Goal: Use online tool/utility: Utilize a website feature to perform a specific function

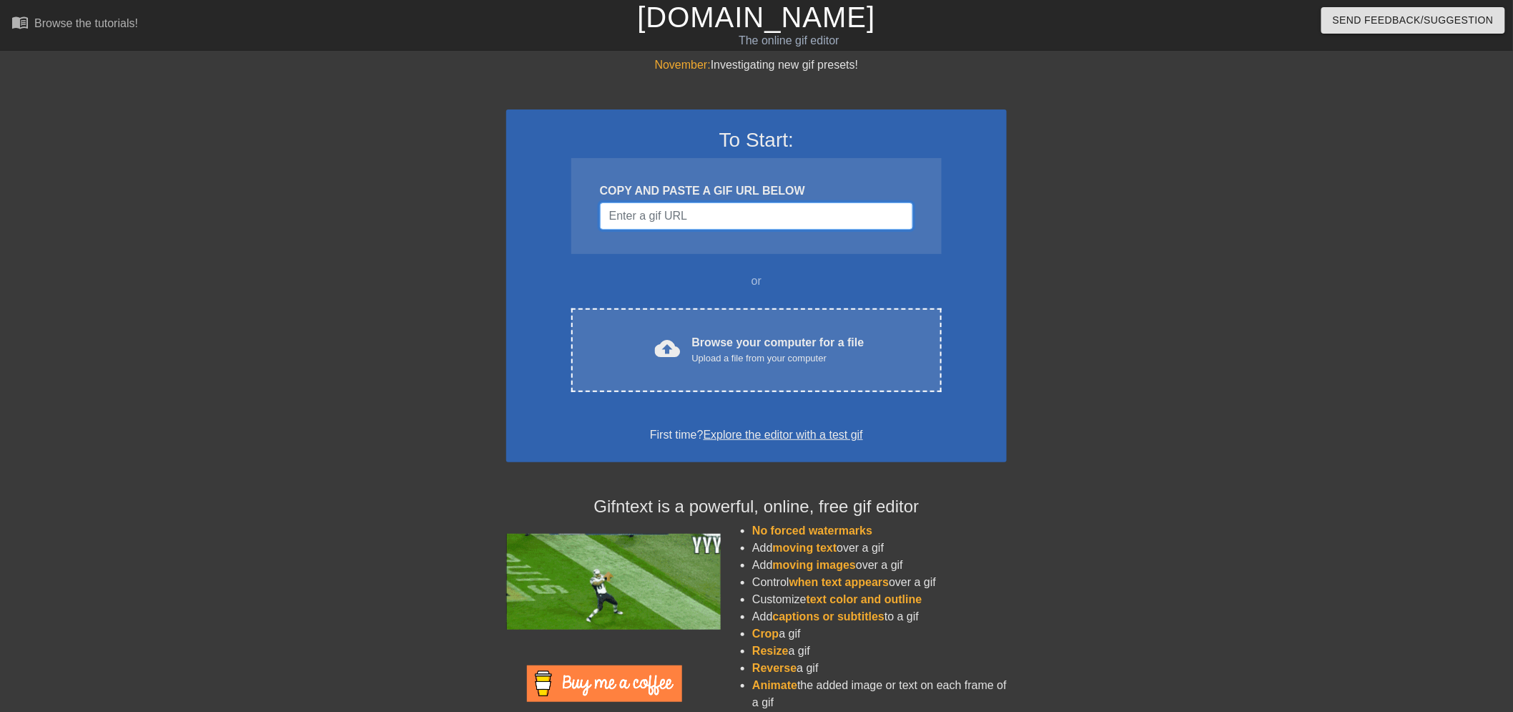
click at [764, 219] on input "Username" at bounding box center [756, 215] width 313 height 27
paste input "https://static.wikia.nocookie.net/epicrapbattlesofhistory/images/f/fa/Kaboomgif…"
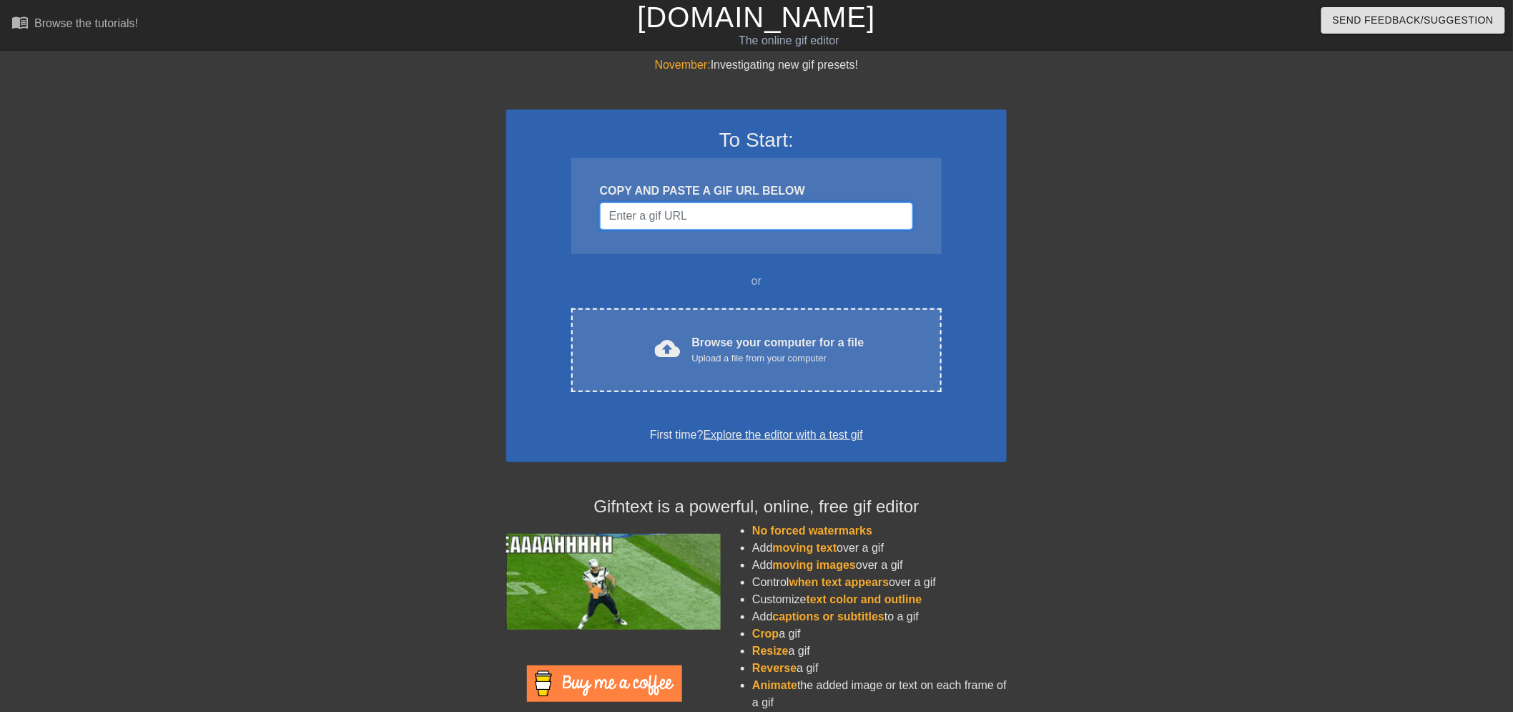
type input "https://static.wikia.nocookie.net/epicrapbattlesofhistory/images/f/fa/Kaboomgif…"
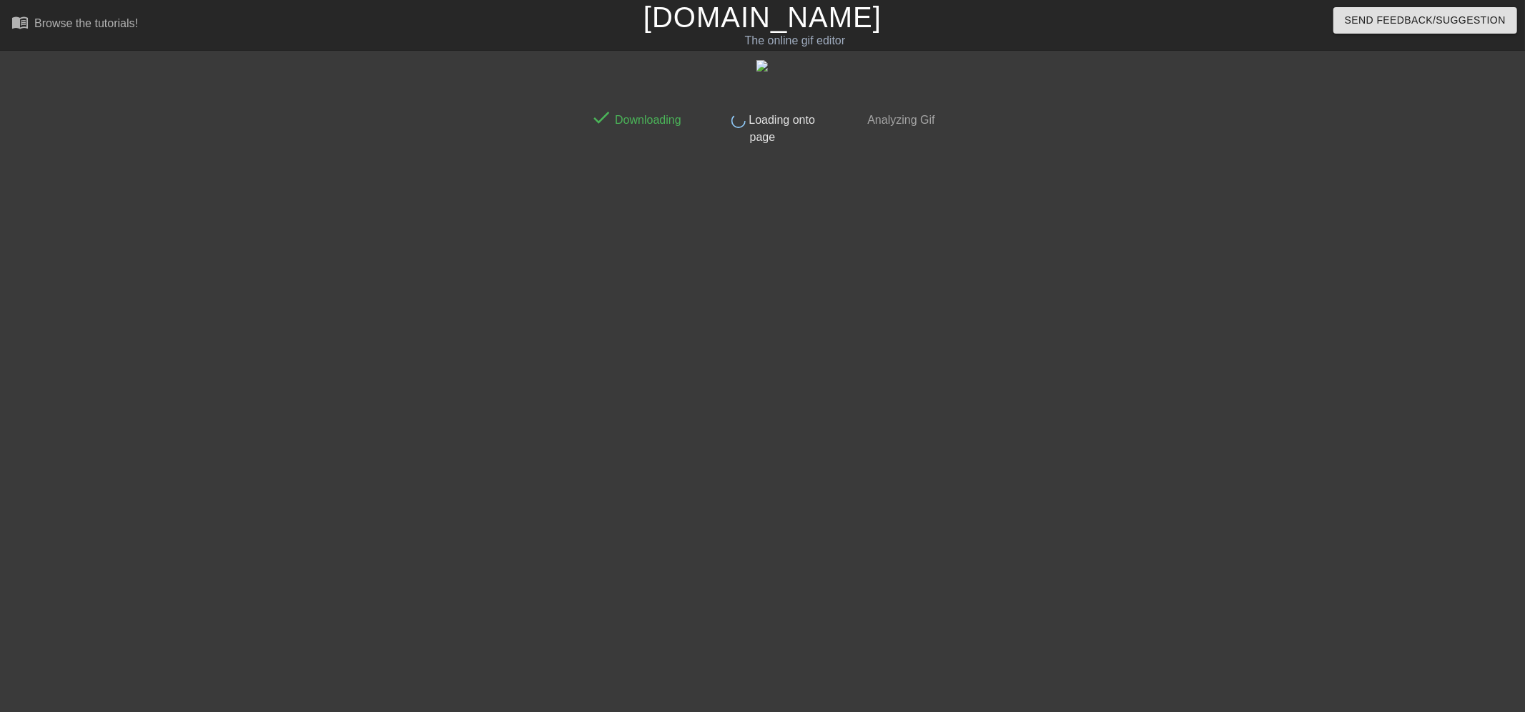
click at [724, 36] on div "The online gif editor" at bounding box center [795, 40] width 559 height 17
click at [757, 11] on link "[DOMAIN_NAME]" at bounding box center [763, 16] width 238 height 31
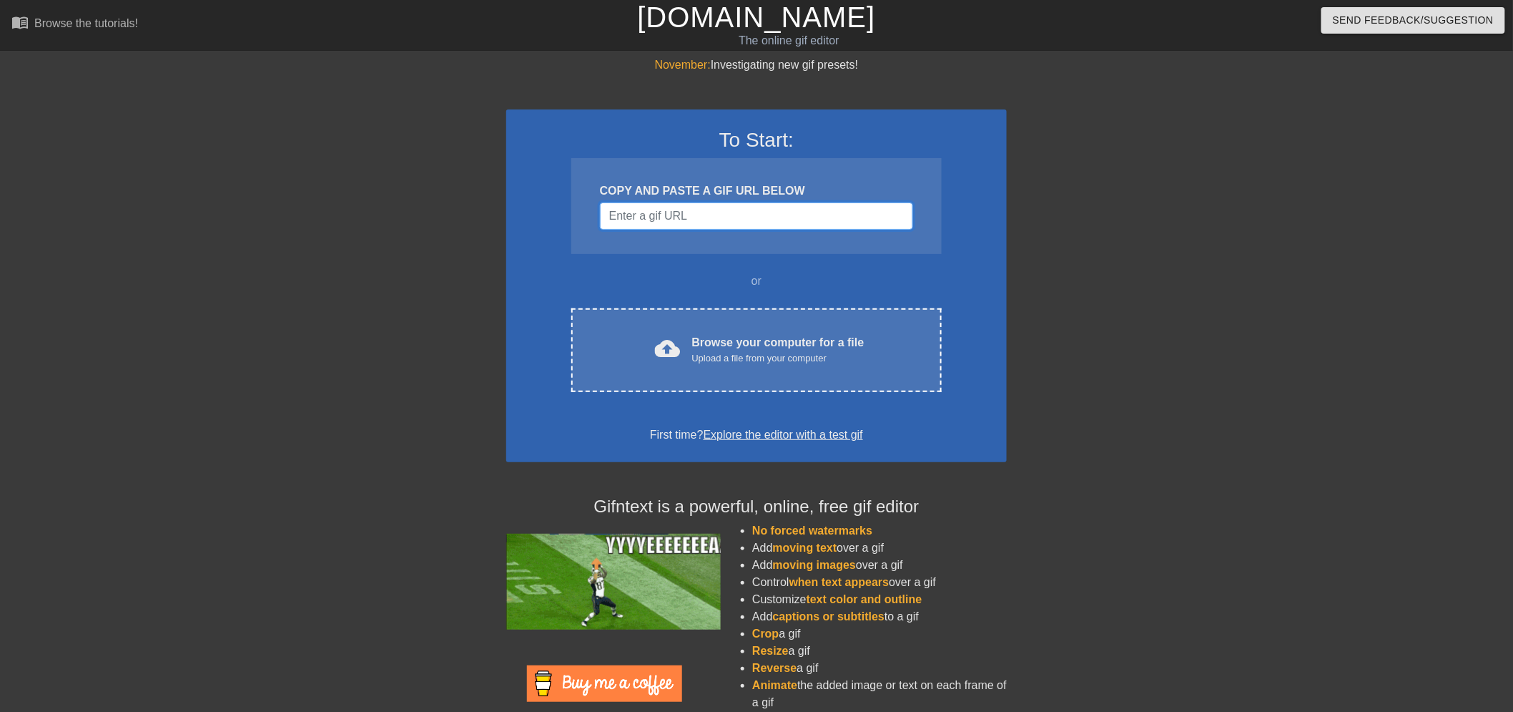
click at [713, 222] on input "Username" at bounding box center [756, 215] width 313 height 27
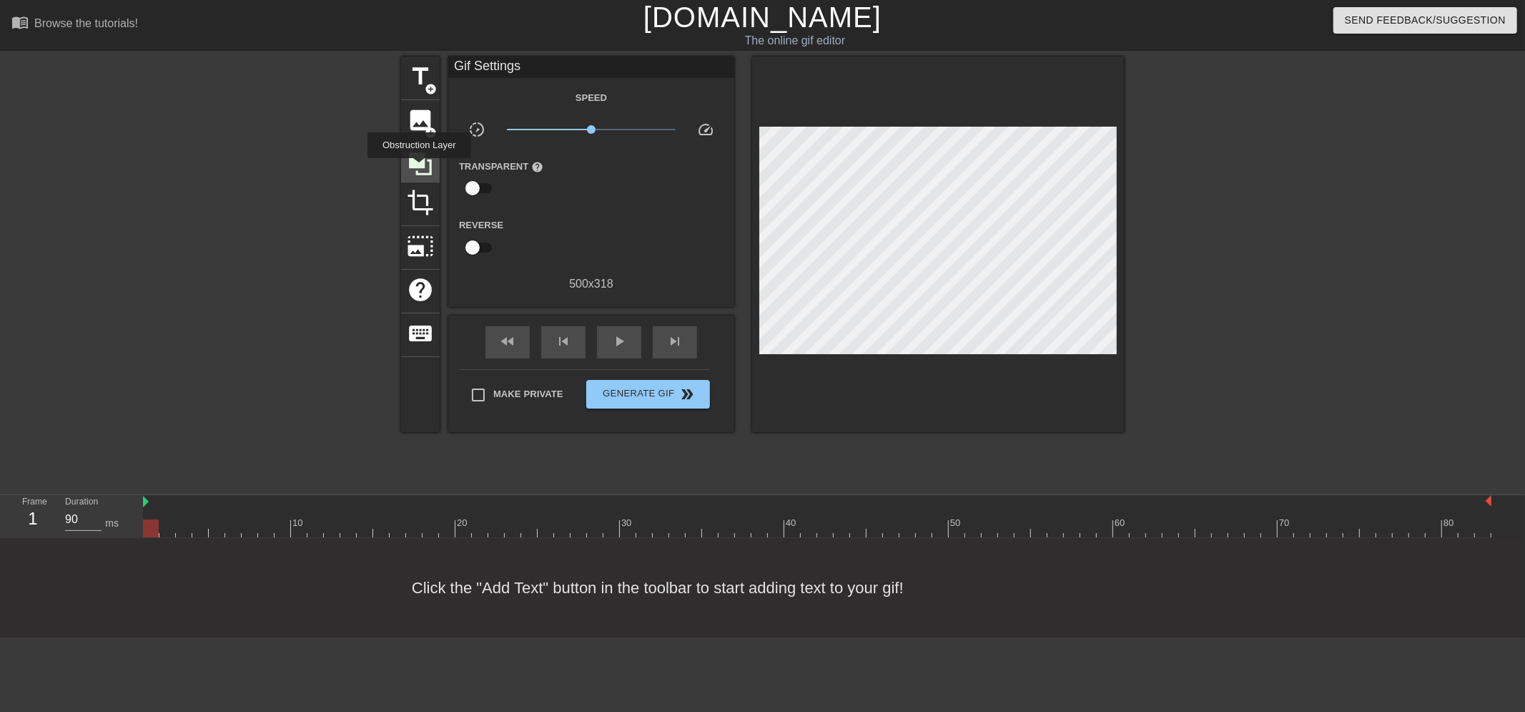
click at [419, 168] on icon at bounding box center [420, 163] width 27 height 27
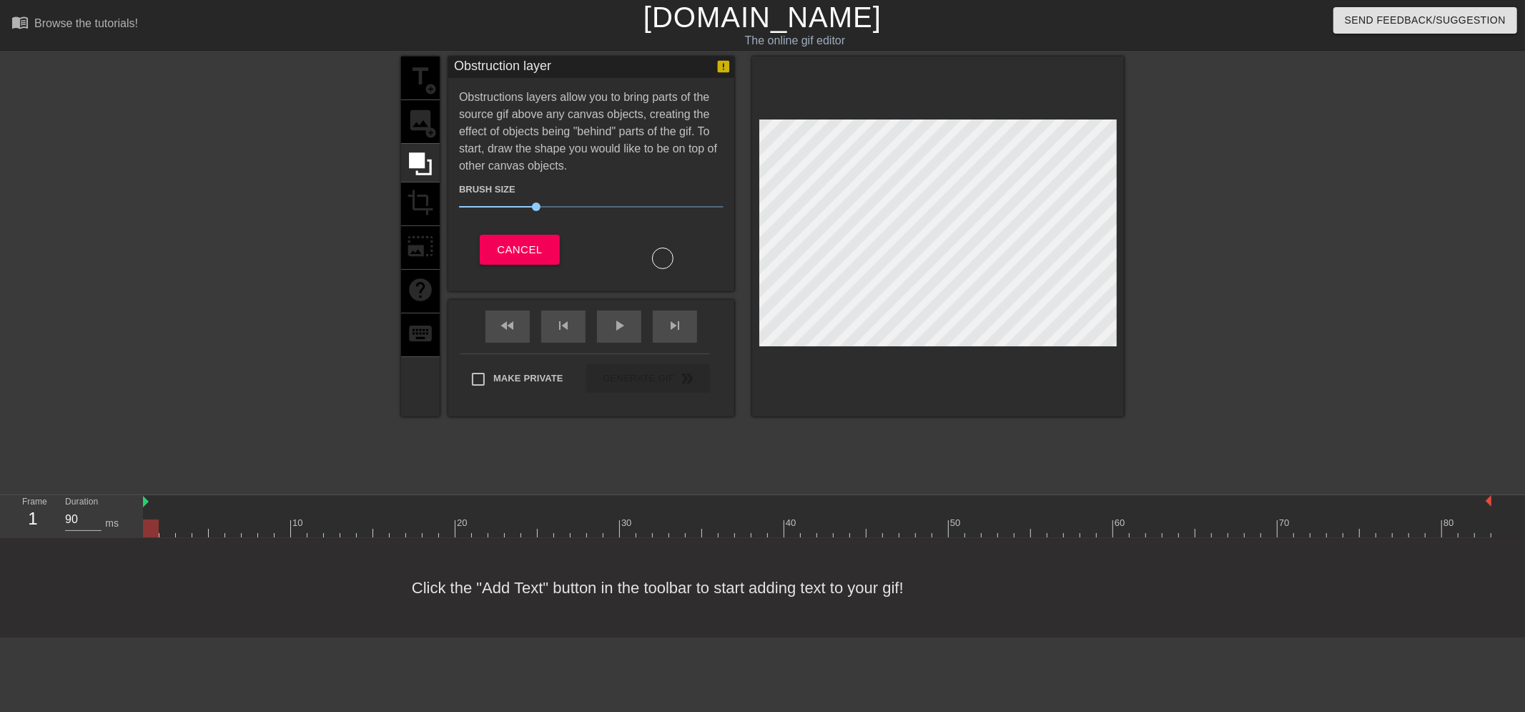
click at [659, 255] on div at bounding box center [662, 257] width 21 height 21
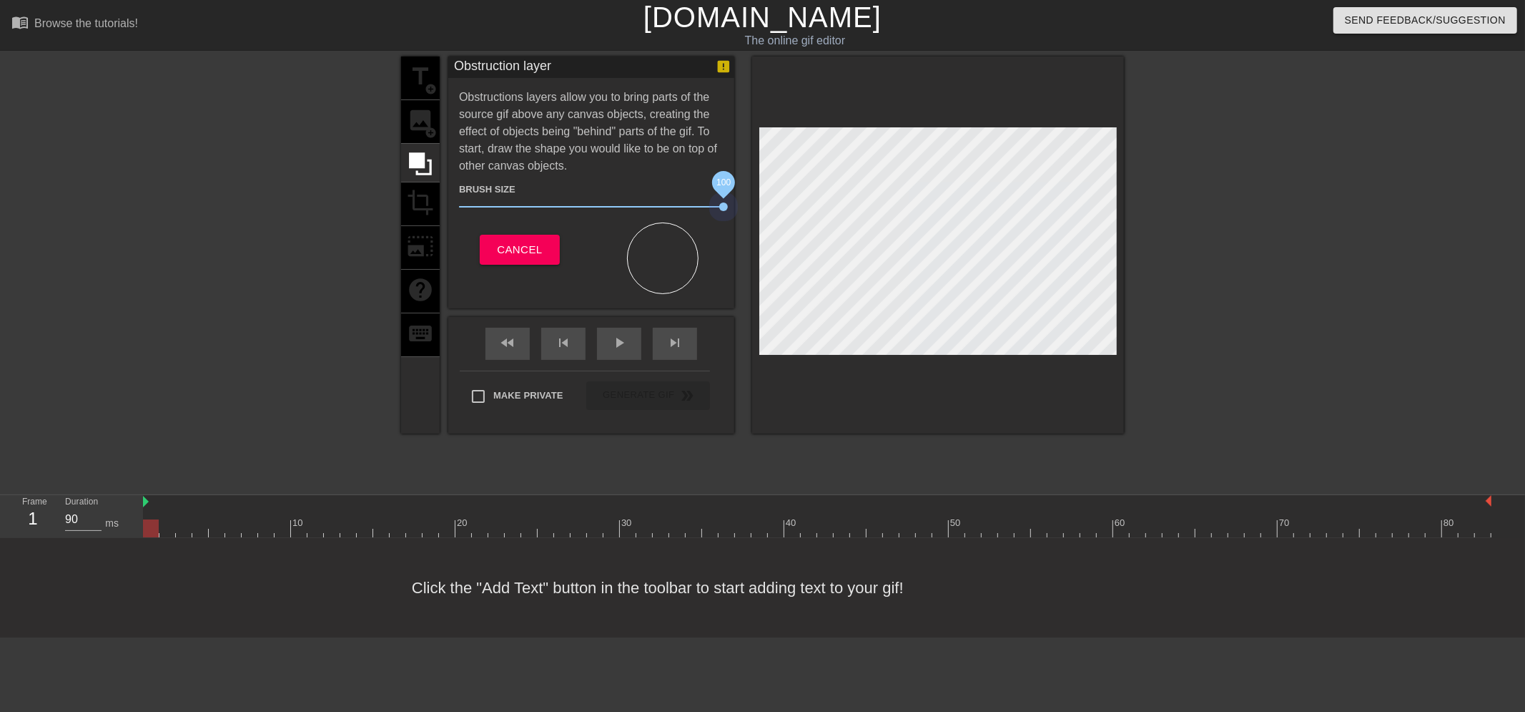
drag, startPoint x: 535, startPoint y: 203, endPoint x: 735, endPoint y: 212, distance: 200.4
click at [735, 212] on div "title add_circle image add_circle crop photo_size_select_large help keyboard Ob…" at bounding box center [762, 244] width 723 height 377
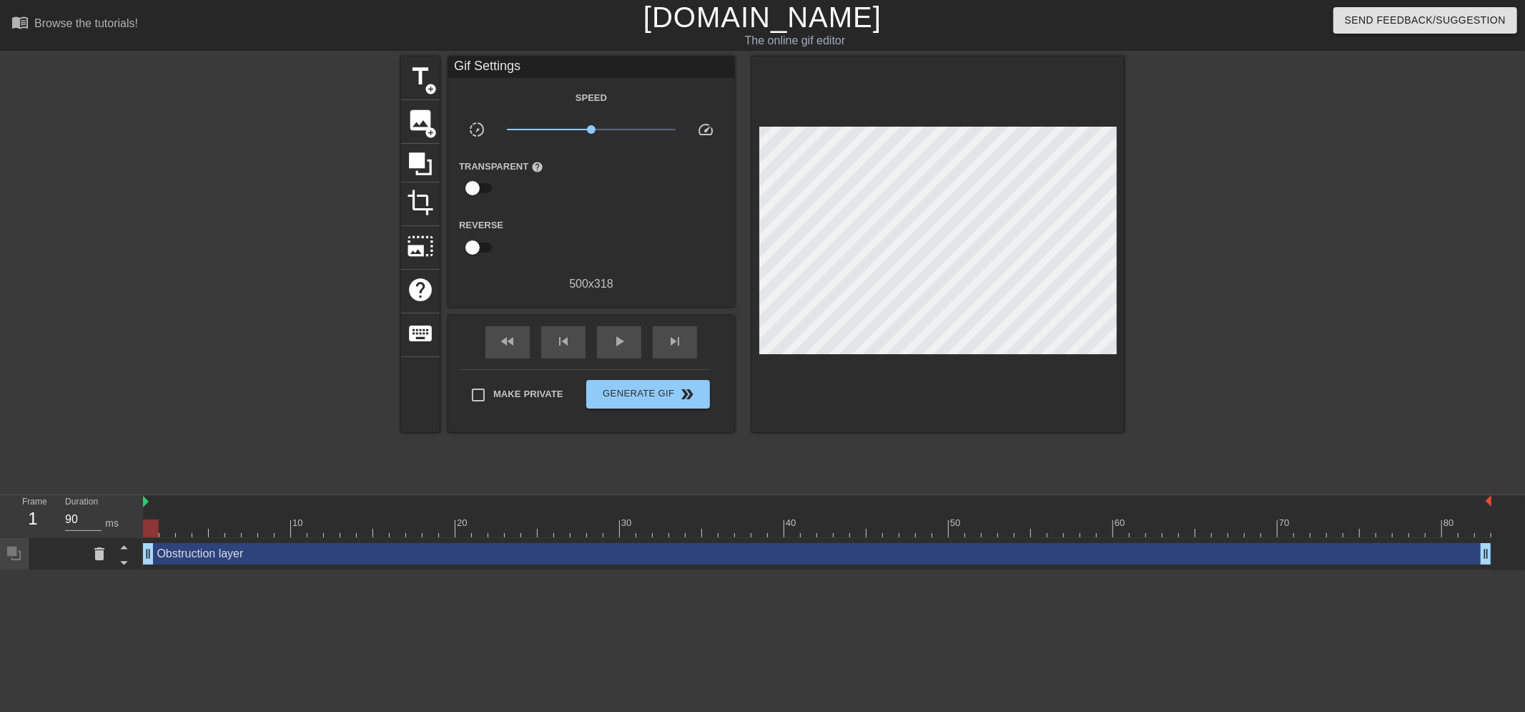
click at [332, 570] on html "menu_book Browse the tutorials! [DOMAIN_NAME] The online gif editor Send Feedba…" at bounding box center [762, 285] width 1525 height 570
click at [435, 122] on div "image add_circle" at bounding box center [420, 122] width 39 height 44
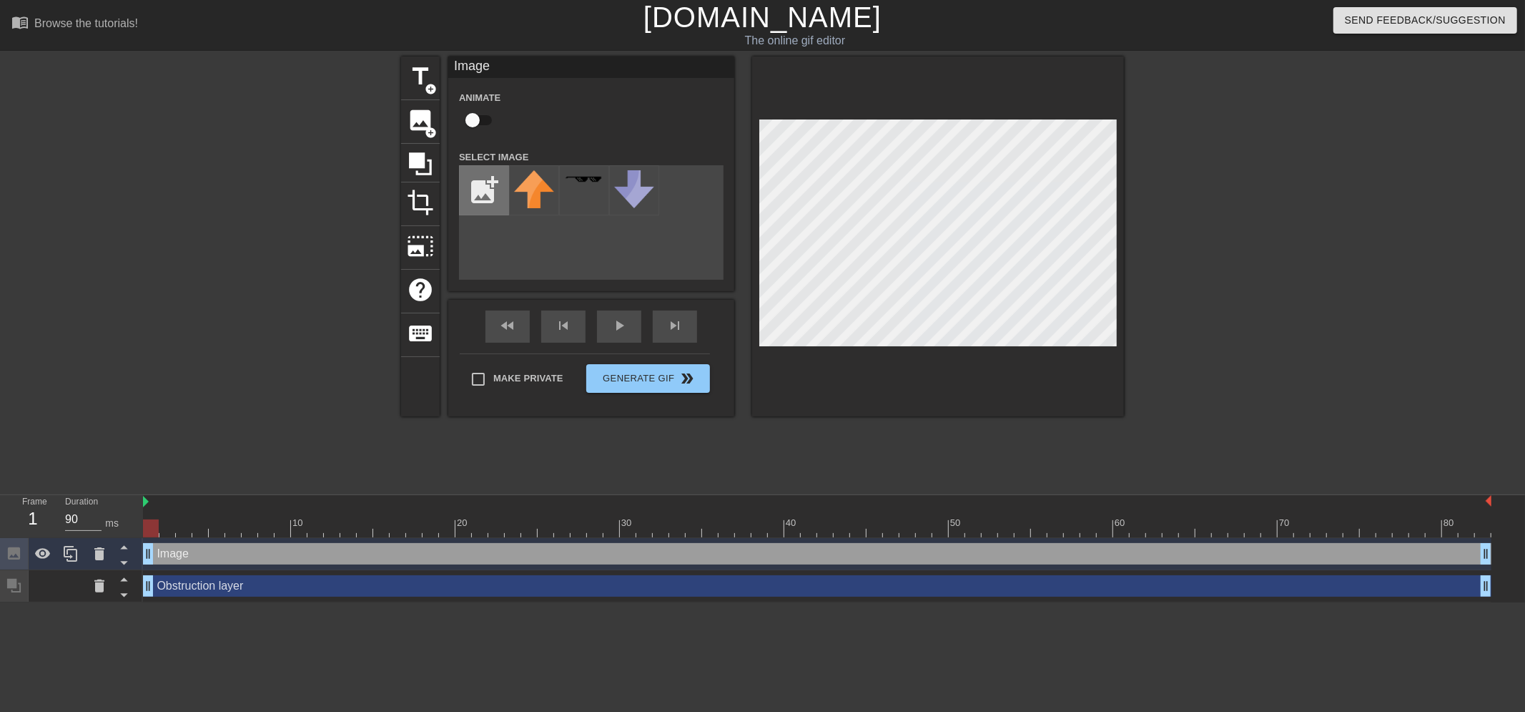
click at [495, 197] on input "file" at bounding box center [484, 190] width 49 height 49
type input "C:\fakepath\Screenshot [DATE] 101021.png"
click at [124, 566] on icon at bounding box center [124, 562] width 18 height 18
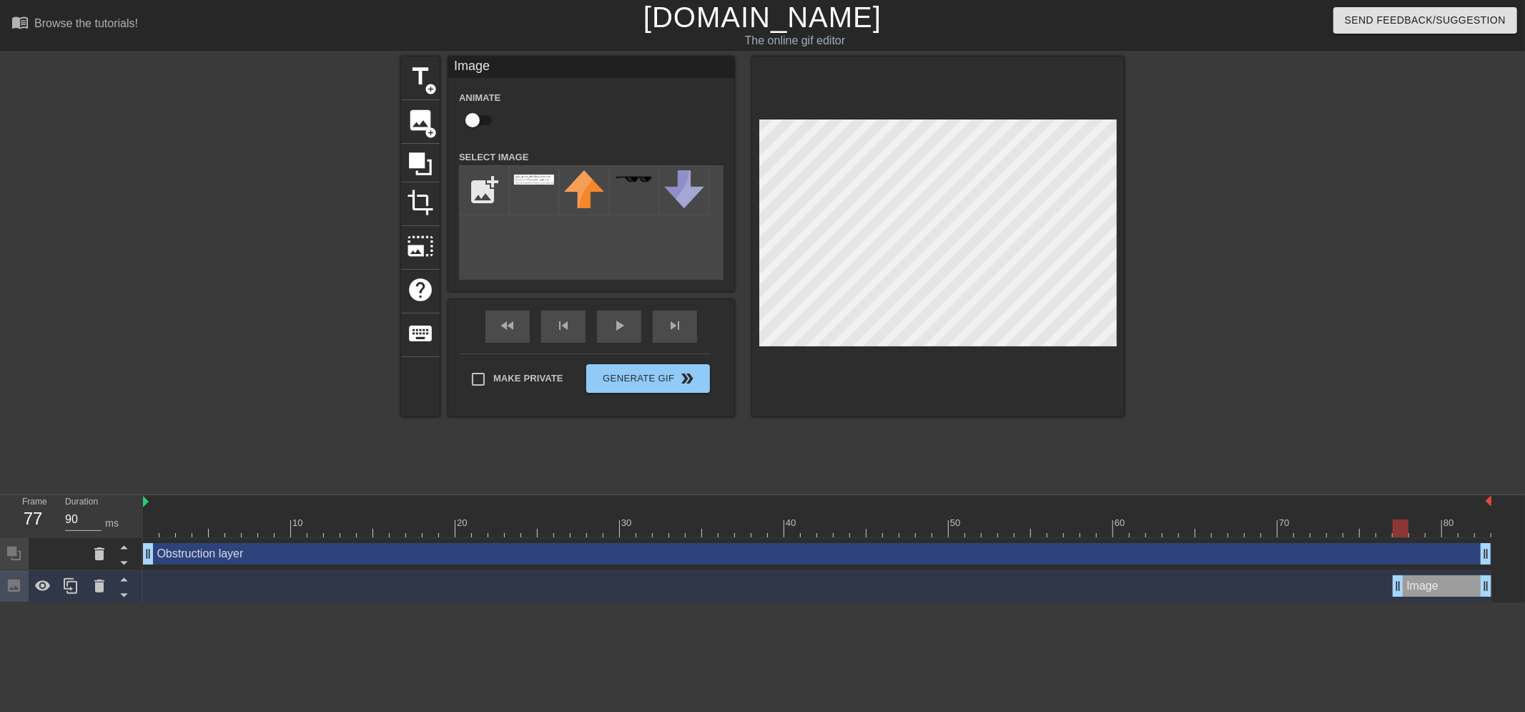
drag, startPoint x: 152, startPoint y: 589, endPoint x: 1400, endPoint y: 576, distance: 1247.9
drag, startPoint x: 1485, startPoint y: 589, endPoint x: 1504, endPoint y: 589, distance: 19.3
click at [1504, 589] on div "Obstruction layer drag_handle drag_handle Image drag_handle drag_handle" at bounding box center [834, 570] width 1382 height 64
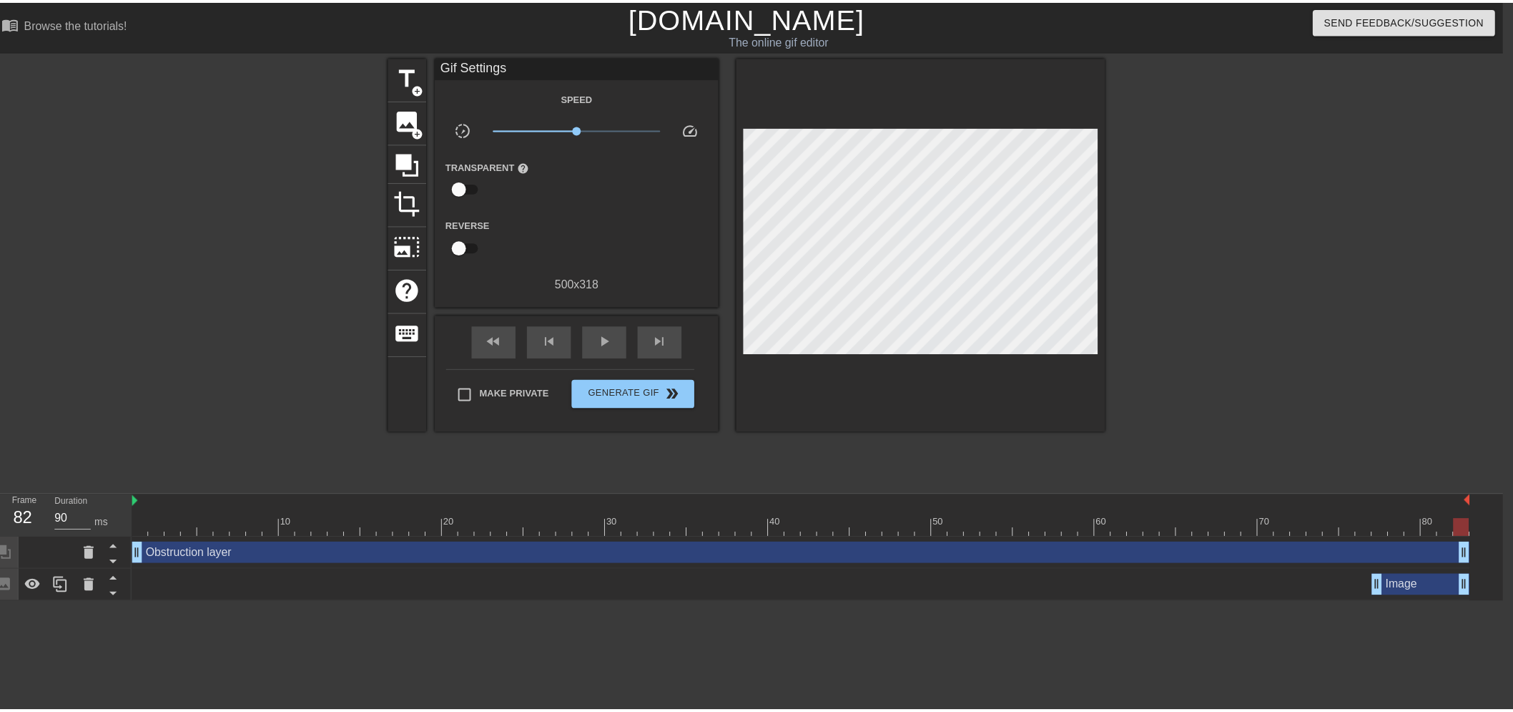
scroll to position [0, 11]
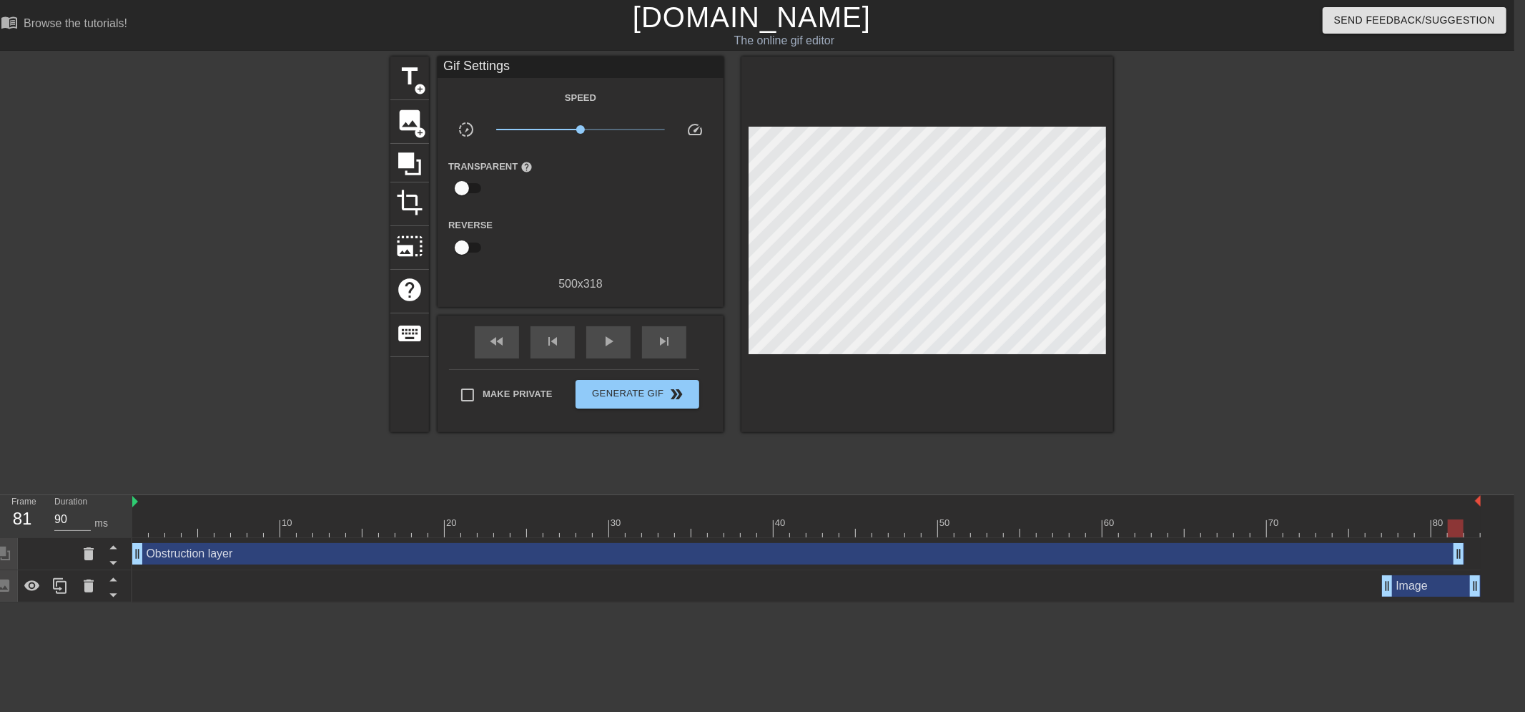
drag, startPoint x: 1473, startPoint y: 552, endPoint x: 1455, endPoint y: 552, distance: 17.9
drag, startPoint x: 1482, startPoint y: 596, endPoint x: 1479, endPoint y: 587, distance: 9.0
click at [1482, 592] on div "Obstruction layer drag_handle drag_handle Image drag_handle drag_handle" at bounding box center [823, 570] width 1382 height 64
drag, startPoint x: 1457, startPoint y: 521, endPoint x: 1475, endPoint y: 526, distance: 17.9
click at [1475, 526] on div at bounding box center [1473, 528] width 16 height 18
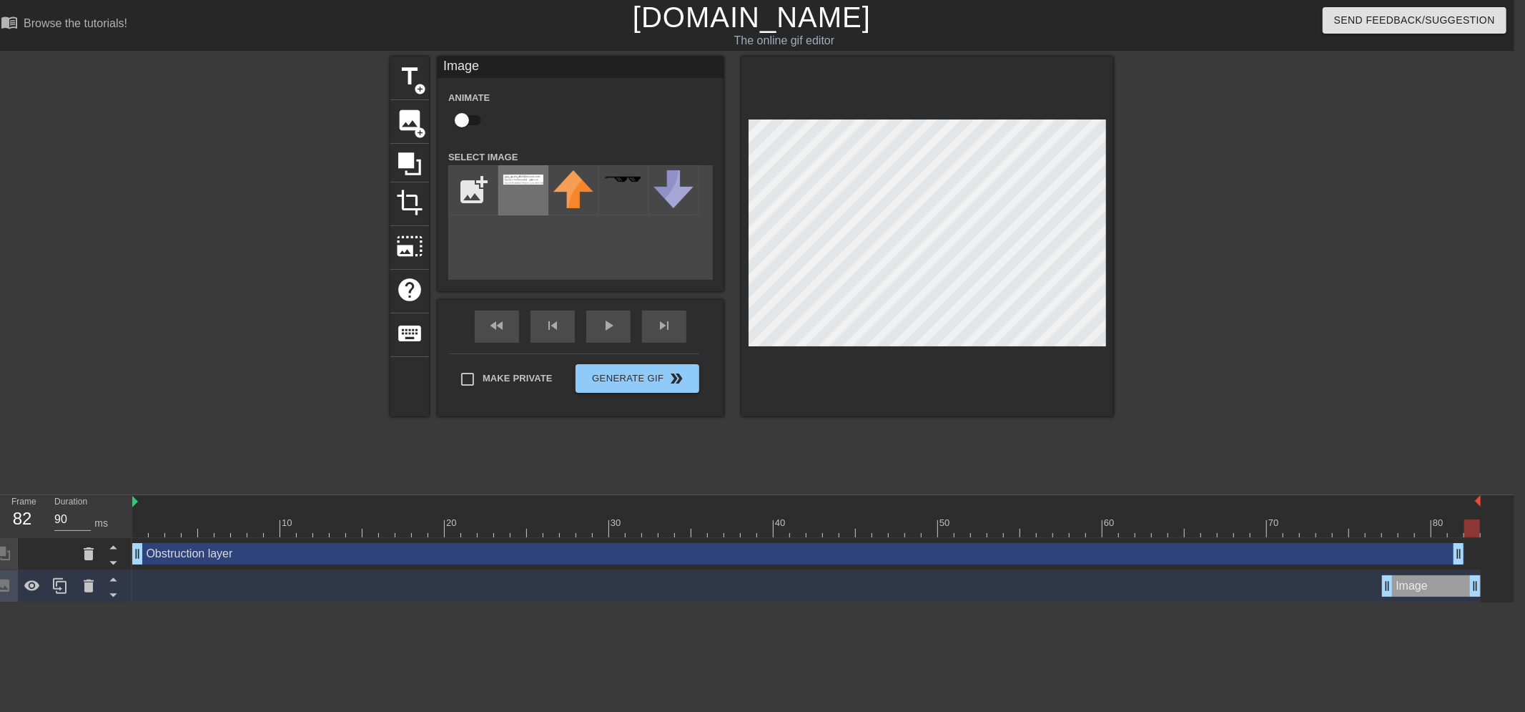
click at [524, 174] on img at bounding box center [523, 179] width 40 height 10
drag, startPoint x: 1410, startPoint y: 590, endPoint x: 1405, endPoint y: 569, distance: 21.3
click at [1405, 570] on div "Image drag_handle drag_handle" at bounding box center [806, 586] width 1349 height 32
click at [1385, 602] on html "menu_book Browse the tutorials! [DOMAIN_NAME] The online gif editor Send Feedba…" at bounding box center [751, 301] width 1525 height 602
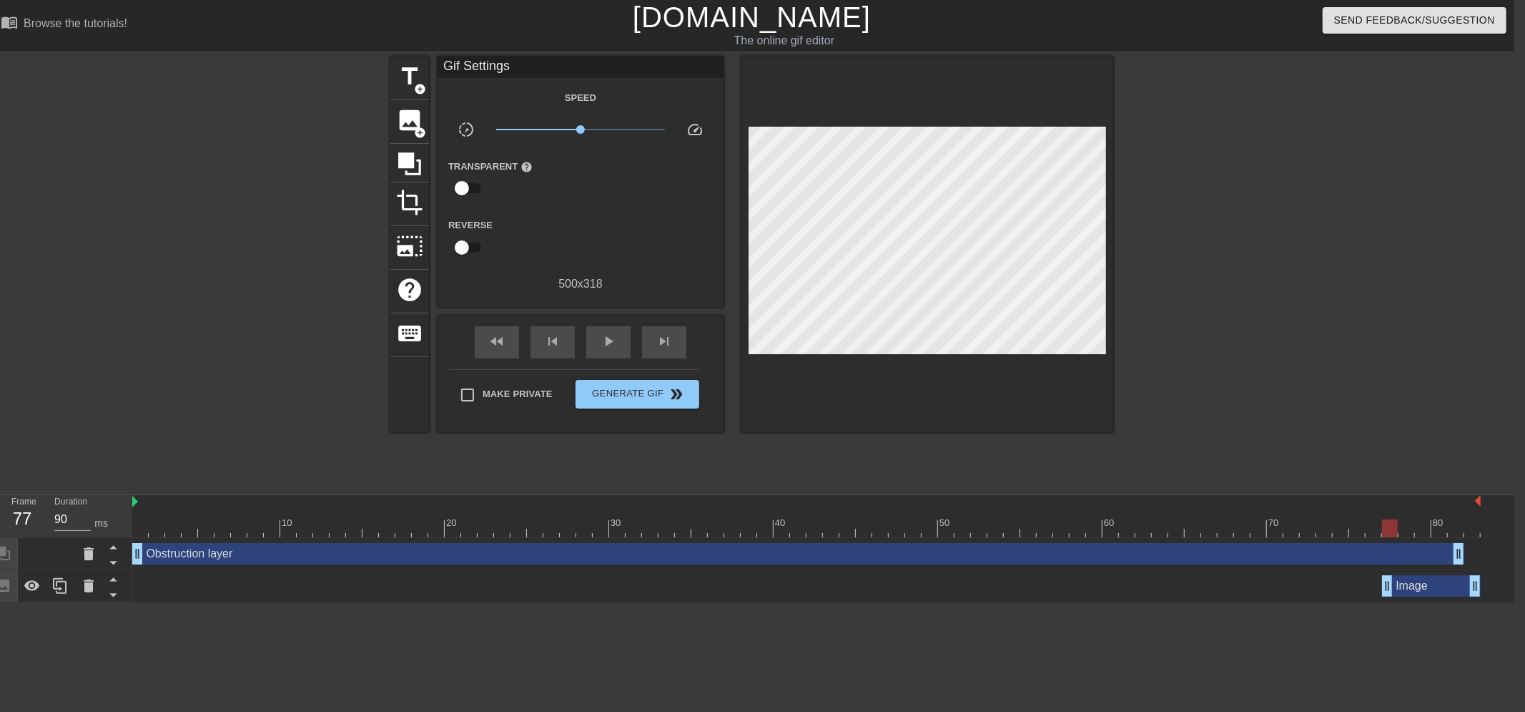
click at [1395, 591] on div "Image drag_handle drag_handle" at bounding box center [1431, 585] width 99 height 21
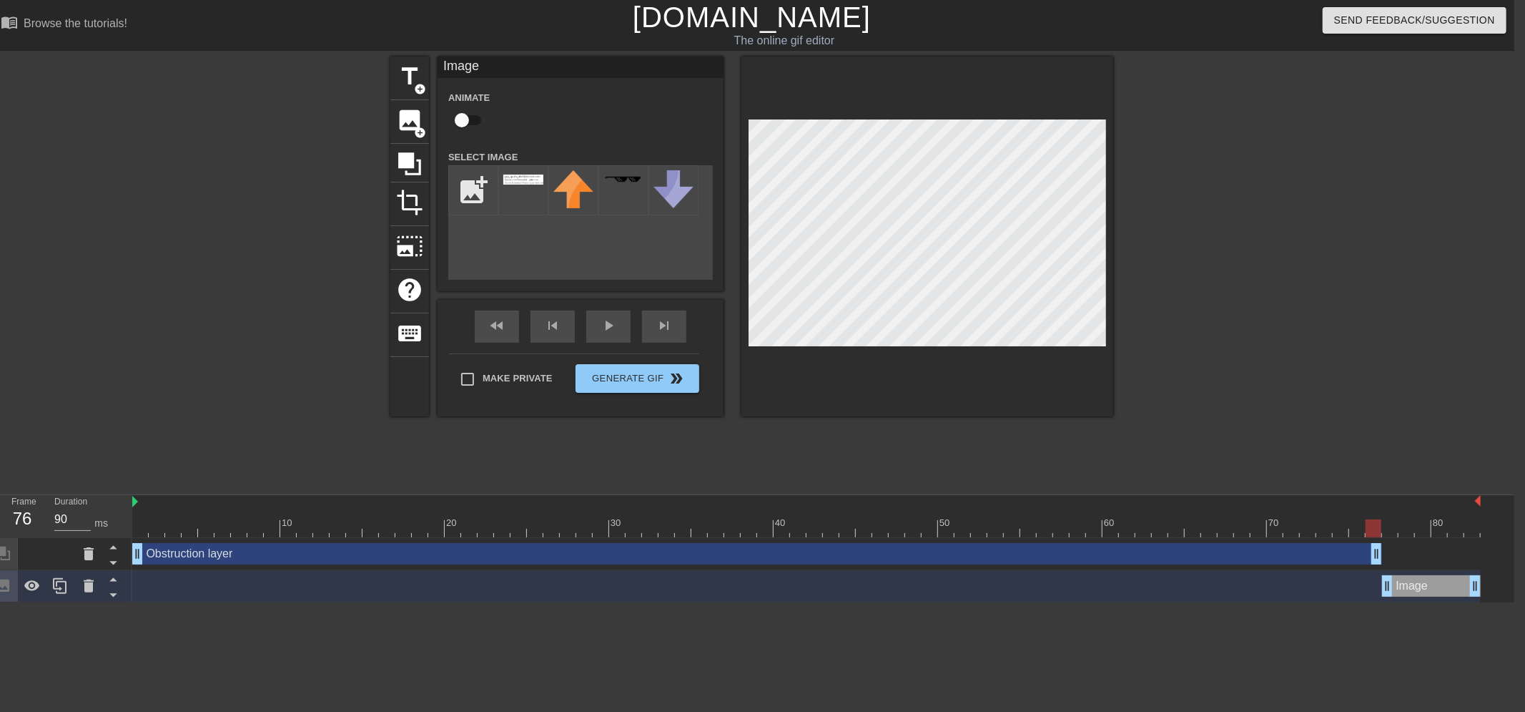
drag, startPoint x: 1459, startPoint y: 561, endPoint x: 1377, endPoint y: 548, distance: 83.1
drag, startPoint x: 1371, startPoint y: 523, endPoint x: 589, endPoint y: 534, distance: 782.4
click at [589, 534] on div at bounding box center [806, 528] width 1349 height 18
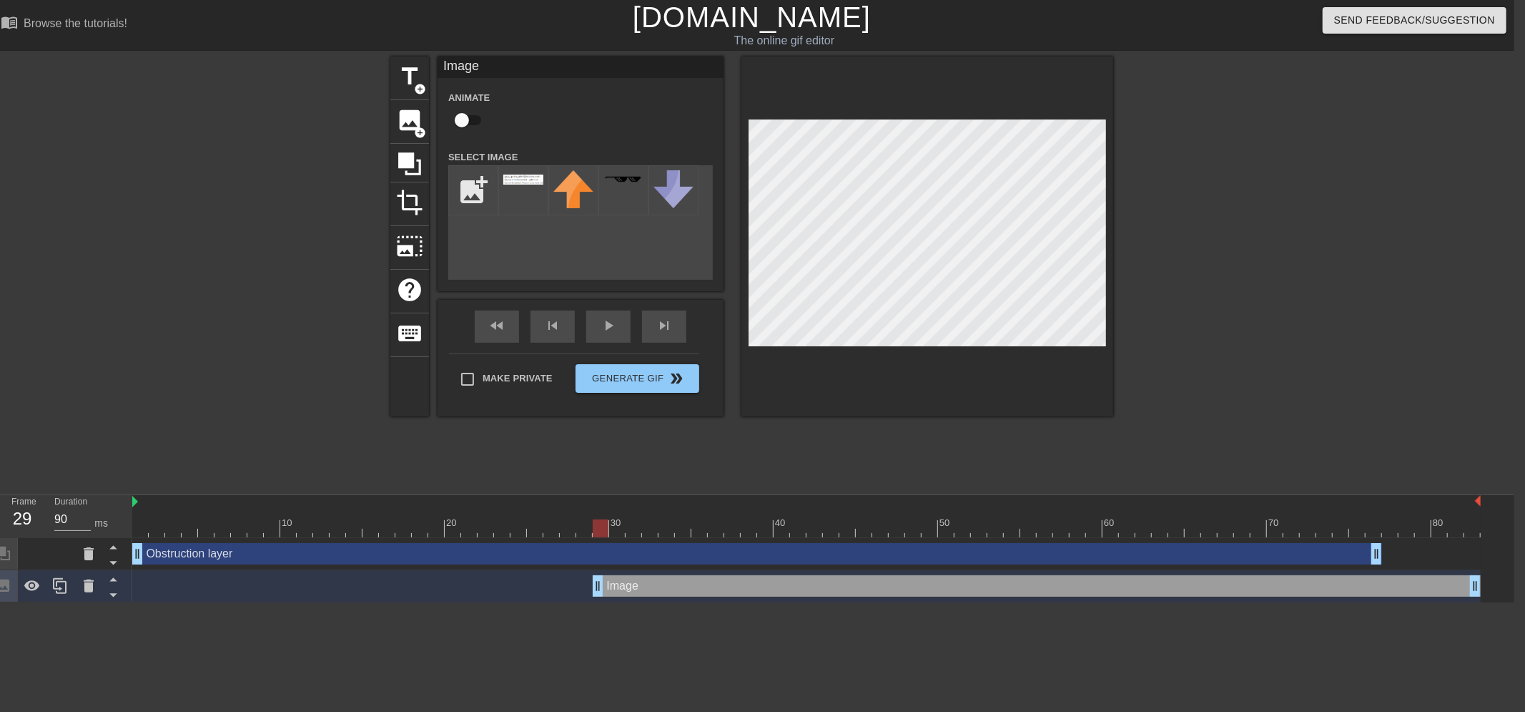
drag, startPoint x: 1385, startPoint y: 589, endPoint x: 594, endPoint y: 587, distance: 790.9
drag, startPoint x: 1373, startPoint y: 553, endPoint x: 1485, endPoint y: 548, distance: 111.7
click at [1485, 548] on div "Obstruction layer drag_handle drag_handle Image drag_handle drag_handle" at bounding box center [823, 570] width 1382 height 64
click at [112, 582] on icon at bounding box center [113, 579] width 18 height 18
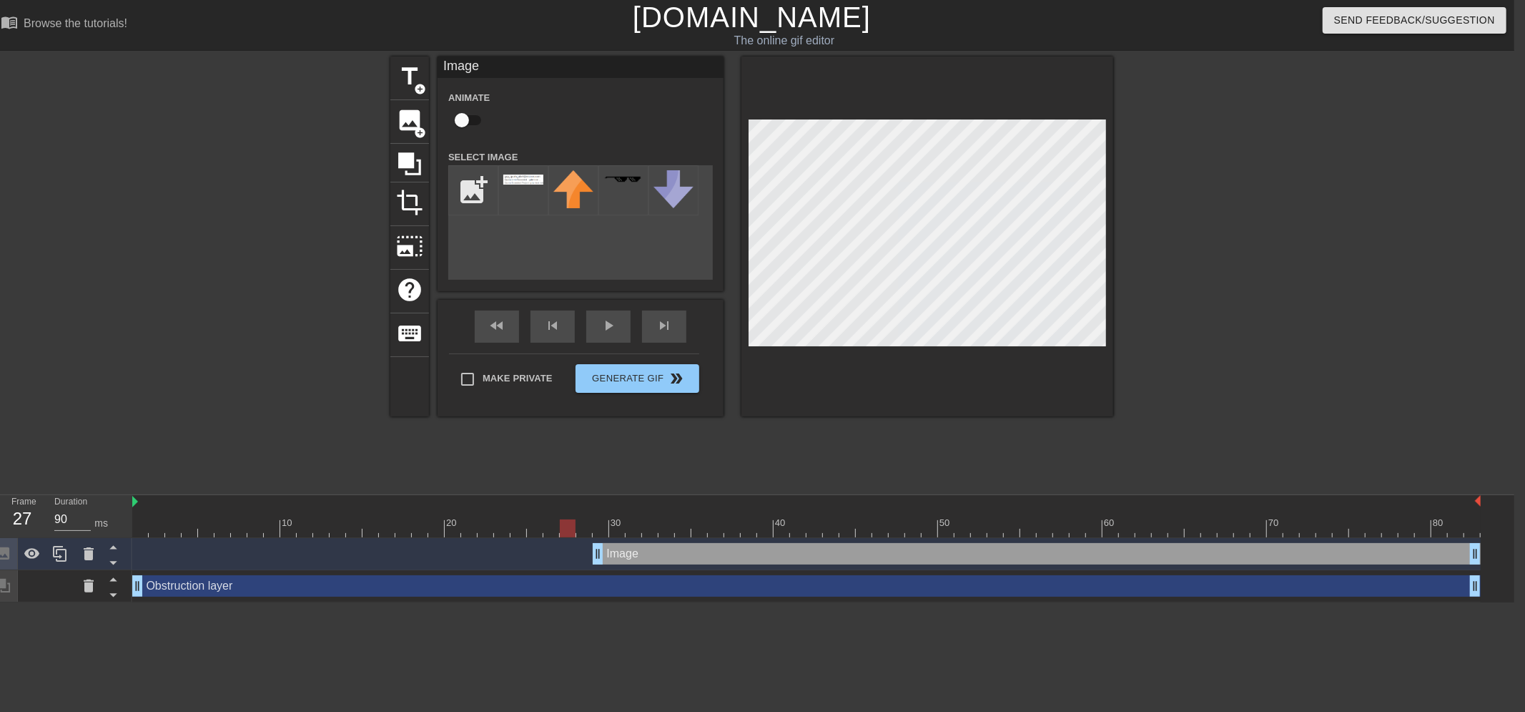
click at [567, 521] on div at bounding box center [806, 528] width 1349 height 18
drag, startPoint x: 509, startPoint y: 523, endPoint x: 425, endPoint y: 515, distance: 84.8
click at [425, 515] on div "10 20 30 40 50 60 70 80" at bounding box center [806, 516] width 1349 height 42
click at [596, 325] on div "fast_rewind skip_previous play_arrow skip_next" at bounding box center [580, 327] width 233 height 54
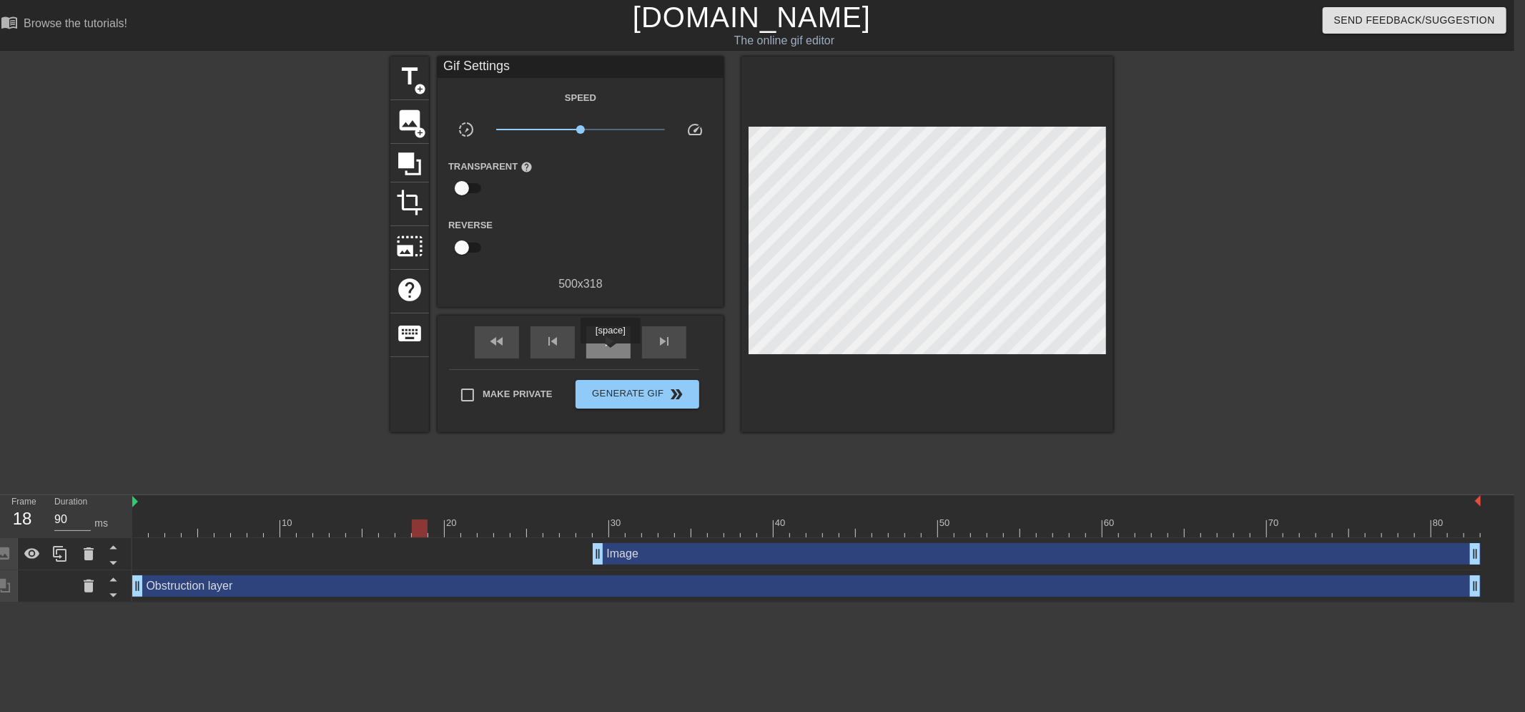
click at [609, 350] on div "play_arrow" at bounding box center [608, 342] width 44 height 32
click at [610, 349] on div "pause" at bounding box center [608, 342] width 44 height 32
click at [410, 156] on icon at bounding box center [409, 163] width 23 height 23
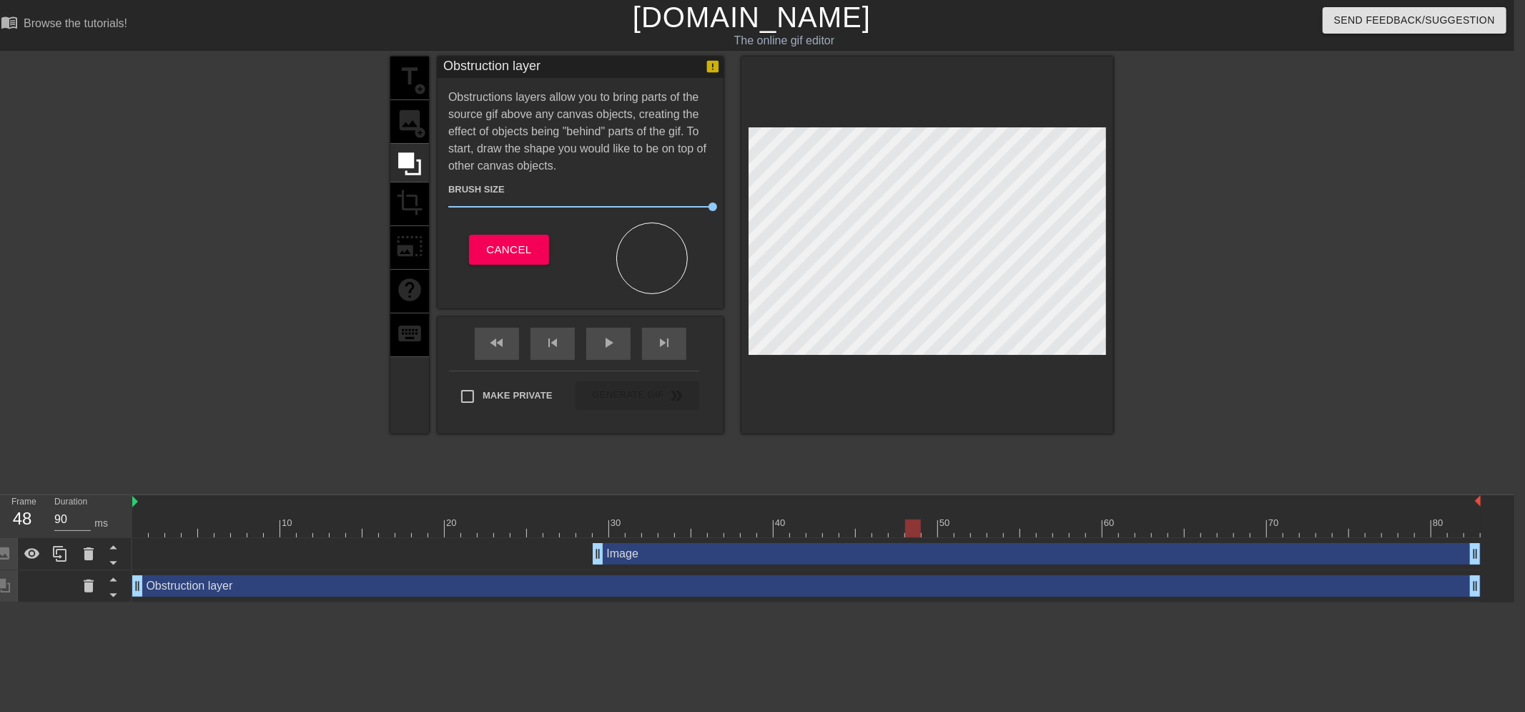
click at [669, 255] on div at bounding box center [652, 258] width 72 height 72
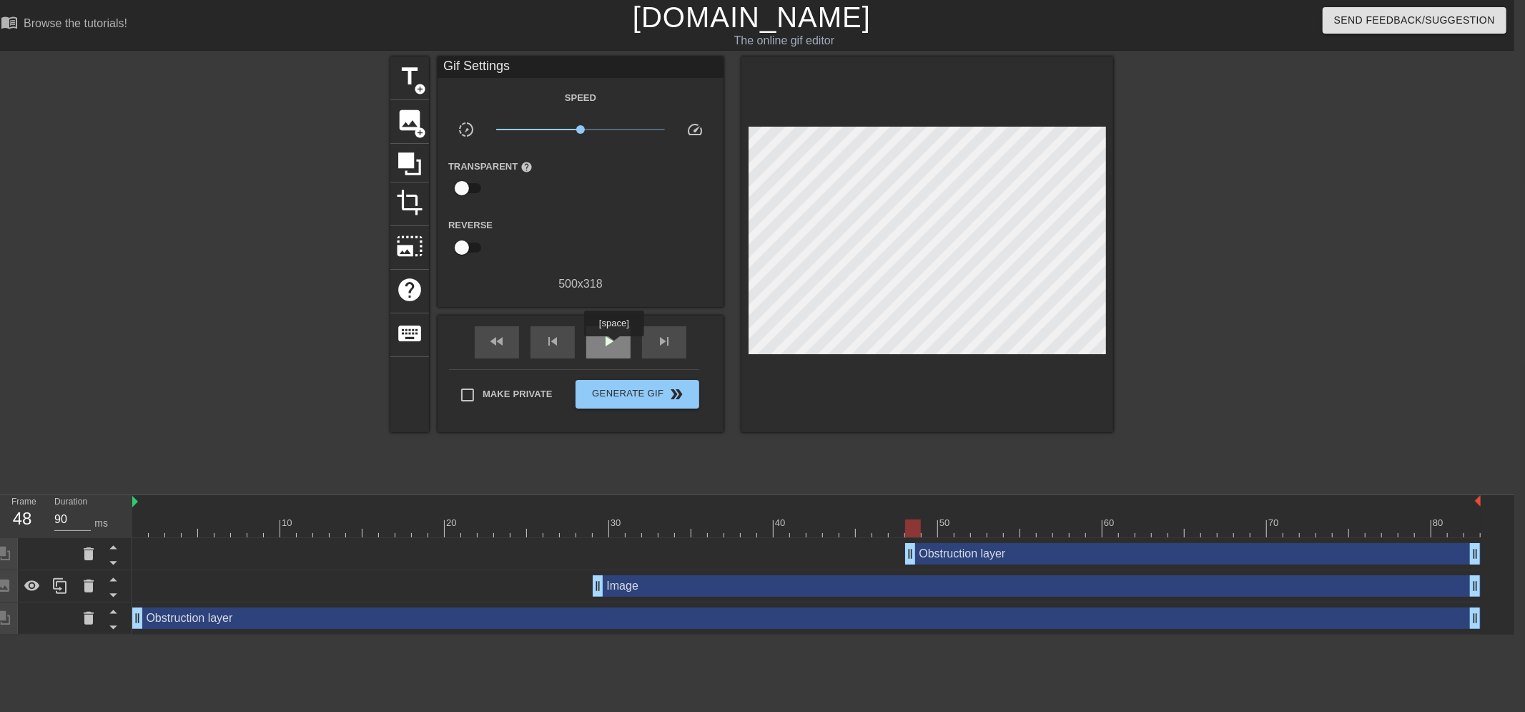
click at [614, 346] on span "play_arrow" at bounding box center [608, 341] width 17 height 17
click at [611, 342] on span "pause" at bounding box center [608, 341] width 17 height 17
click at [96, 548] on icon at bounding box center [88, 553] width 17 height 17
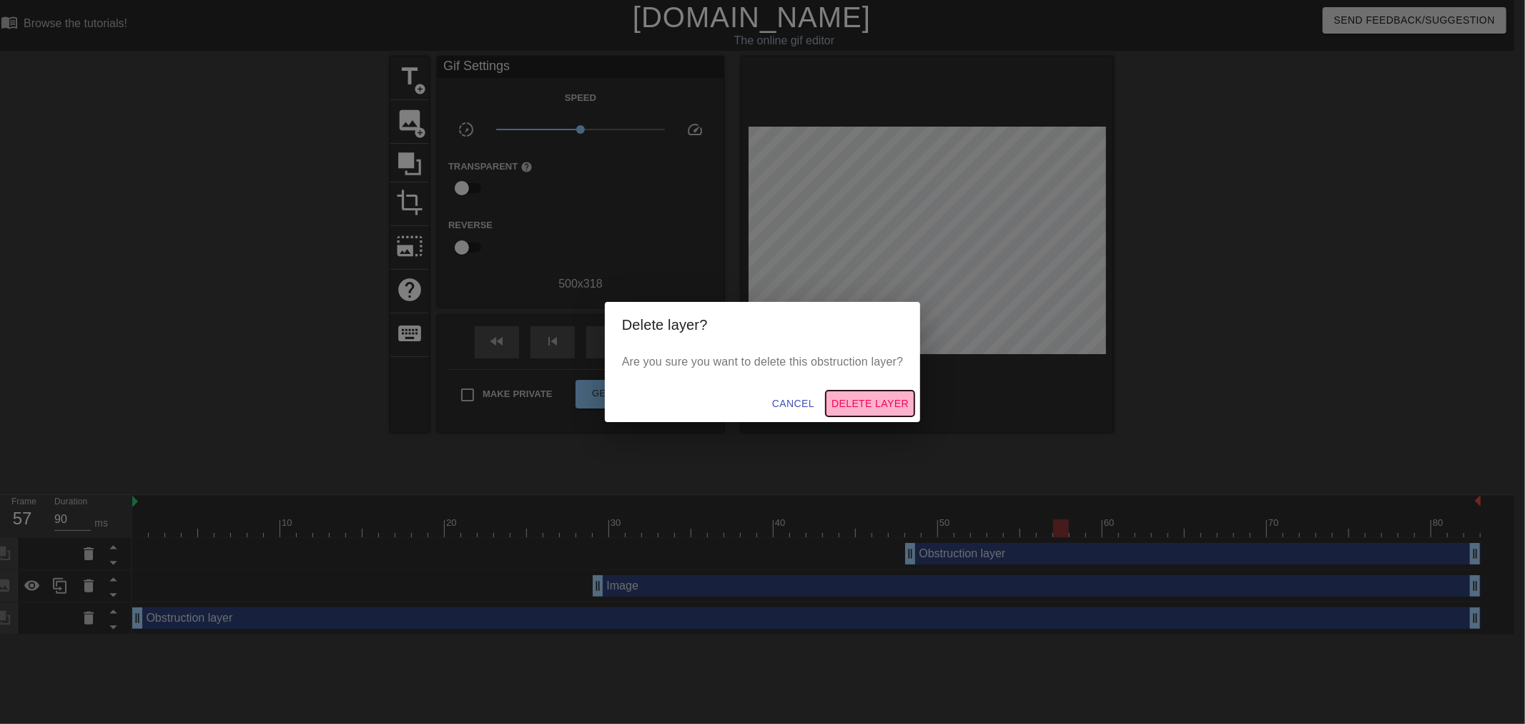
click at [882, 398] on span "Delete Layer" at bounding box center [870, 404] width 77 height 18
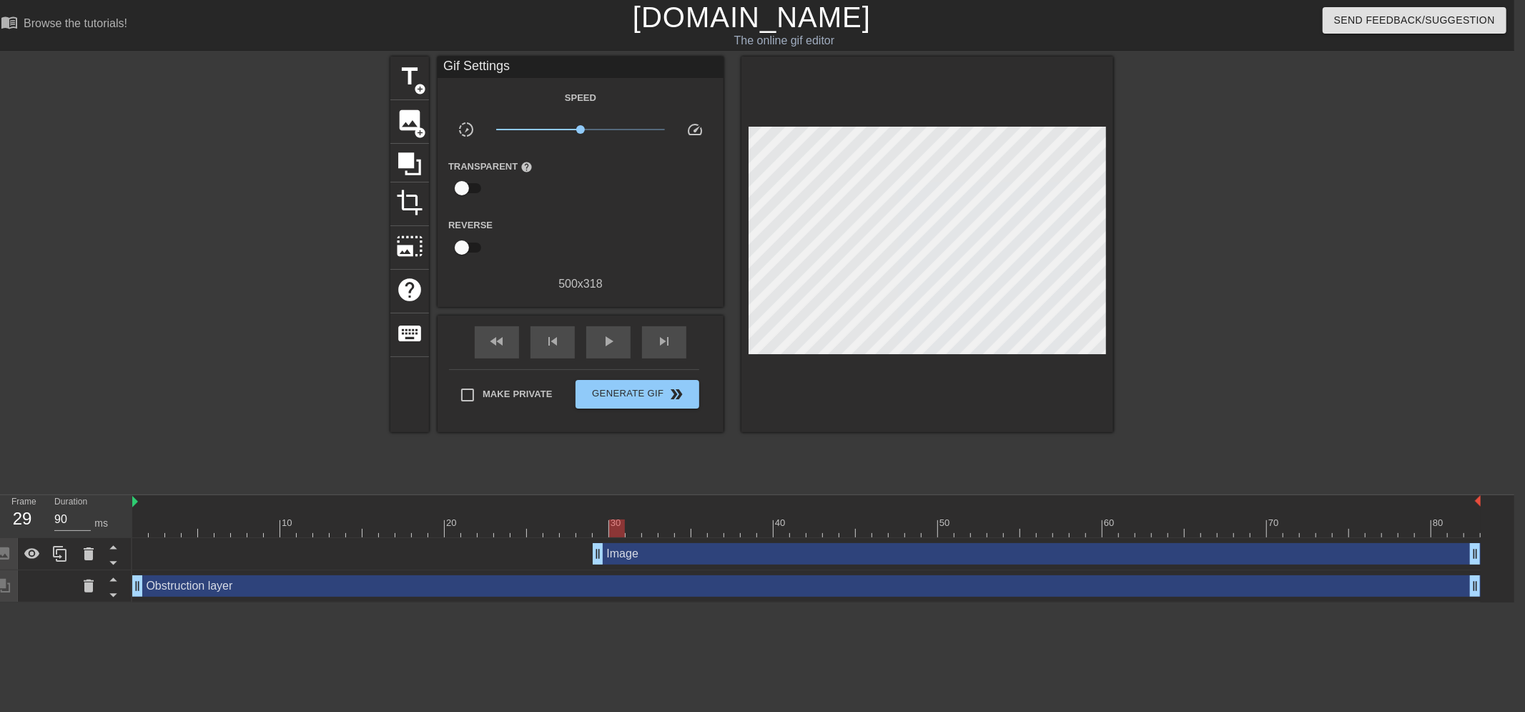
drag, startPoint x: 1056, startPoint y: 526, endPoint x: 609, endPoint y: 531, distance: 447.7
click at [609, 531] on div at bounding box center [617, 528] width 16 height 18
click at [405, 161] on icon at bounding box center [409, 163] width 23 height 23
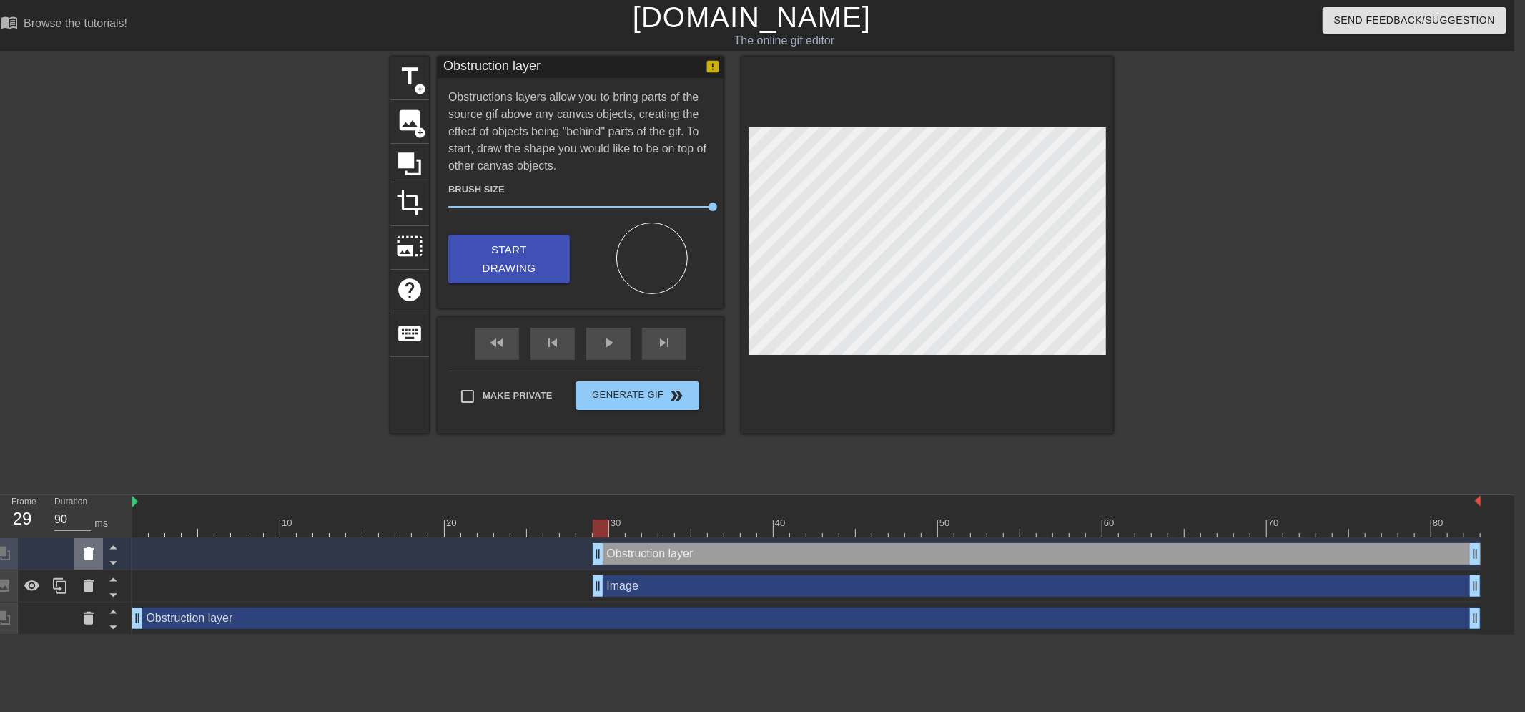
click at [97, 551] on icon at bounding box center [88, 553] width 17 height 17
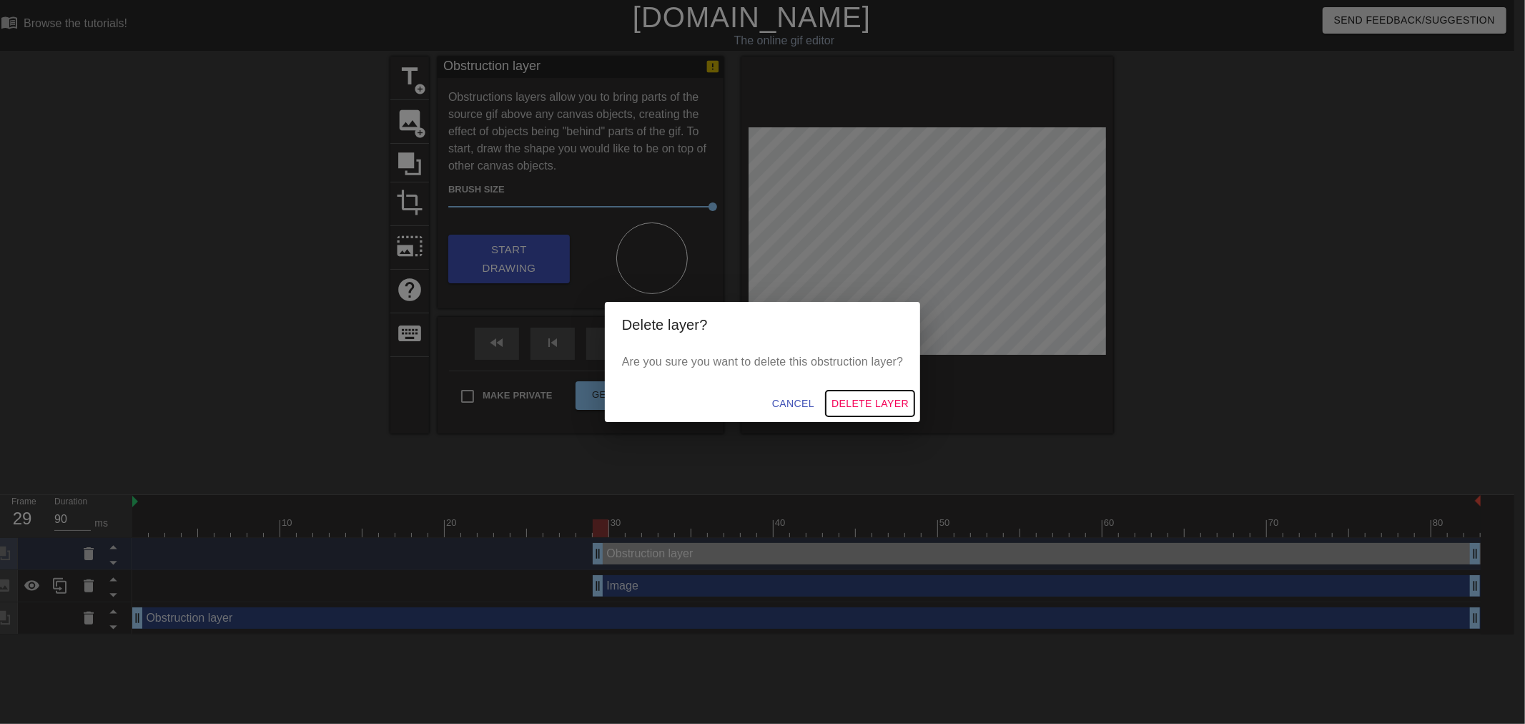
click at [885, 405] on span "Delete Layer" at bounding box center [870, 404] width 77 height 18
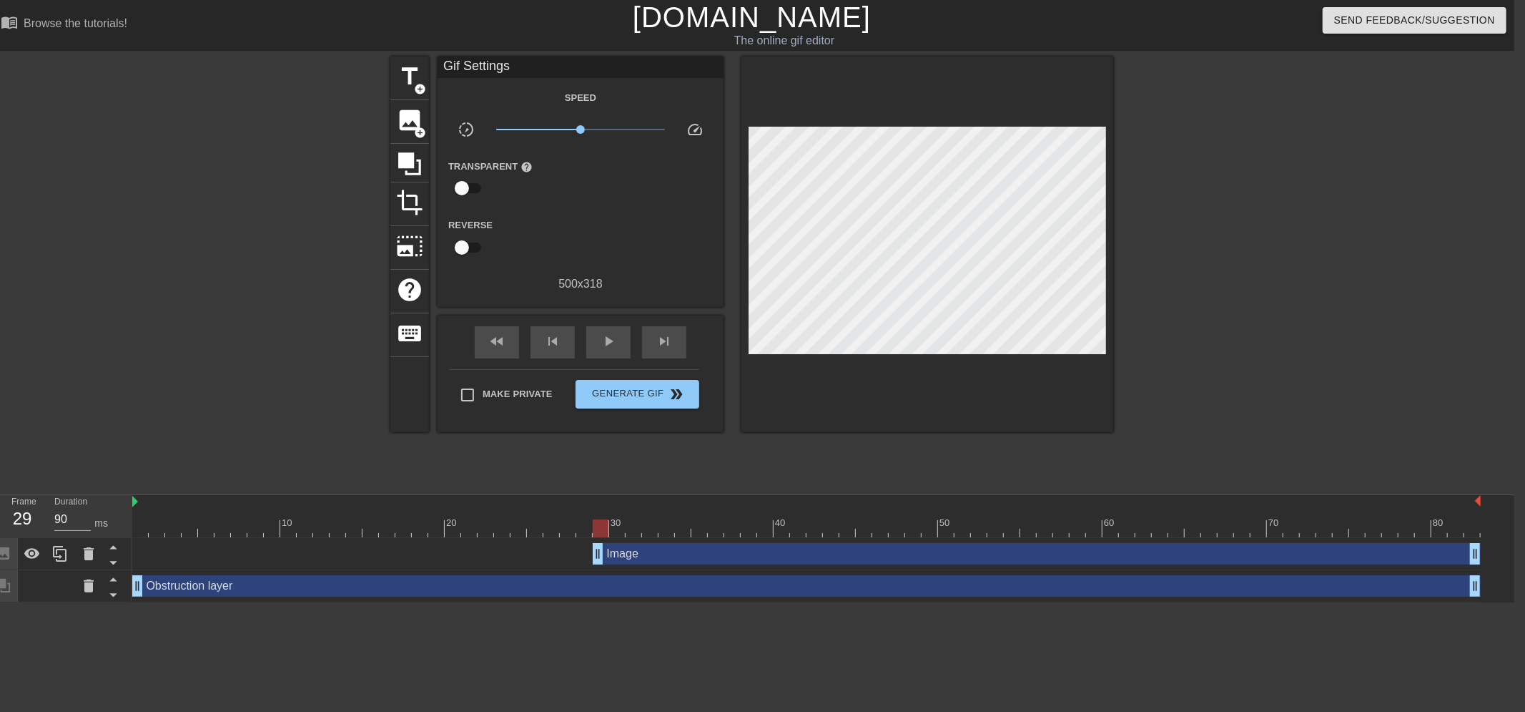
drag, startPoint x: 422, startPoint y: 124, endPoint x: 580, endPoint y: 162, distance: 162.3
click at [580, 162] on div "title add_circle image add_circle crop photo_size_select_large help keyboard Gi…" at bounding box center [751, 243] width 723 height 375
click at [410, 155] on icon at bounding box center [409, 163] width 23 height 23
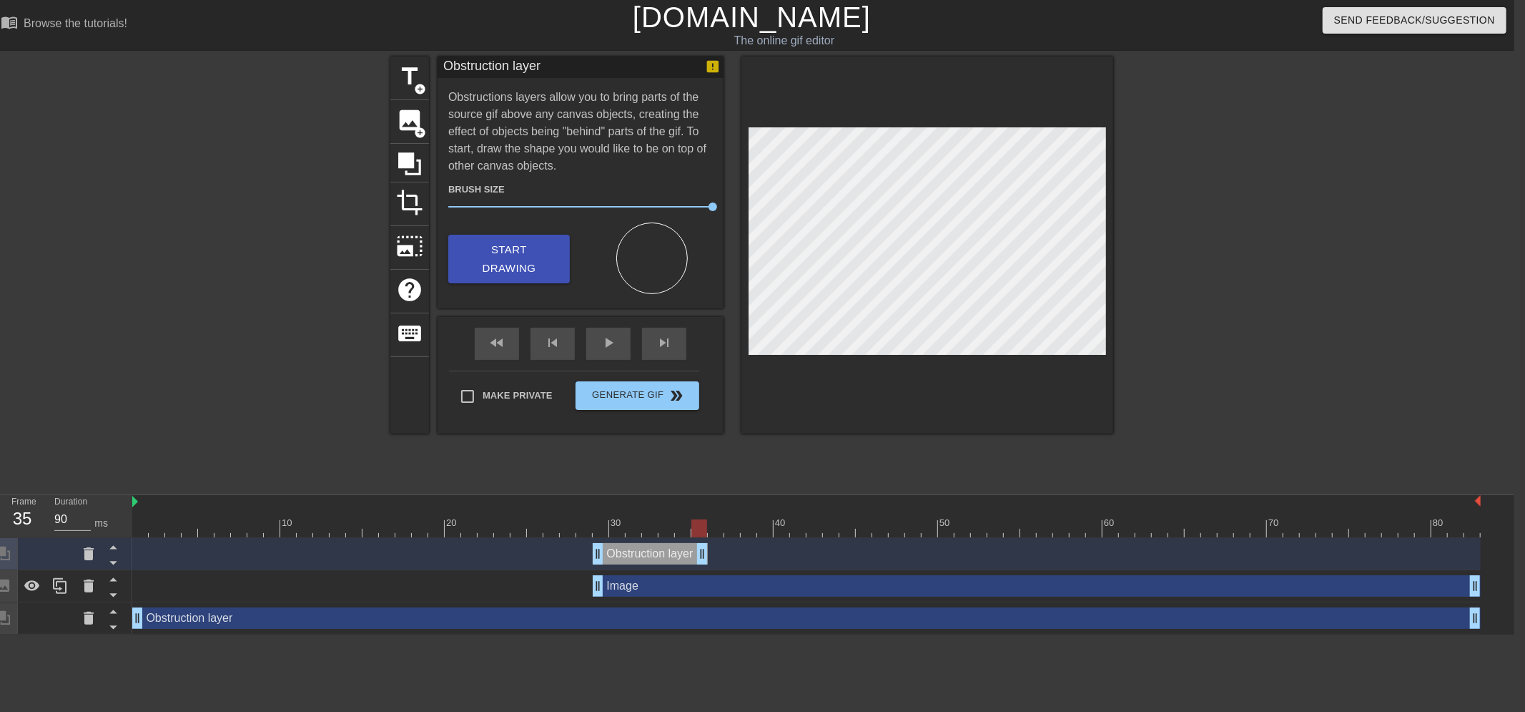
drag, startPoint x: 1470, startPoint y: 556, endPoint x: 692, endPoint y: 553, distance: 778.0
click at [497, 258] on span "Start Drawing" at bounding box center [509, 259] width 87 height 38
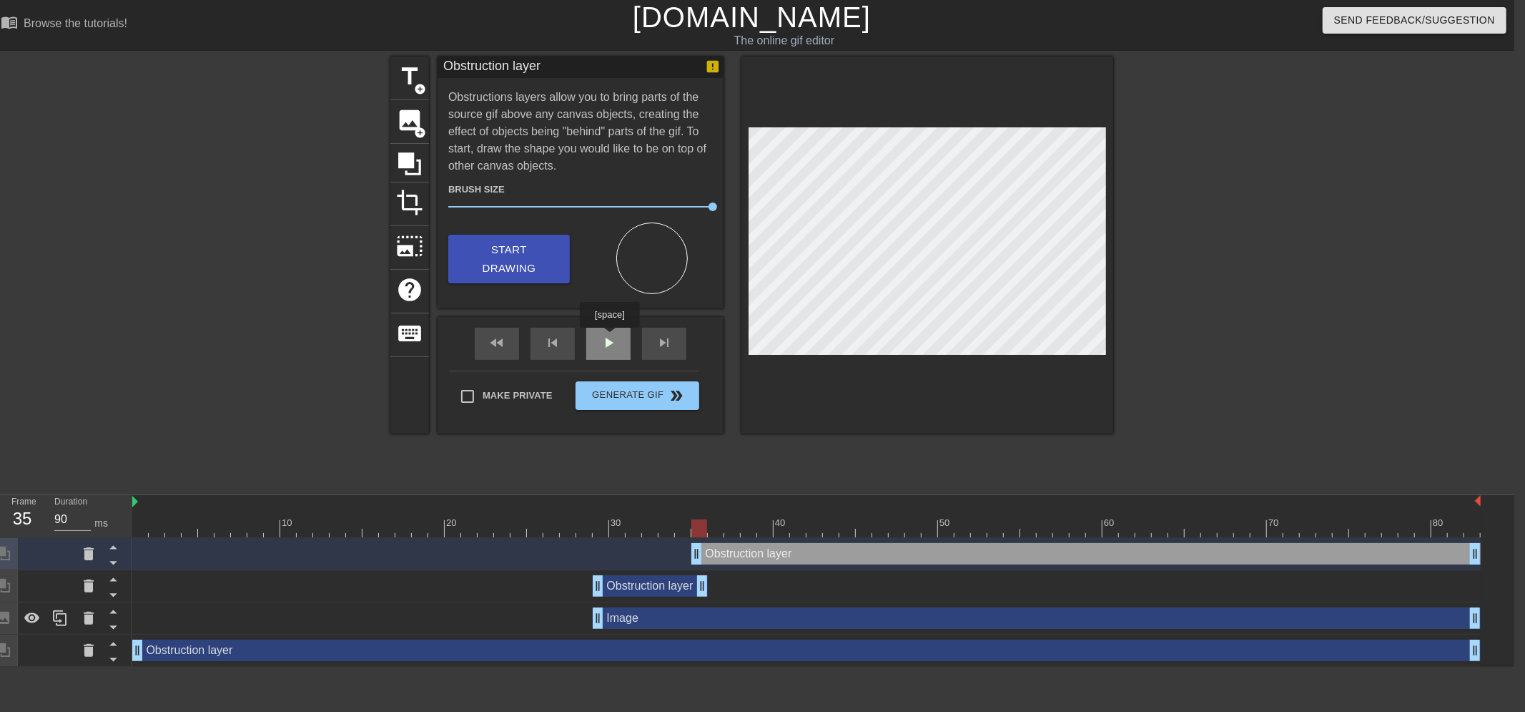
click at [609, 338] on span "play_arrow" at bounding box center [608, 342] width 17 height 17
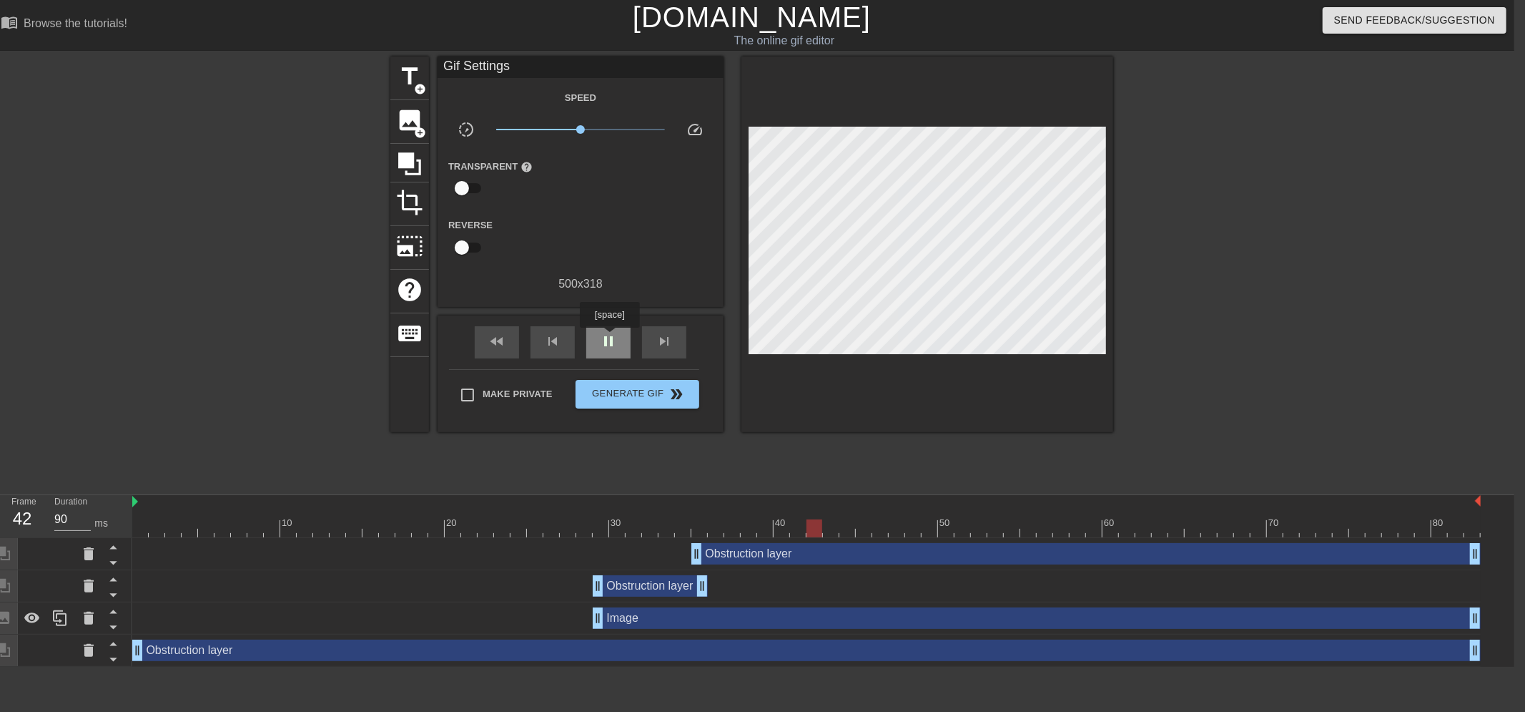
click at [609, 338] on span "pause" at bounding box center [608, 341] width 17 height 17
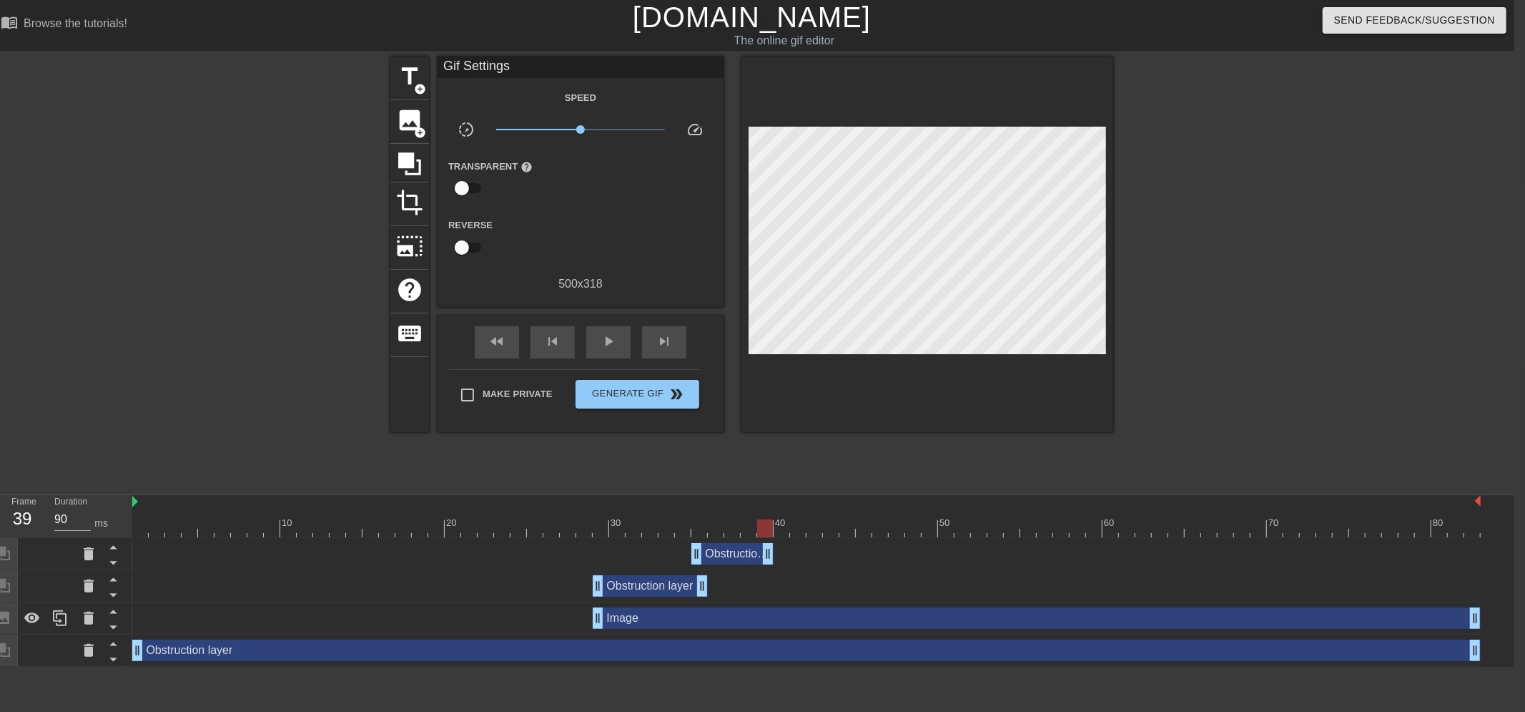
drag, startPoint x: 1467, startPoint y: 554, endPoint x: 756, endPoint y: 538, distance: 711.7
click at [756, 538] on div "Obstruction layer drag_handle drag_handle" at bounding box center [806, 554] width 1349 height 32
drag, startPoint x: 791, startPoint y: 616, endPoint x: 789, endPoint y: 601, distance: 15.1
click at [789, 602] on div "Image drag_handle drag_handle" at bounding box center [806, 618] width 1349 height 32
click at [110, 609] on icon at bounding box center [113, 611] width 18 height 18
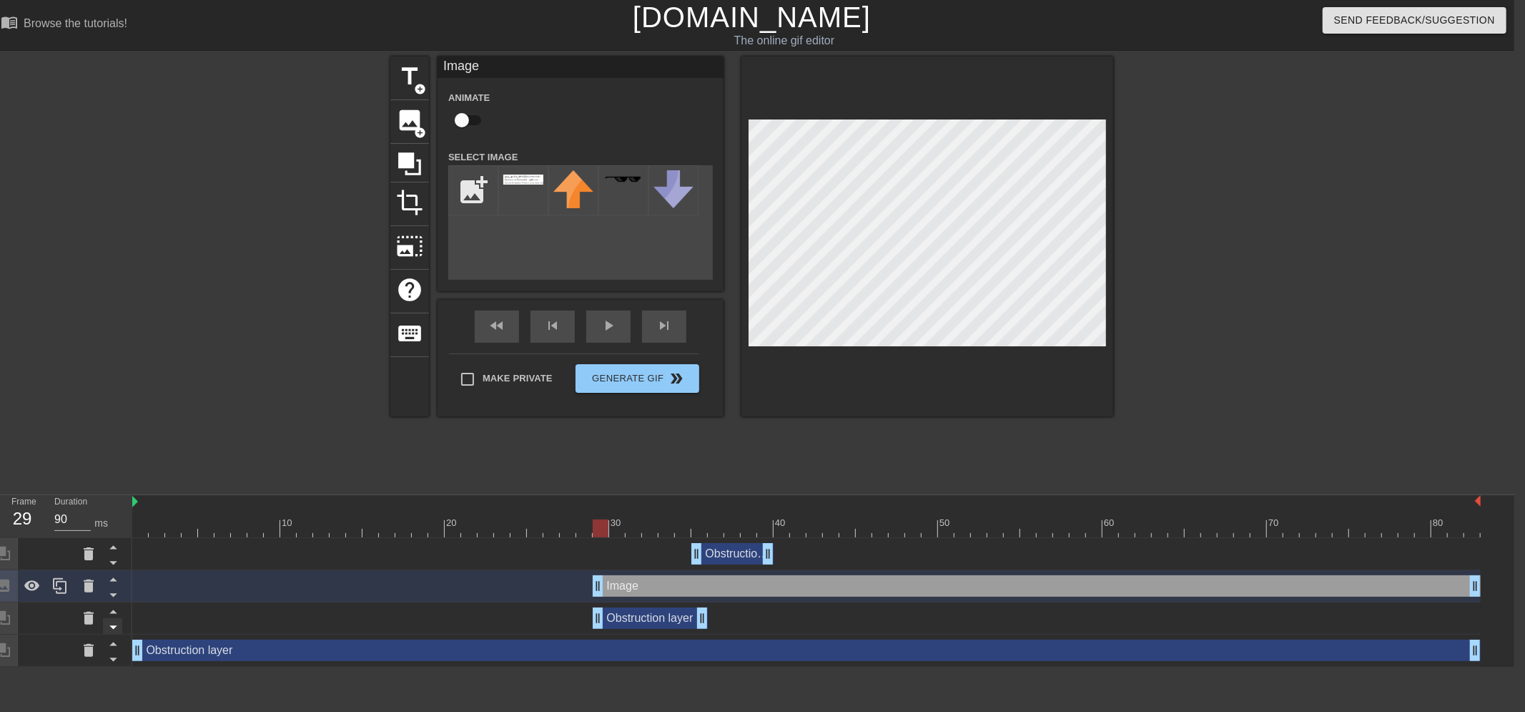
click at [119, 625] on icon at bounding box center [113, 627] width 18 height 18
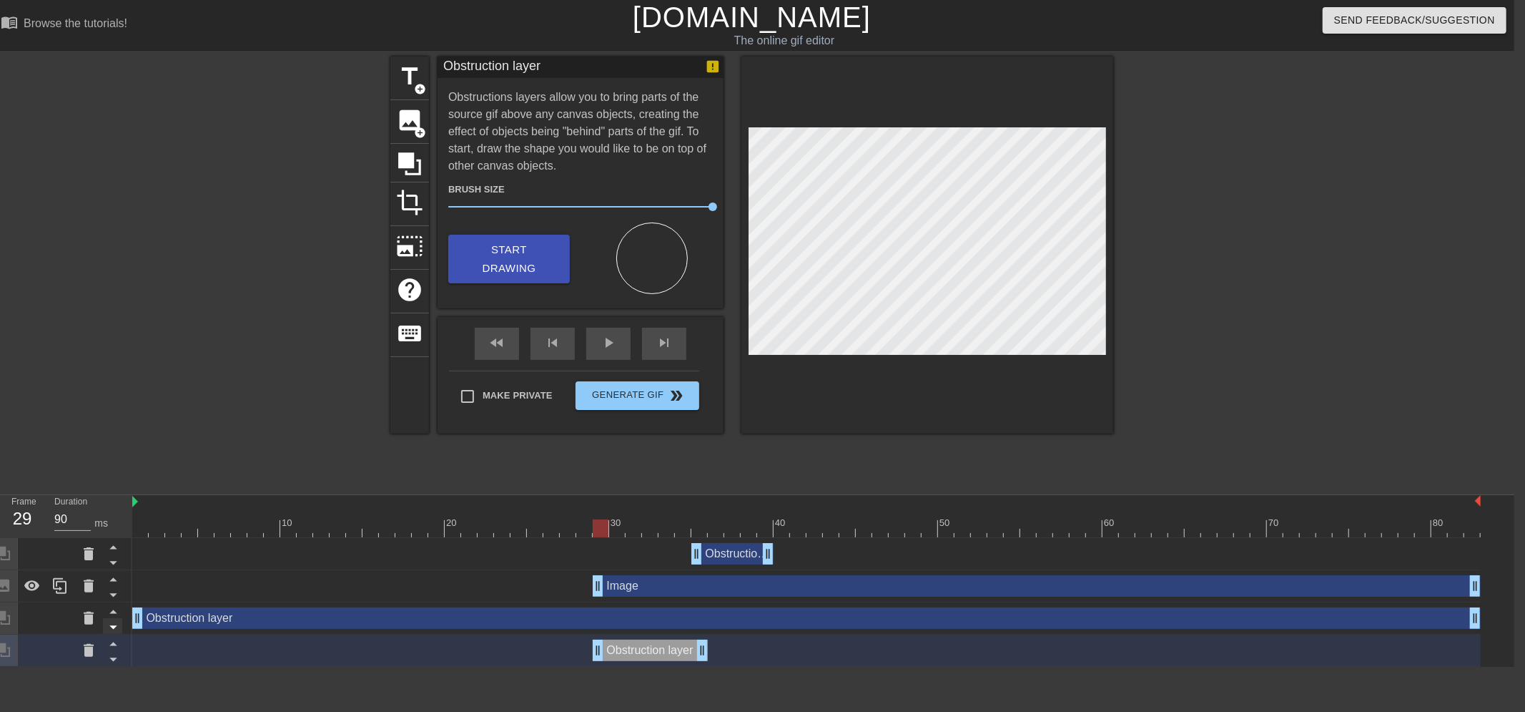
click at [111, 624] on icon at bounding box center [113, 627] width 18 height 18
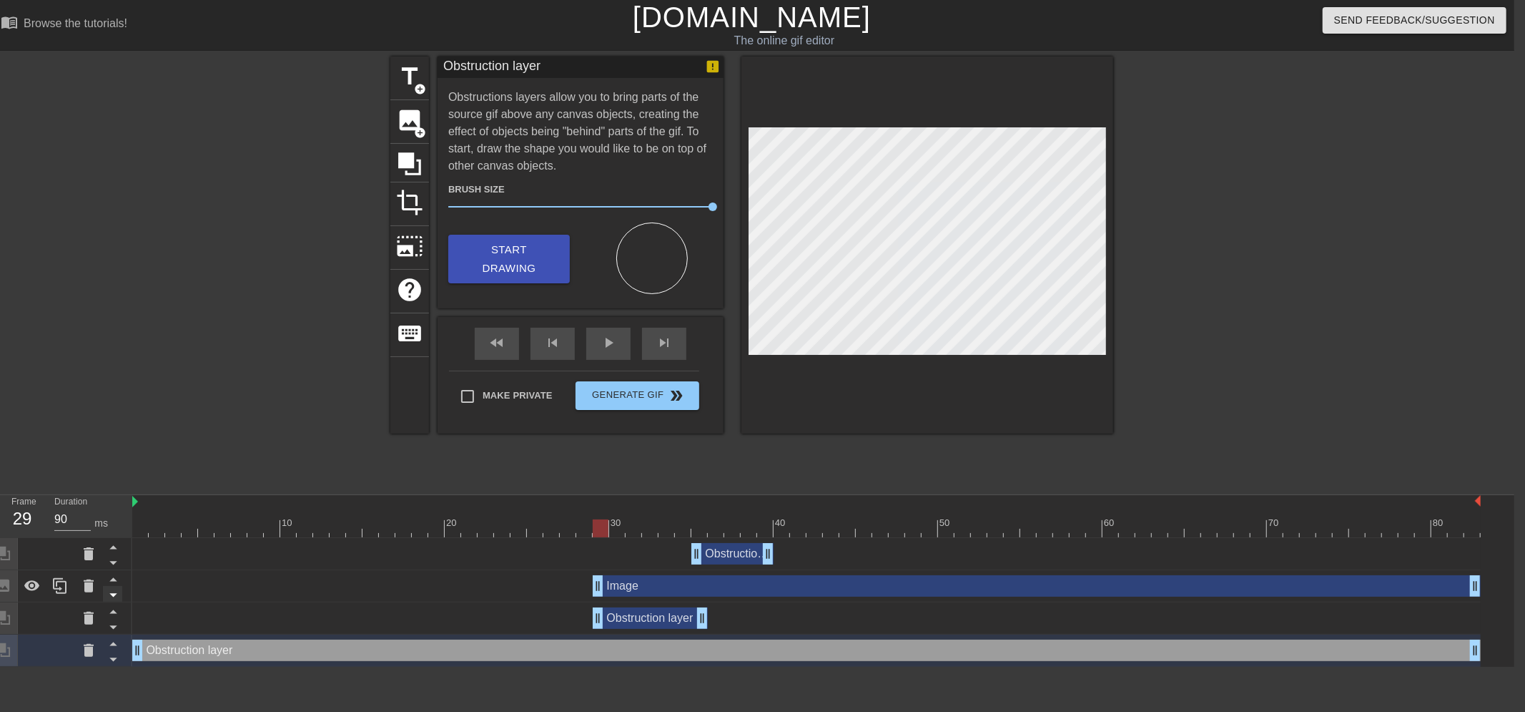
click at [110, 594] on icon at bounding box center [113, 595] width 18 height 18
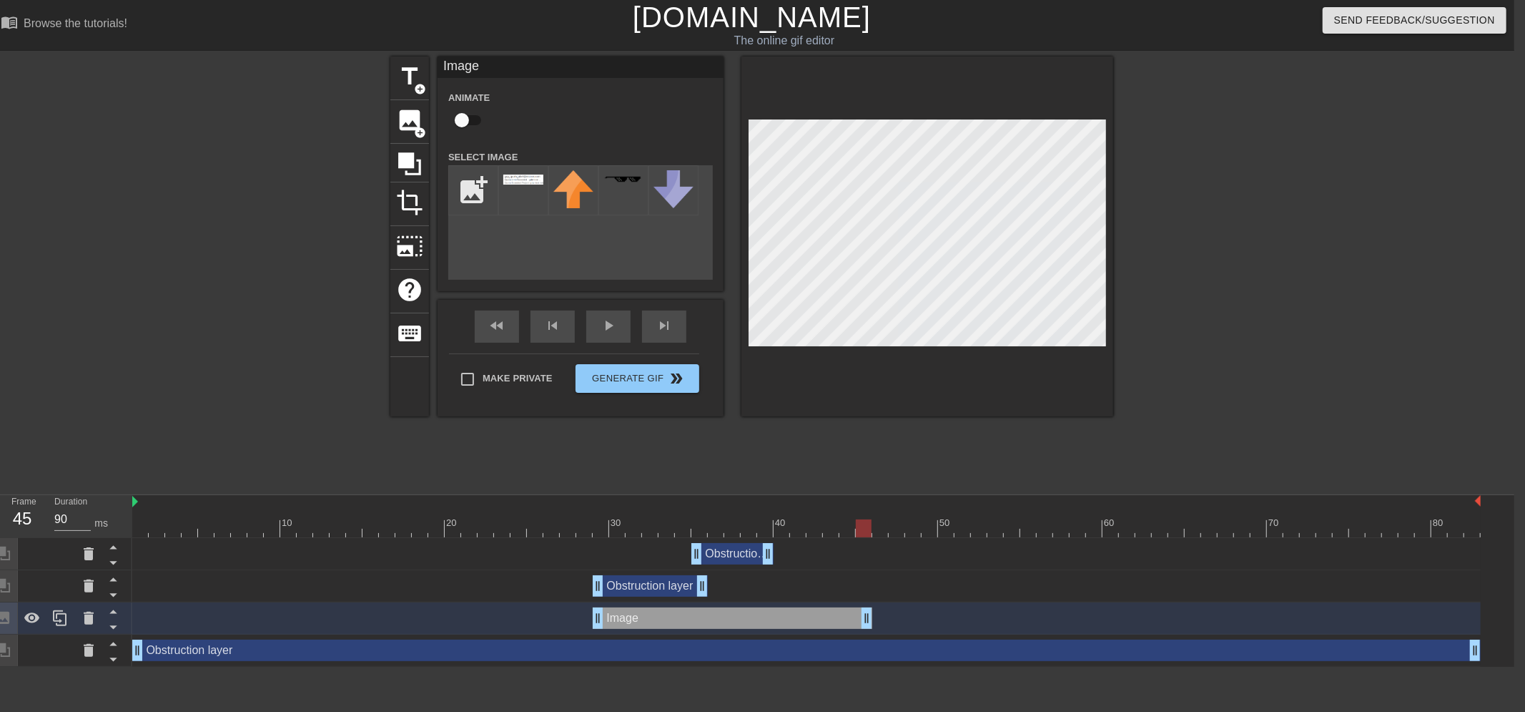
drag, startPoint x: 1476, startPoint y: 621, endPoint x: 867, endPoint y: 637, distance: 609.5
click at [867, 637] on div "Obstruction layer drag_handle drag_handle Obstruction layer drag_handle drag_ha…" at bounding box center [823, 602] width 1382 height 129
click at [613, 323] on div "fast_rewind skip_previous play_arrow skip_next" at bounding box center [580, 327] width 233 height 54
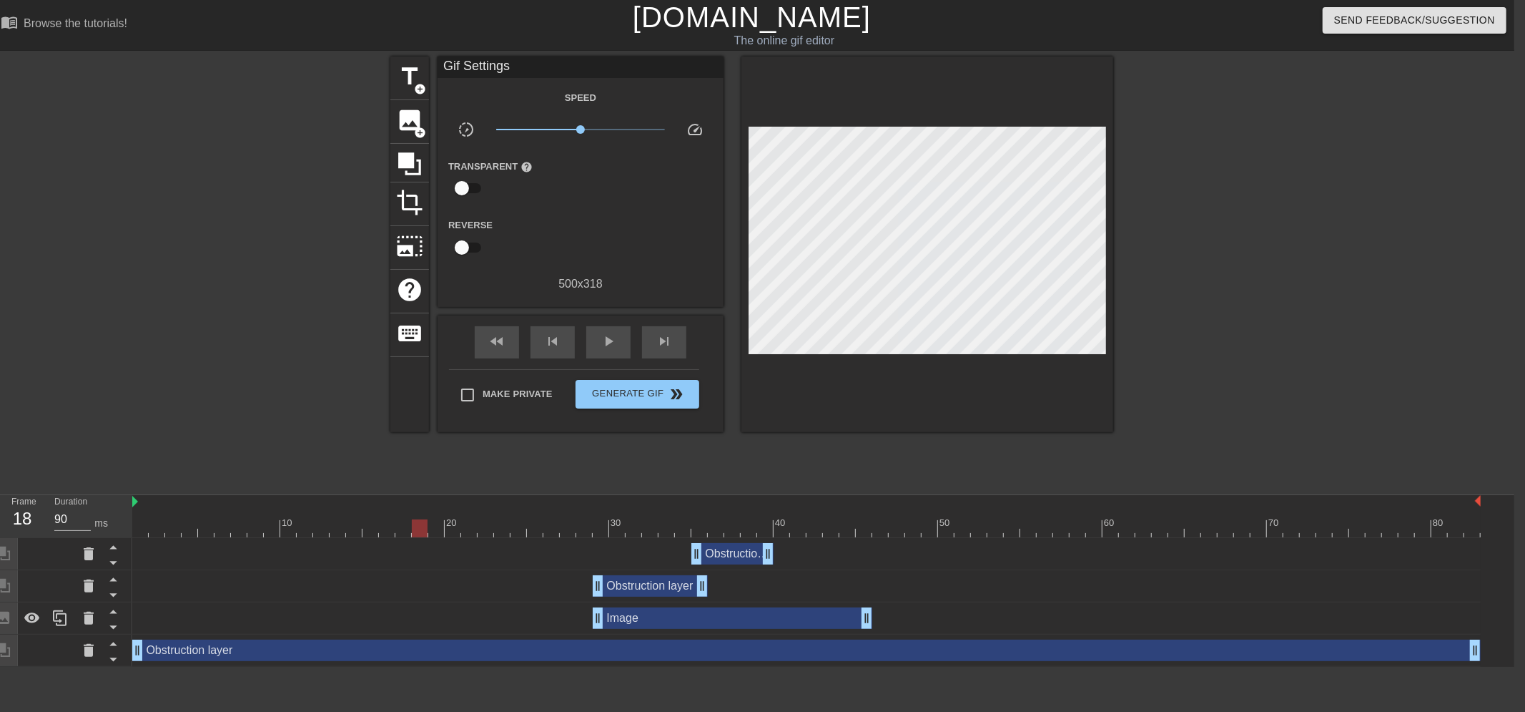
drag, startPoint x: 624, startPoint y: 523, endPoint x: 425, endPoint y: 528, distance: 199.6
click at [425, 528] on div at bounding box center [806, 528] width 1349 height 18
click at [604, 341] on span "play_arrow" at bounding box center [608, 341] width 17 height 17
click at [604, 341] on span "pause" at bounding box center [608, 341] width 17 height 17
click at [94, 581] on icon at bounding box center [88, 585] width 17 height 17
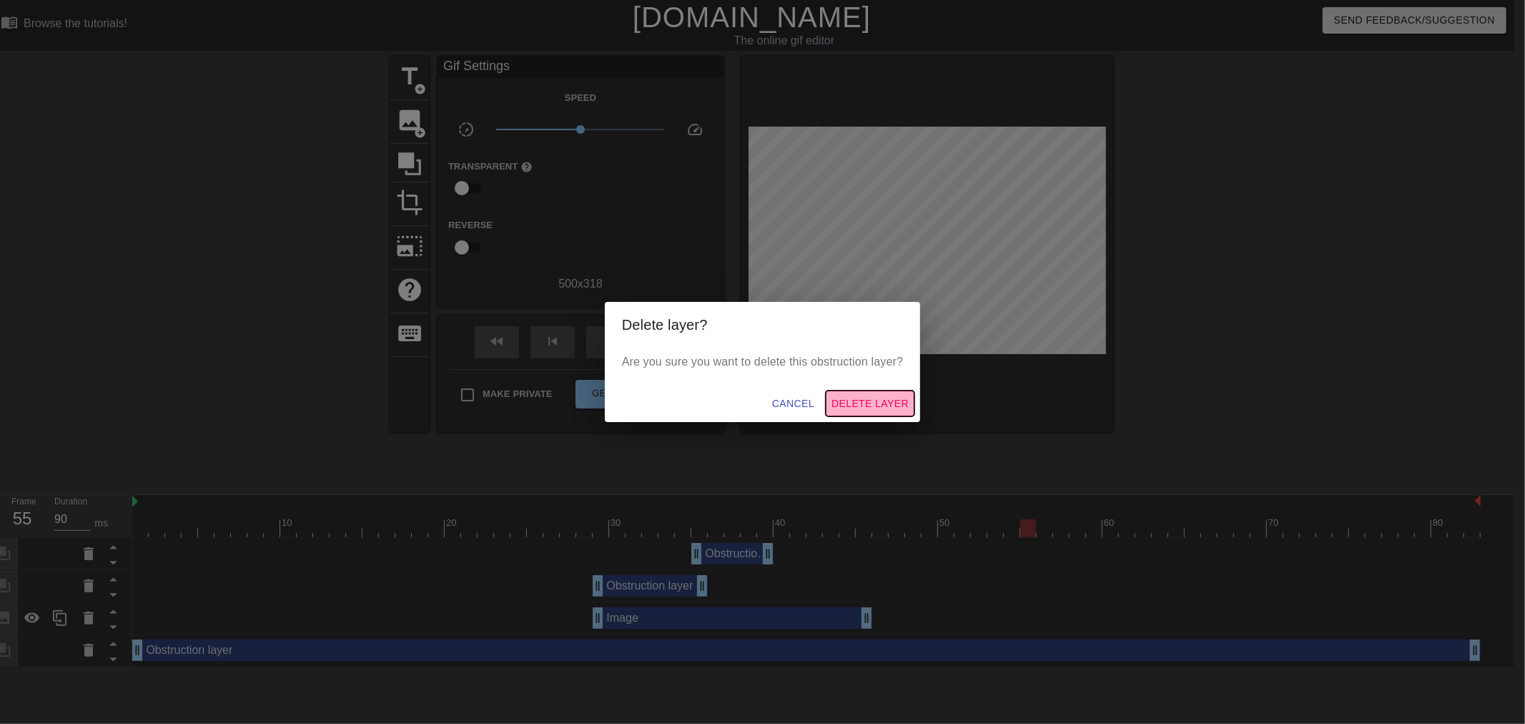
click at [864, 402] on span "Delete Layer" at bounding box center [870, 404] width 77 height 18
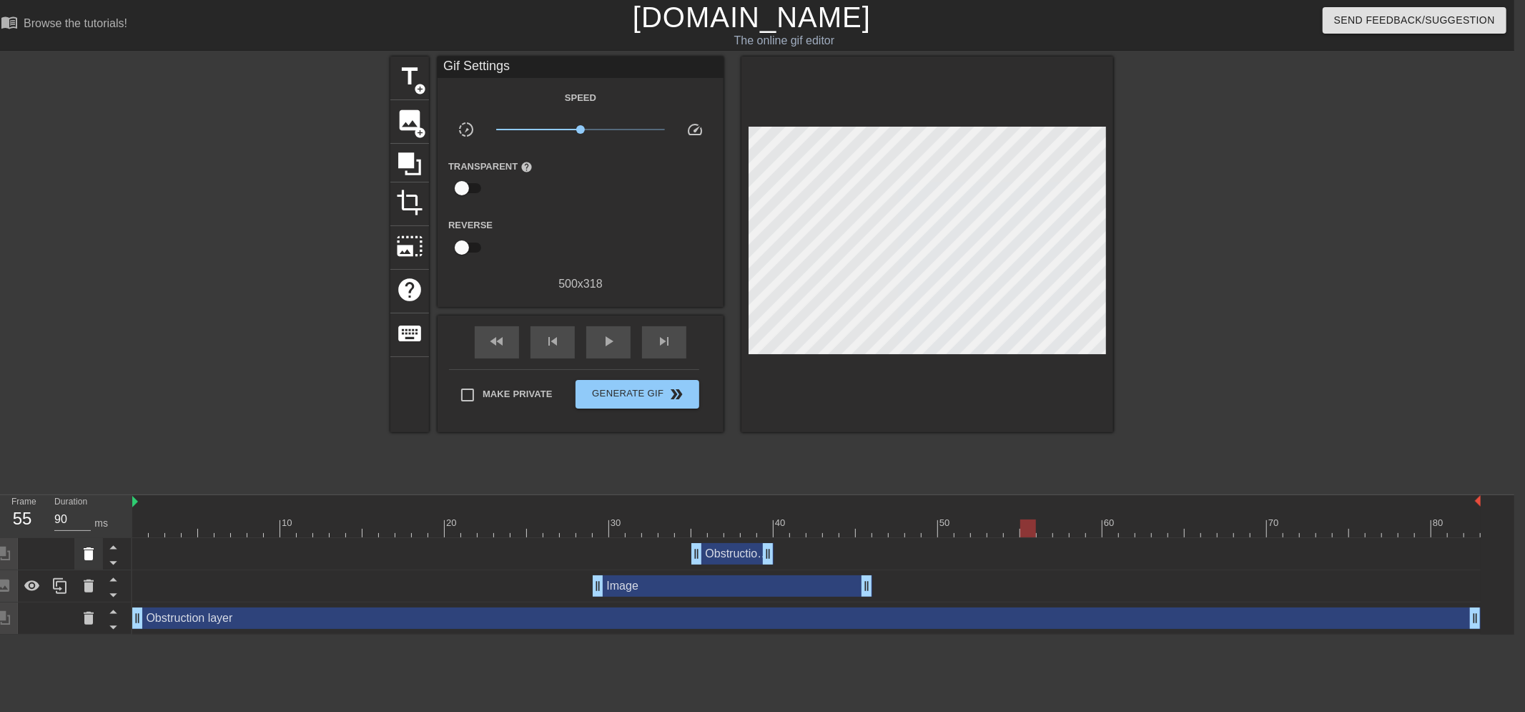
click at [92, 548] on icon at bounding box center [88, 553] width 17 height 17
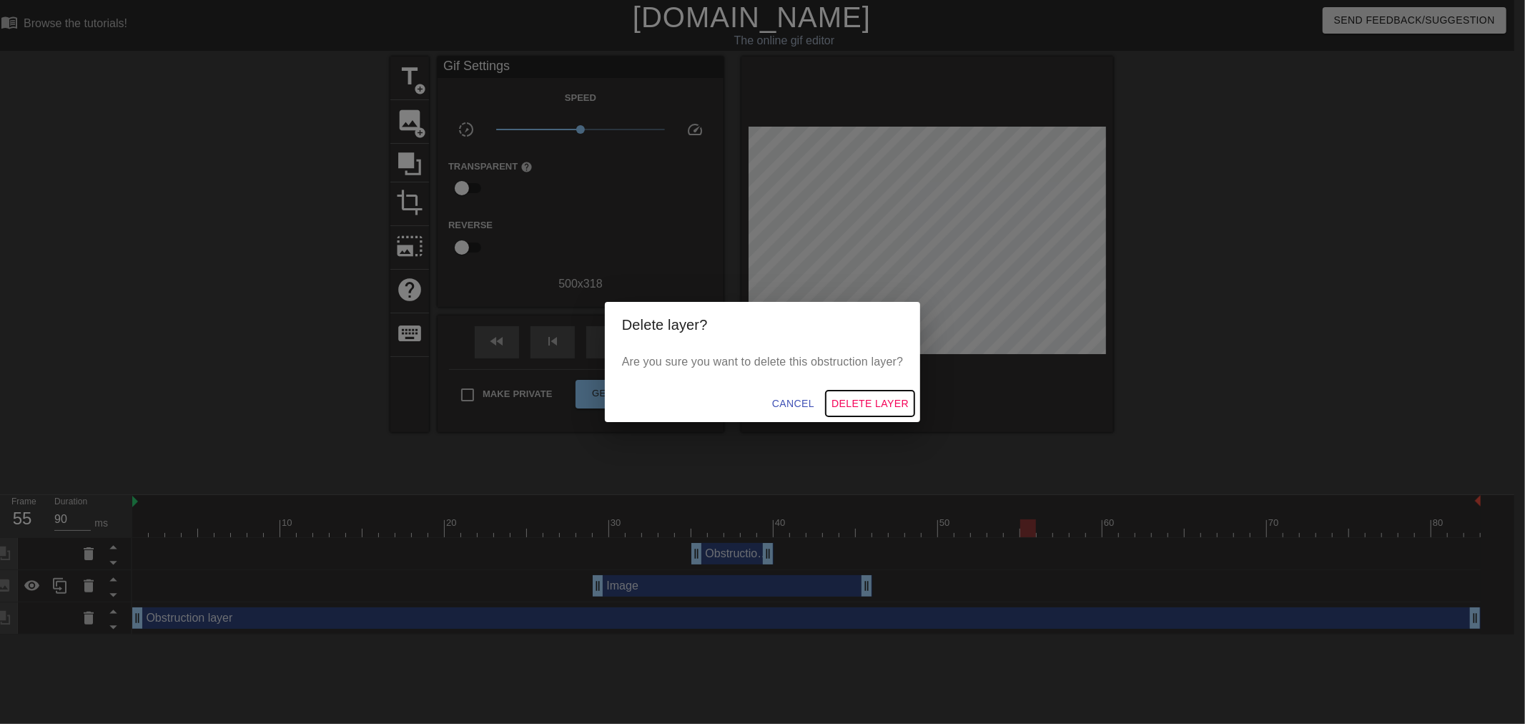
click at [869, 401] on span "Delete Layer" at bounding box center [870, 404] width 77 height 18
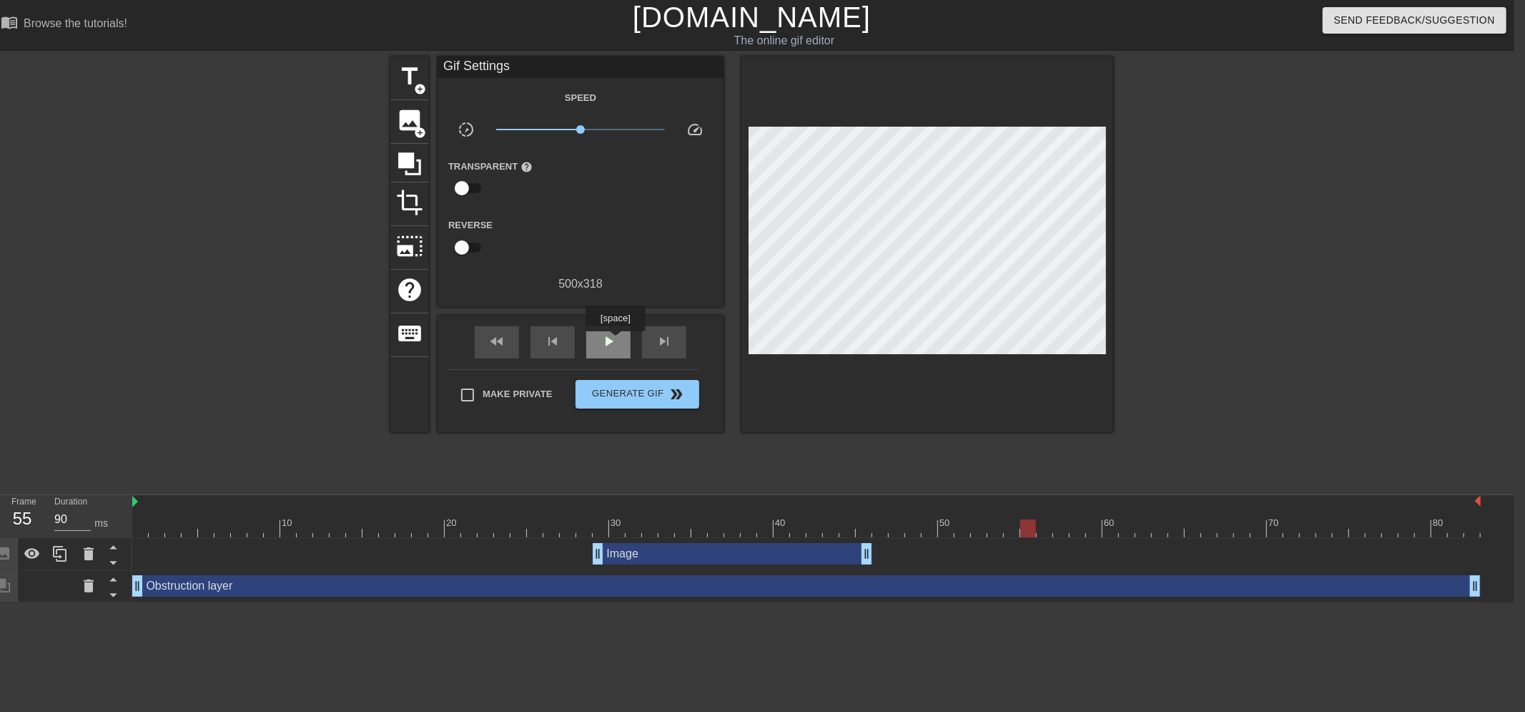
click at [615, 341] on span "play_arrow" at bounding box center [608, 341] width 17 height 17
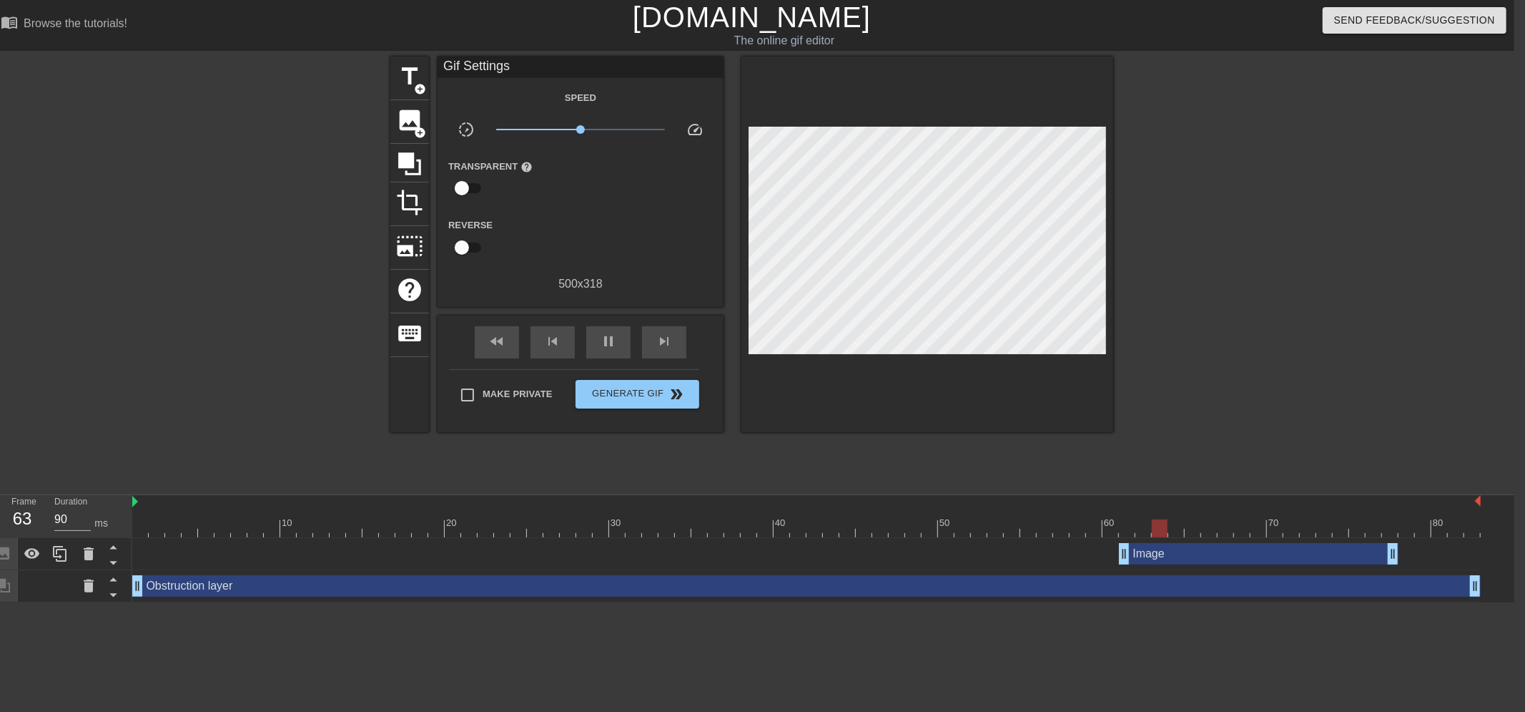
drag, startPoint x: 753, startPoint y: 558, endPoint x: 1284, endPoint y: 538, distance: 531.0
click at [1284, 538] on div "Image drag_handle drag_handle" at bounding box center [806, 554] width 1349 height 32
drag, startPoint x: 1183, startPoint y: 563, endPoint x: 1259, endPoint y: 565, distance: 75.1
click at [1259, 565] on div "Image drag_handle drag_handle" at bounding box center [806, 554] width 1349 height 32
click at [612, 345] on span "pause" at bounding box center [608, 341] width 17 height 17
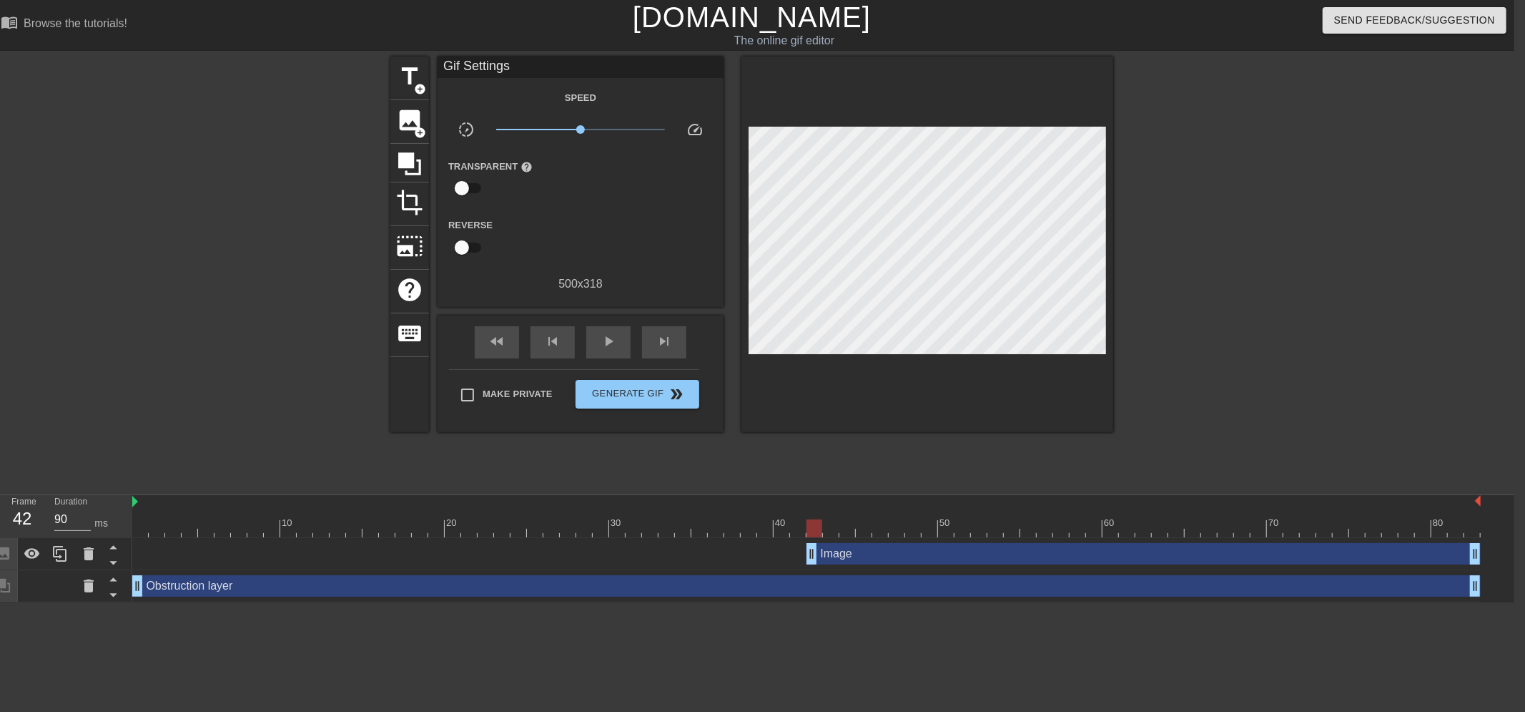
drag, startPoint x: 1196, startPoint y: 558, endPoint x: 804, endPoint y: 542, distance: 391.5
click at [804, 543] on div "Image drag_handle drag_handle" at bounding box center [806, 553] width 1349 height 21
click at [598, 345] on div "play_arrow" at bounding box center [608, 342] width 44 height 32
click at [598, 345] on div "pause" at bounding box center [608, 342] width 44 height 32
drag, startPoint x: 790, startPoint y: 520, endPoint x: 784, endPoint y: 540, distance: 21.0
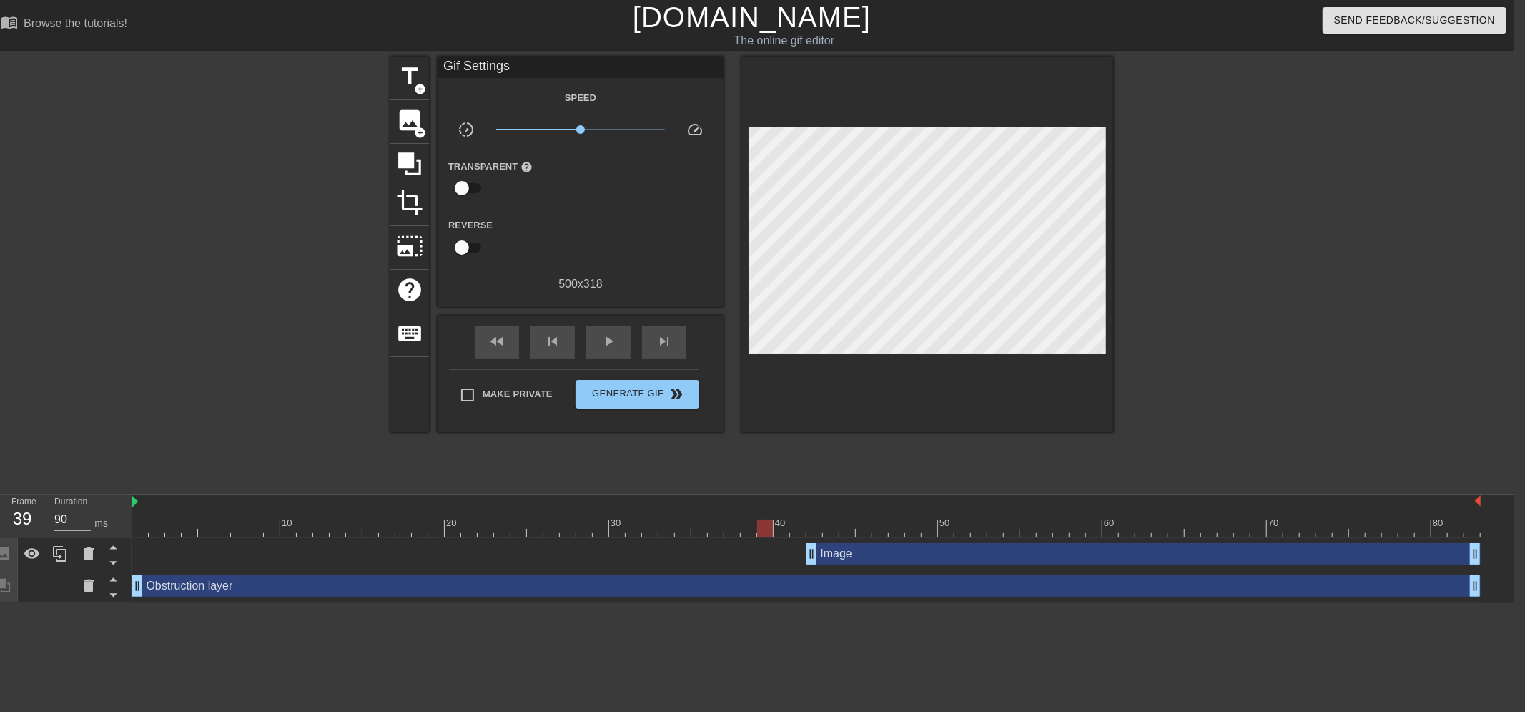
click at [782, 540] on div "10 20 30 40 50 60 70 80 Image drag_handle drag_handle Obstruction layer drag_ha…" at bounding box center [823, 548] width 1382 height 107
drag, startPoint x: 777, startPoint y: 524, endPoint x: 764, endPoint y: 526, distance: 13.0
click at [764, 526] on div at bounding box center [765, 528] width 16 height 18
drag, startPoint x: 815, startPoint y: 556, endPoint x: 767, endPoint y: 556, distance: 47.9
click at [466, 182] on input "checkbox" at bounding box center [462, 187] width 82 height 27
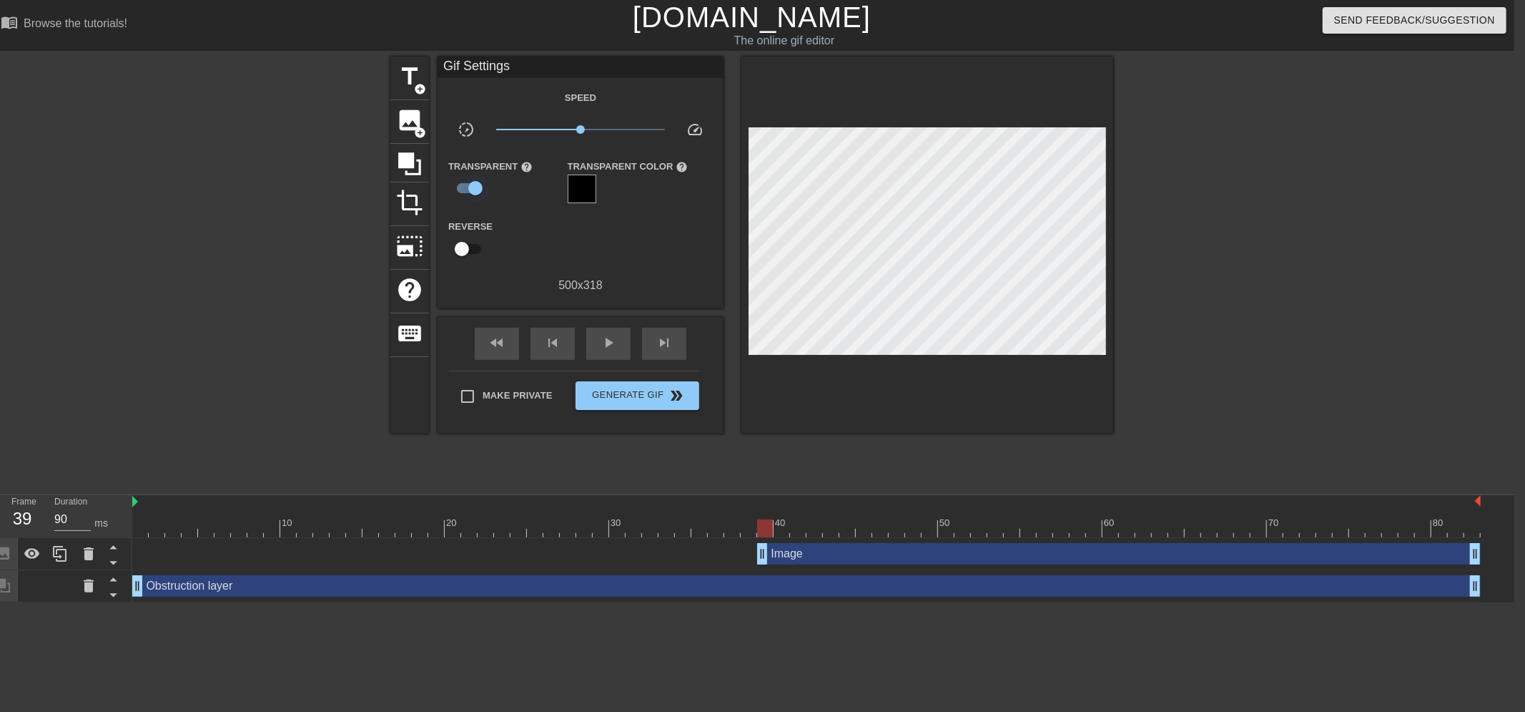
click at [476, 192] on input "checkbox" at bounding box center [476, 187] width 82 height 27
checkbox input "false"
click at [787, 558] on div "Image drag_handle drag_handle" at bounding box center [1119, 553] width 724 height 21
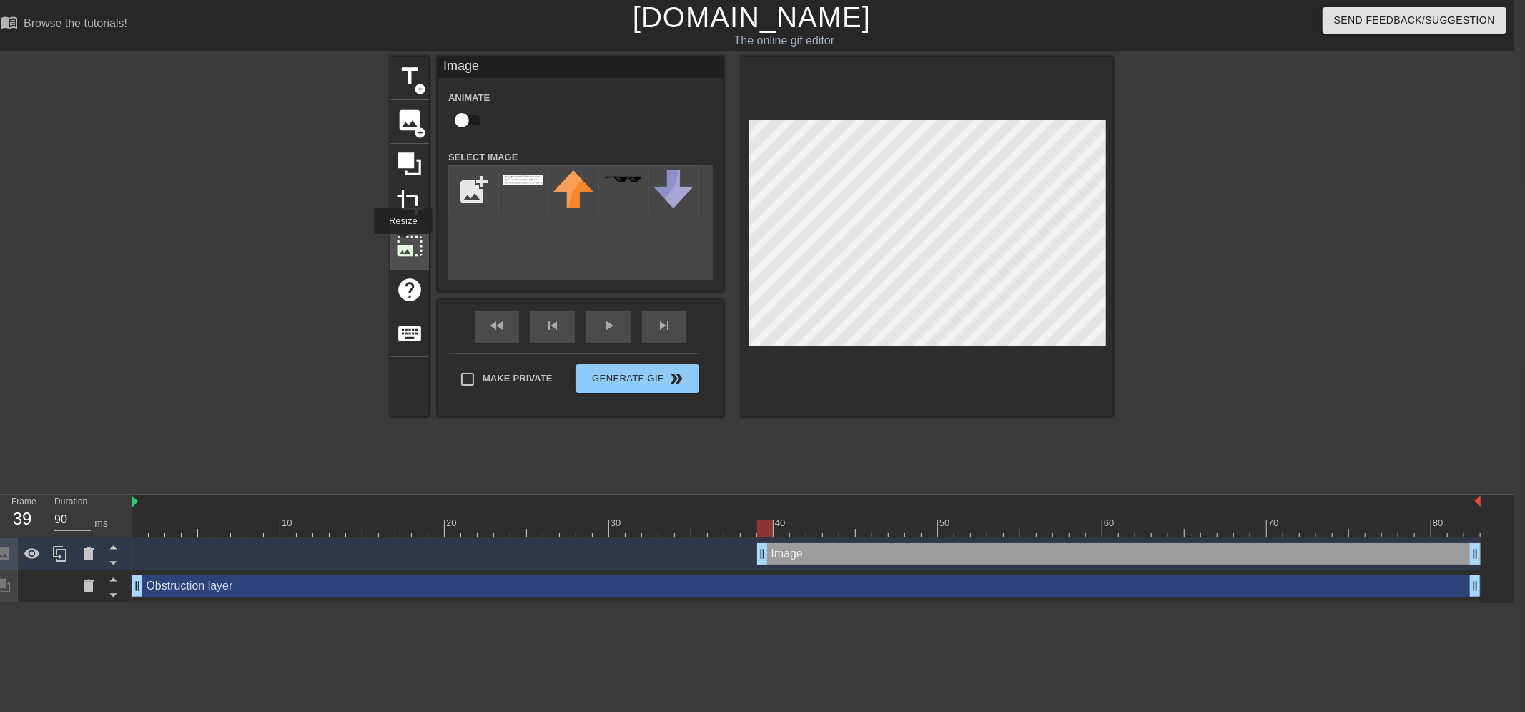
click at [402, 244] on span "photo_size_select_large" at bounding box center [409, 245] width 27 height 27
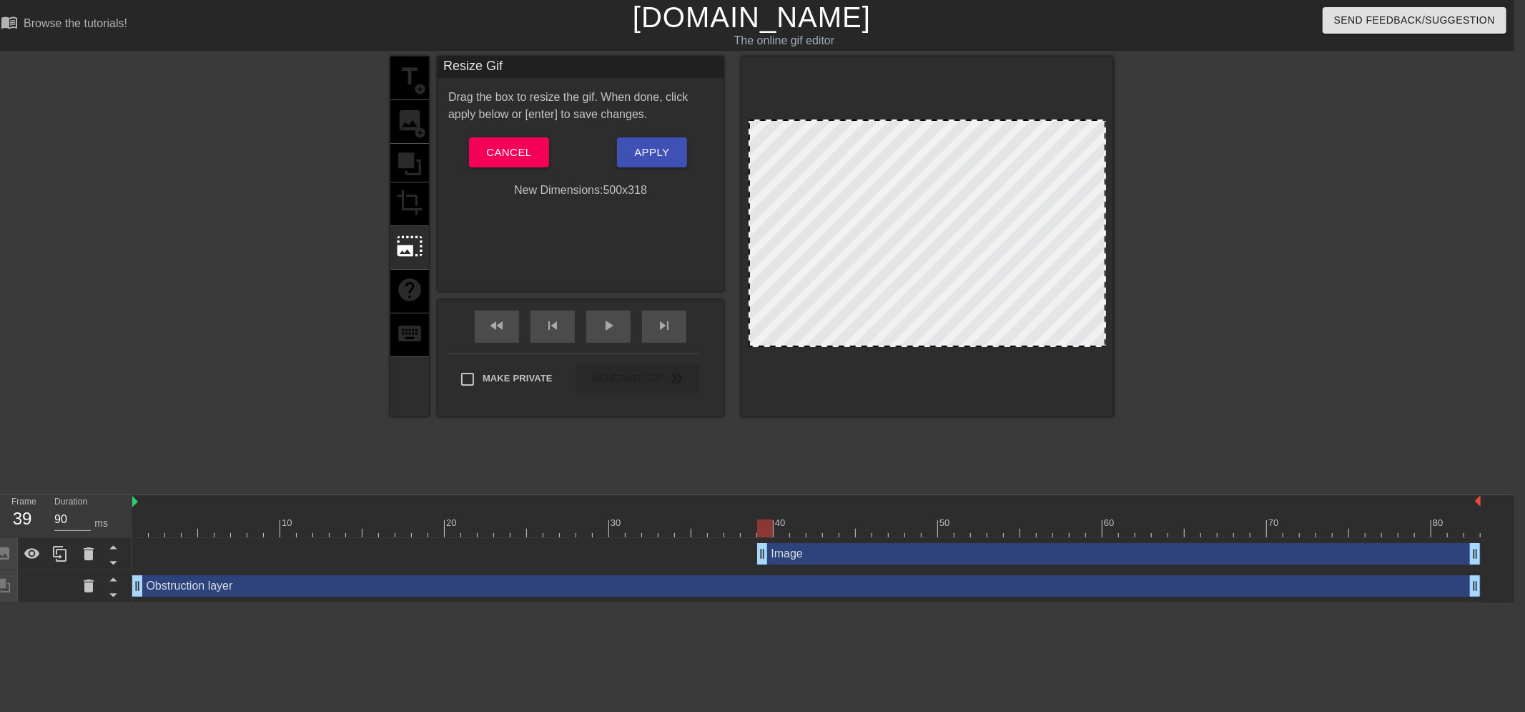
drag, startPoint x: 852, startPoint y: 231, endPoint x: 870, endPoint y: 232, distance: 17.2
click at [870, 232] on div at bounding box center [928, 232] width 358 height 227
click at [875, 252] on div at bounding box center [928, 232] width 358 height 227
click at [526, 152] on span "Cancel" at bounding box center [508, 152] width 45 height 19
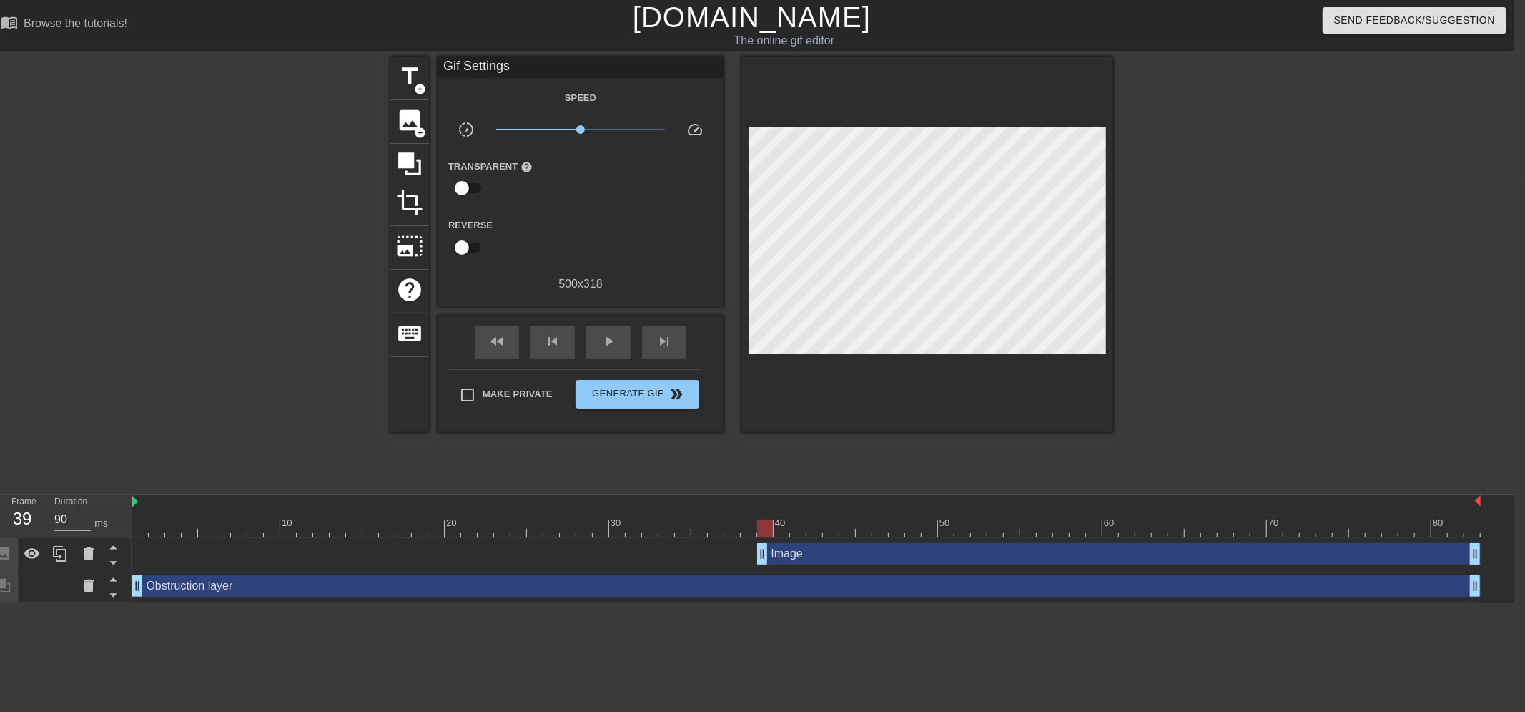
click at [952, 549] on div "Image drag_handle drag_handle" at bounding box center [1119, 553] width 724 height 21
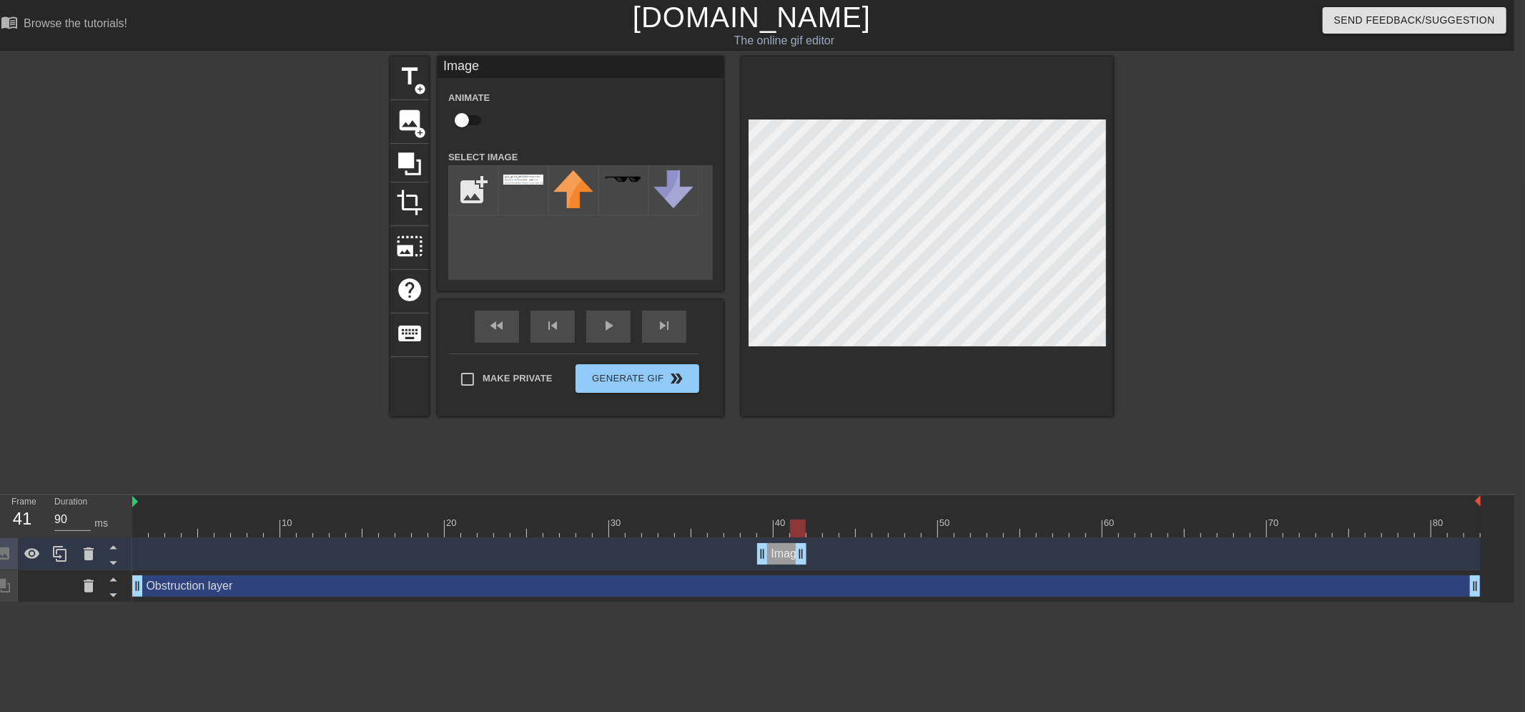
drag, startPoint x: 1477, startPoint y: 558, endPoint x: 809, endPoint y: 546, distance: 667.3
click at [809, 546] on div "Image drag_handle drag_handle" at bounding box center [806, 553] width 1349 height 21
drag, startPoint x: 792, startPoint y: 547, endPoint x: 895, endPoint y: 559, distance: 103.0
drag, startPoint x: 848, startPoint y: 553, endPoint x: 1027, endPoint y: 553, distance: 178.8
click at [1027, 553] on div "Image drag_handle drag_handle" at bounding box center [1012, 553] width 148 height 21
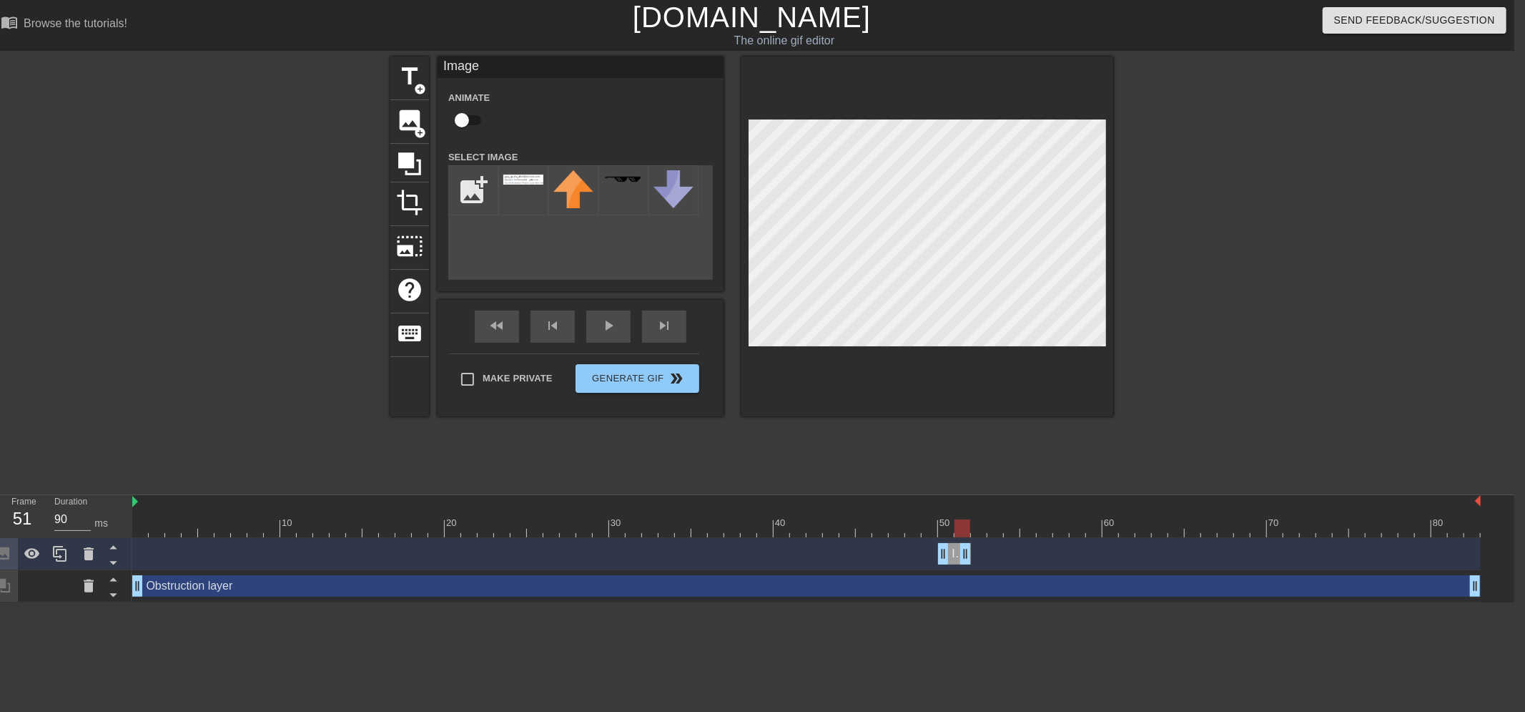
drag, startPoint x: 1082, startPoint y: 554, endPoint x: 970, endPoint y: 558, distance: 112.4
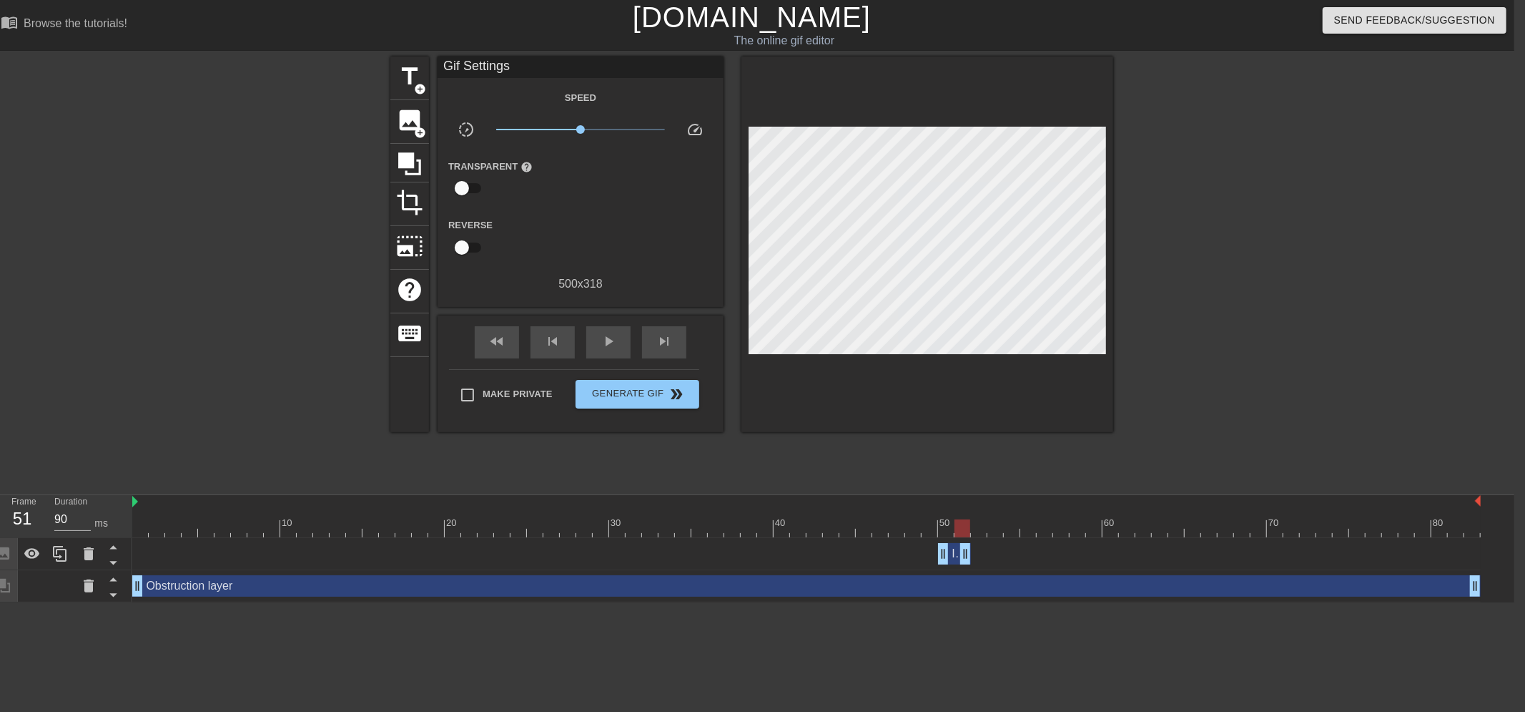
click at [1049, 459] on div "title add_circle image add_circle crop photo_size_select_large help keyboard Gi…" at bounding box center [751, 270] width 723 height 429
click at [59, 558] on icon at bounding box center [60, 554] width 14 height 16
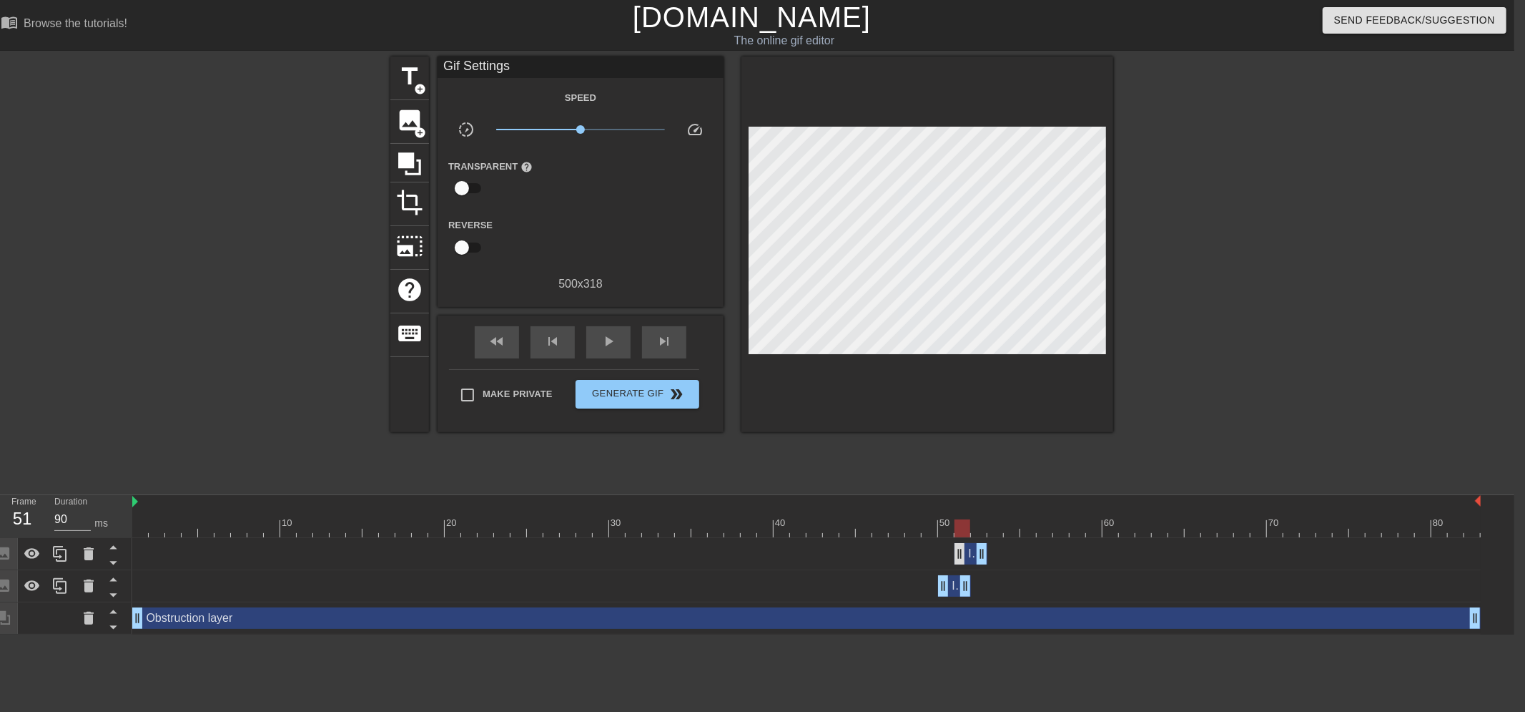
drag, startPoint x: 954, startPoint y: 553, endPoint x: 964, endPoint y: 552, distance: 10.0
click at [964, 552] on div "Image drag_handle drag_handle" at bounding box center [971, 553] width 33 height 21
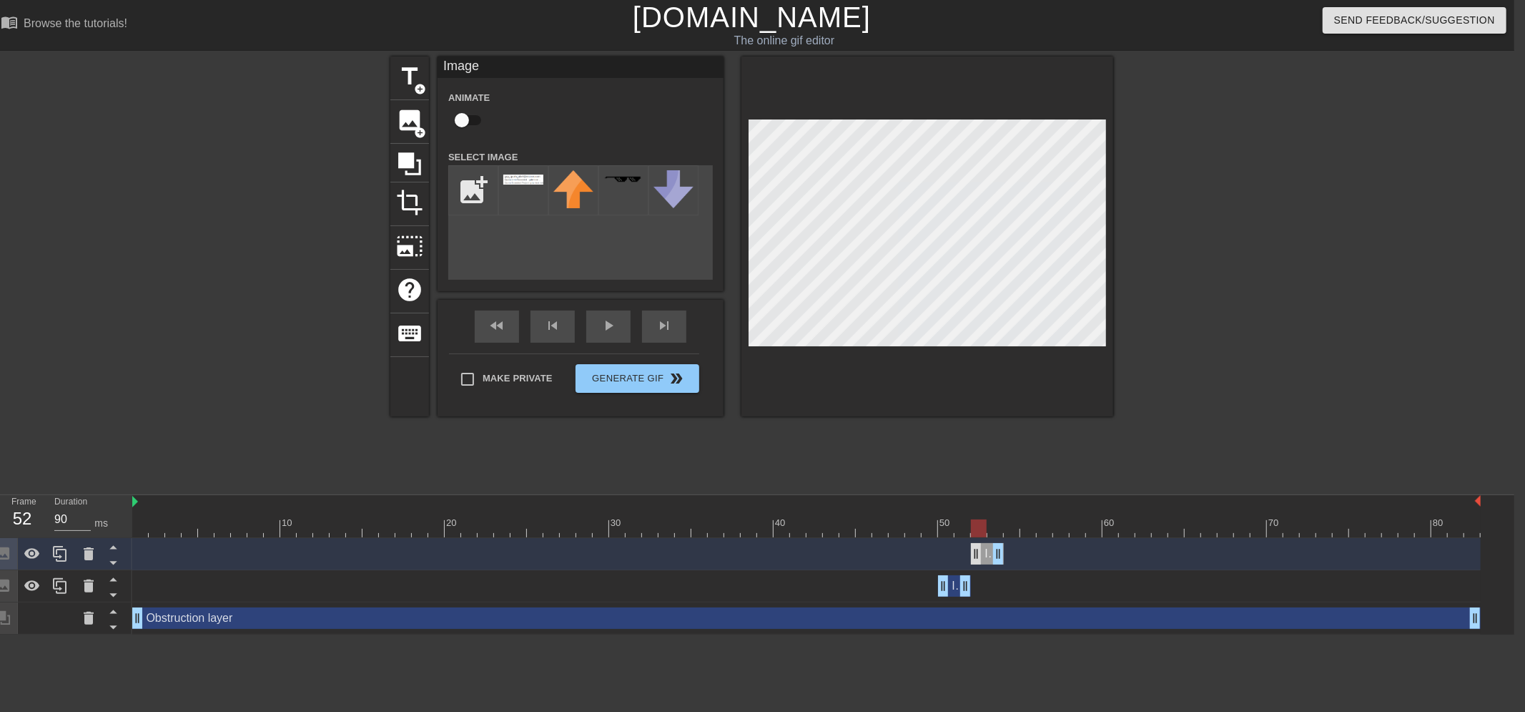
drag, startPoint x: 969, startPoint y: 553, endPoint x: 980, endPoint y: 553, distance: 10.8
click at [980, 553] on div "Image drag_handle drag_handle" at bounding box center [987, 553] width 33 height 21
click at [64, 553] on icon at bounding box center [59, 553] width 17 height 17
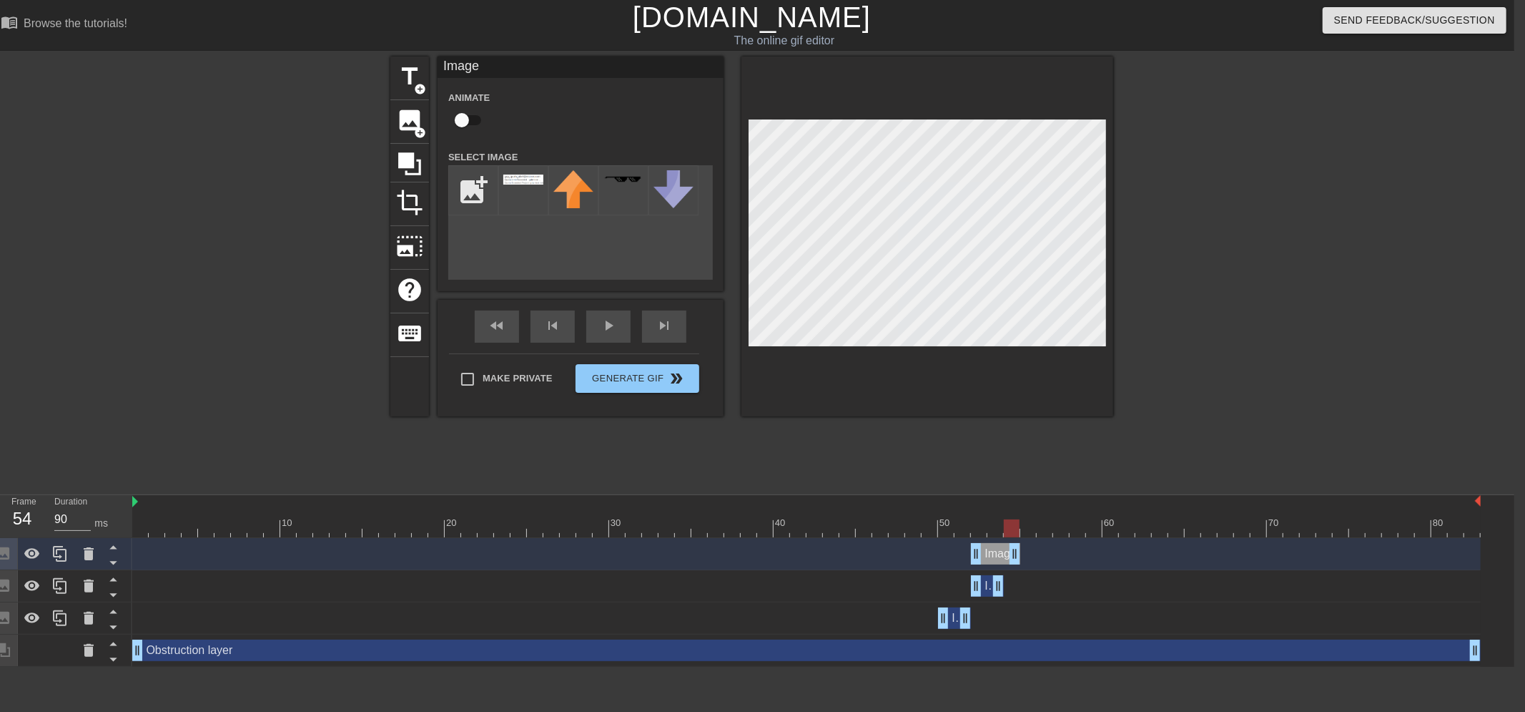
drag, startPoint x: 990, startPoint y: 553, endPoint x: 998, endPoint y: 553, distance: 8.6
drag, startPoint x: 990, startPoint y: 553, endPoint x: 1017, endPoint y: 556, distance: 27.3
click at [1017, 556] on div "Image drag_handle drag_handle" at bounding box center [1028, 553] width 49 height 21
drag, startPoint x: 1045, startPoint y: 559, endPoint x: 1031, endPoint y: 561, distance: 13.7
drag, startPoint x: 1026, startPoint y: 526, endPoint x: 947, endPoint y: 524, distance: 79.4
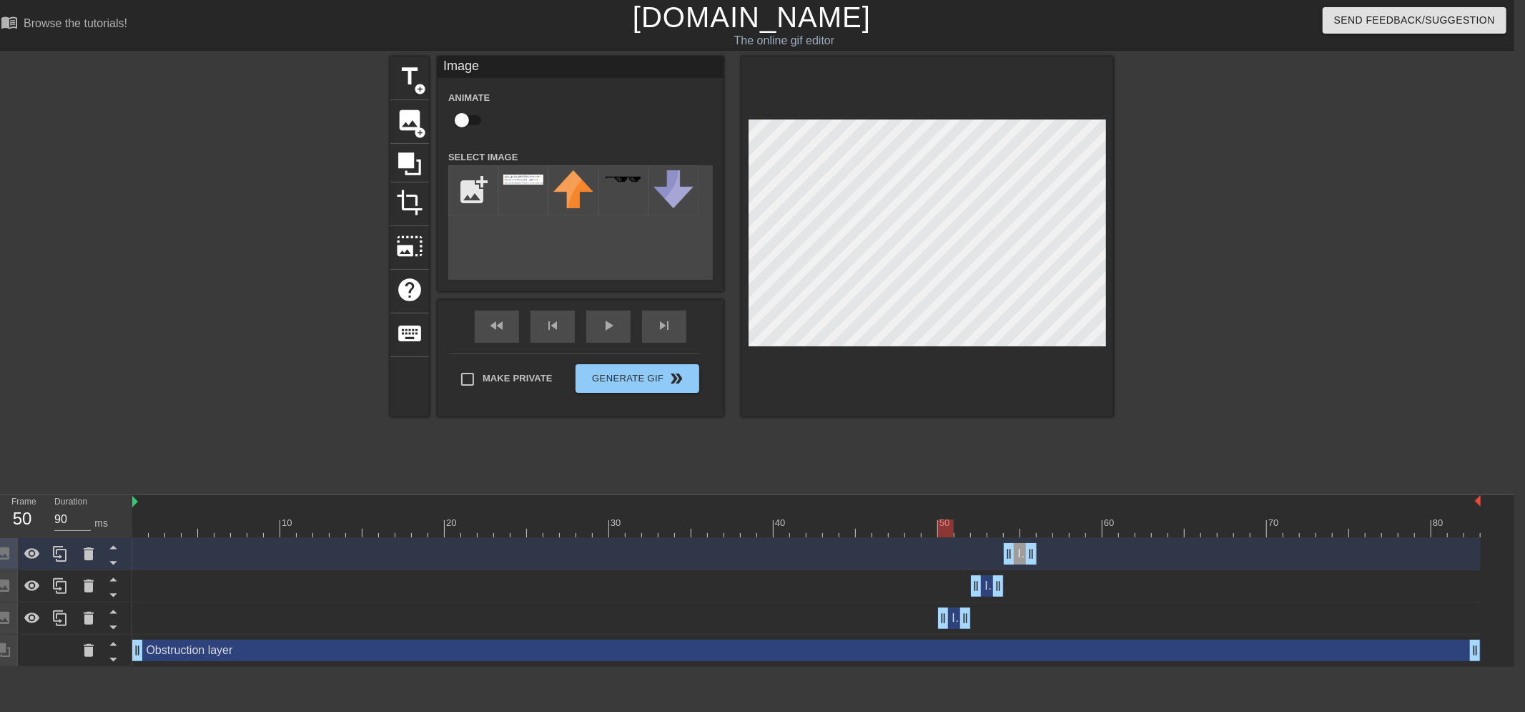
click at [947, 524] on div at bounding box center [946, 528] width 16 height 18
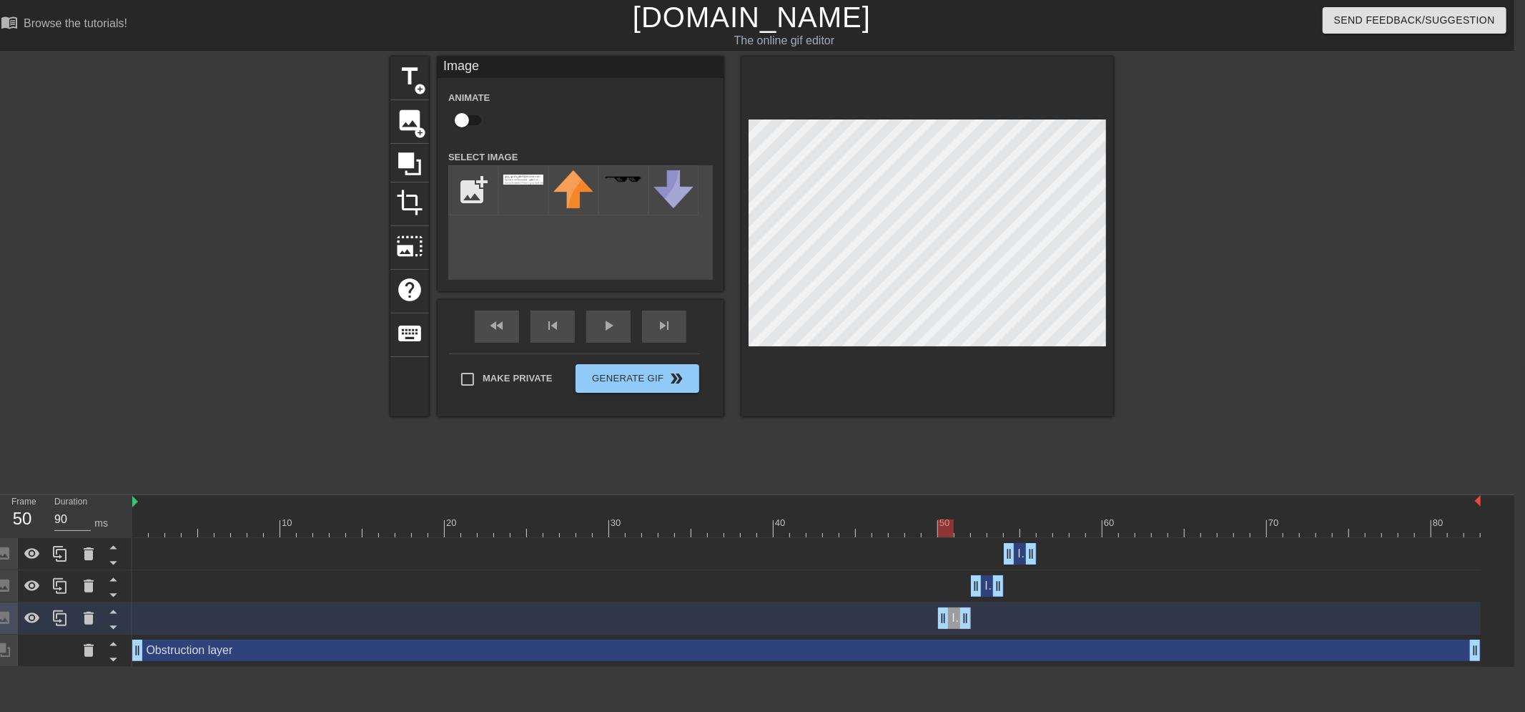
click at [985, 596] on div "Image drag_handle drag_handle" at bounding box center [987, 585] width 33 height 21
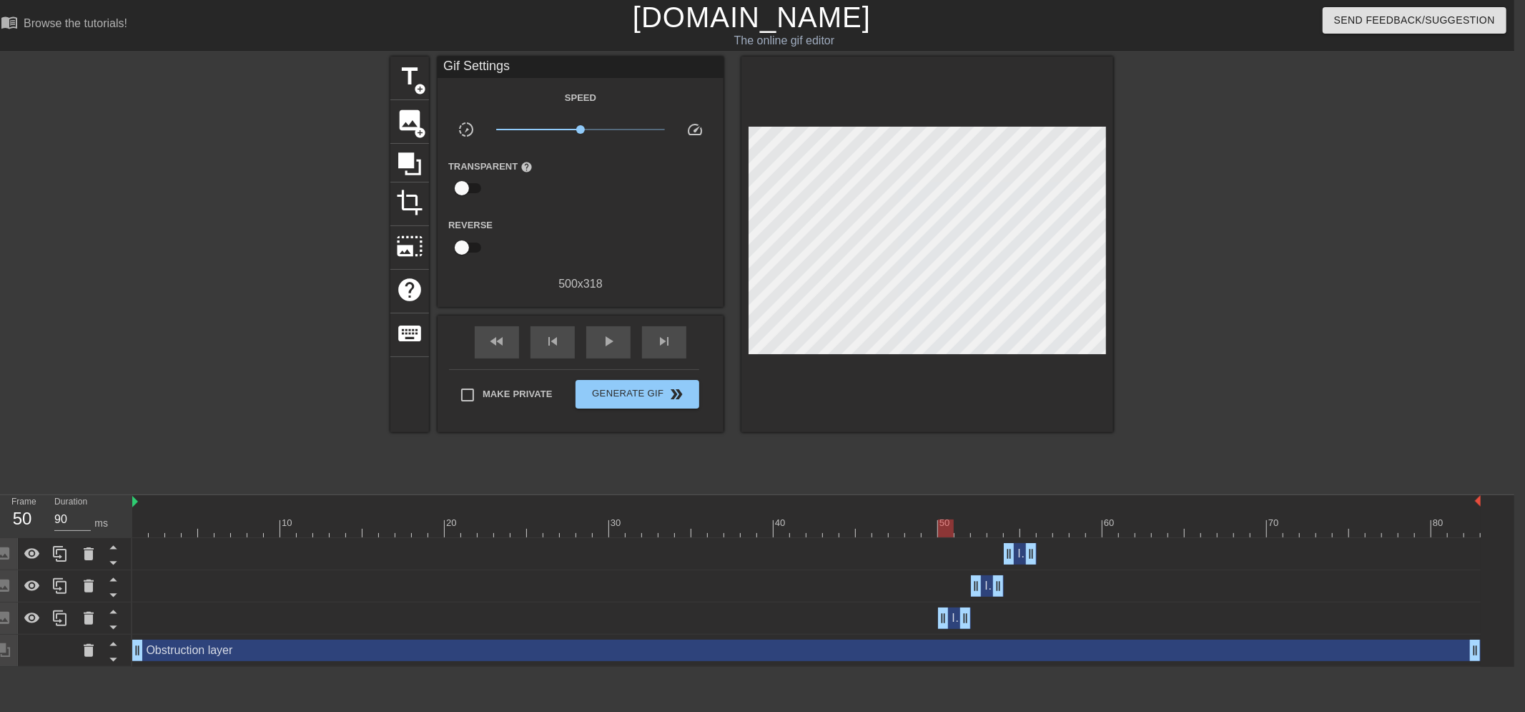
click at [987, 584] on span "Image" at bounding box center [1000, 585] width 31 height 12
drag, startPoint x: 946, startPoint y: 526, endPoint x: 983, endPoint y: 530, distance: 36.6
click at [983, 530] on div at bounding box center [806, 528] width 1349 height 18
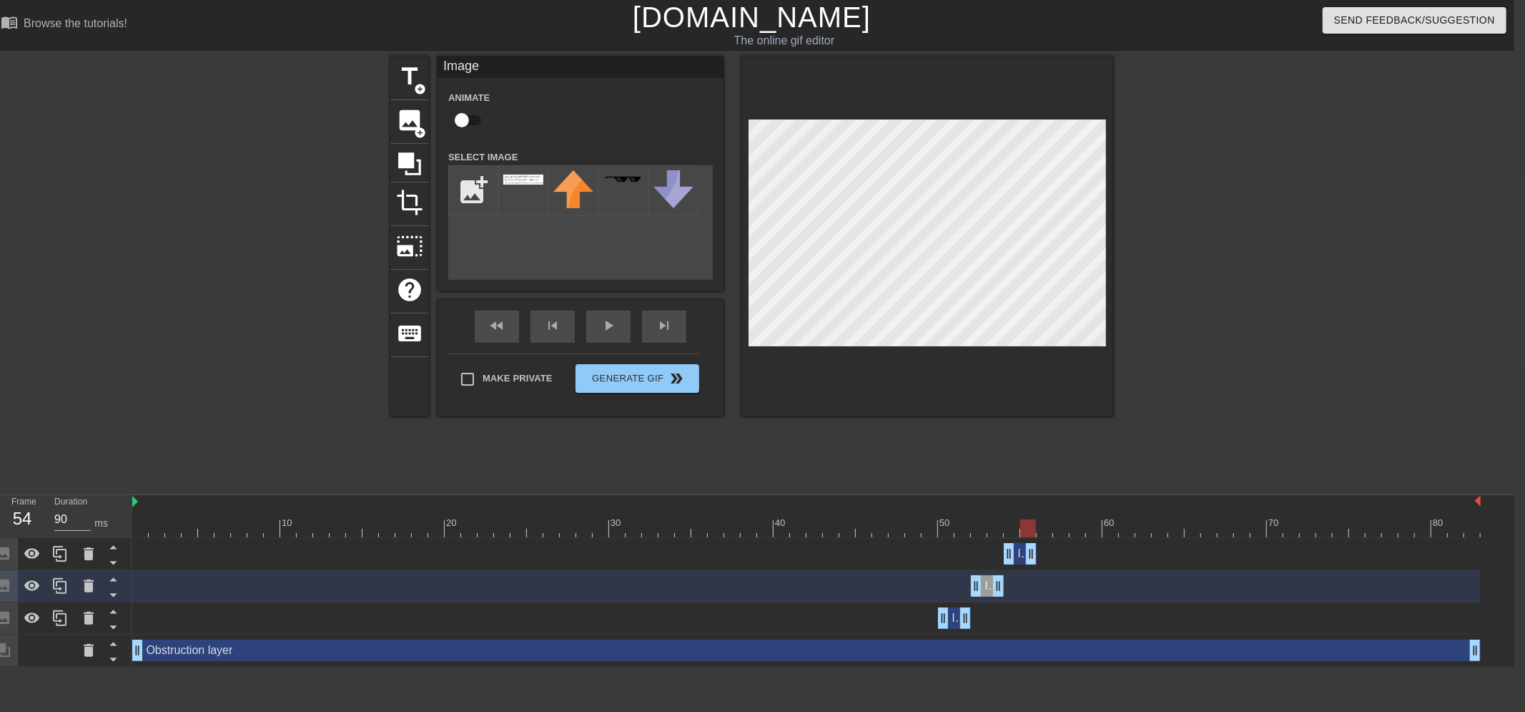
drag, startPoint x: 983, startPoint y: 521, endPoint x: 1018, endPoint y: 523, distance: 35.8
click at [1018, 523] on div at bounding box center [806, 528] width 1349 height 18
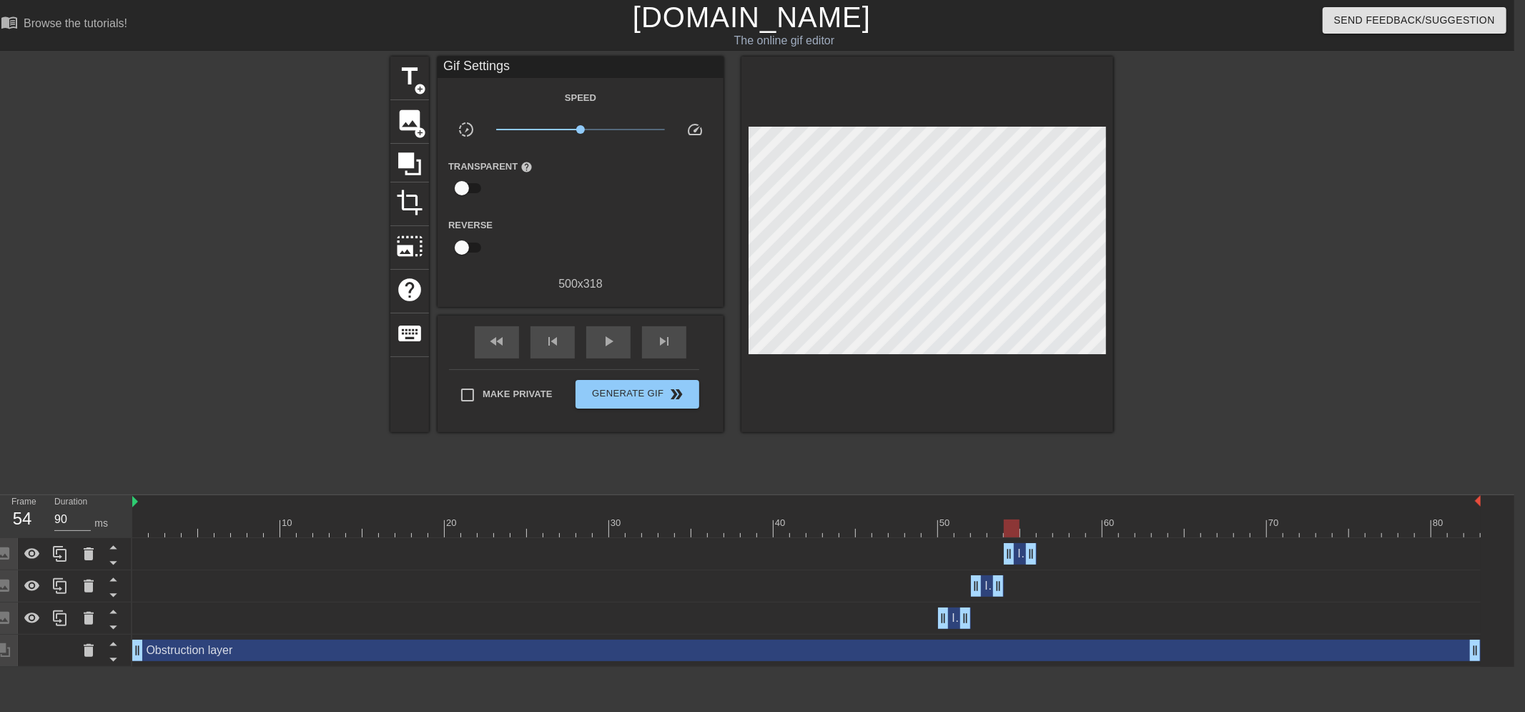
click at [1020, 558] on span "Image" at bounding box center [1033, 553] width 31 height 12
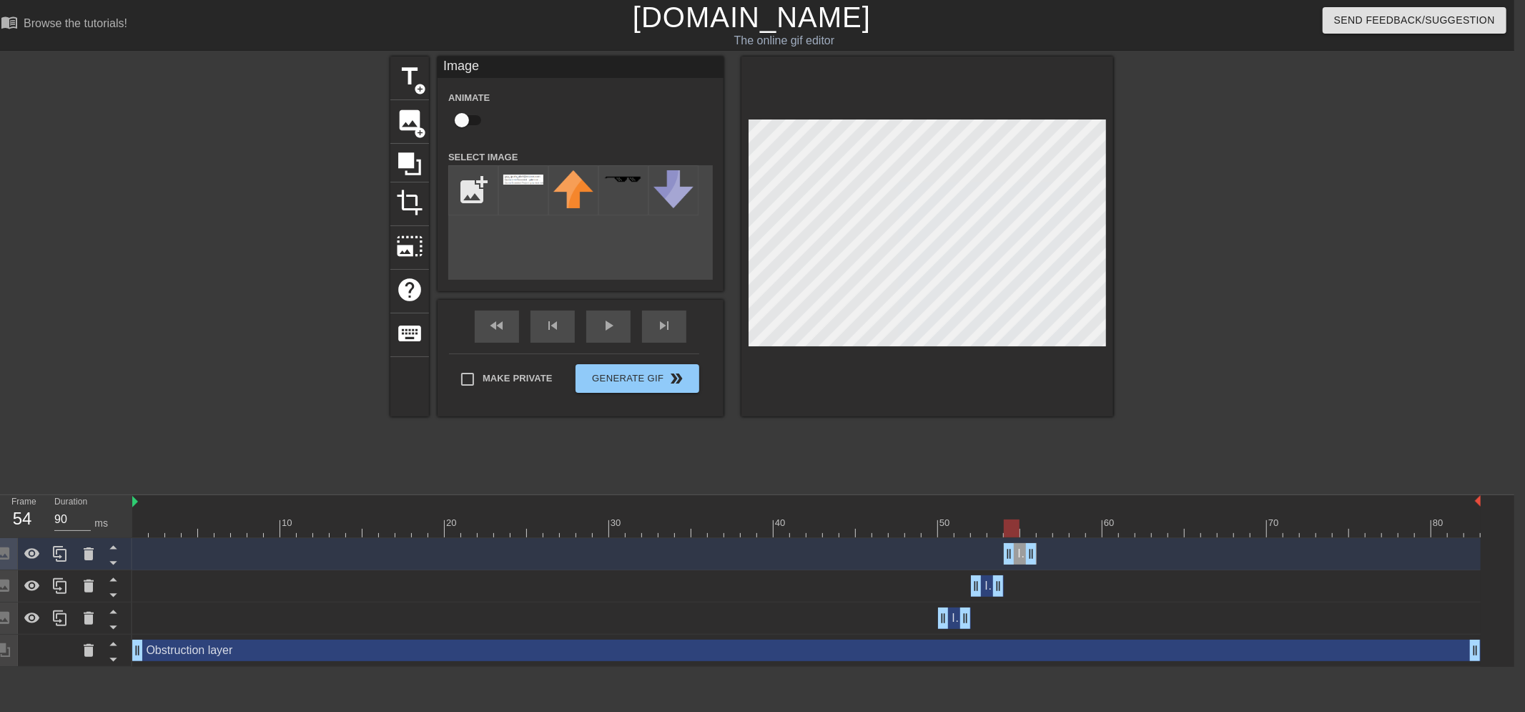
click at [1208, 405] on div at bounding box center [1238, 270] width 215 height 429
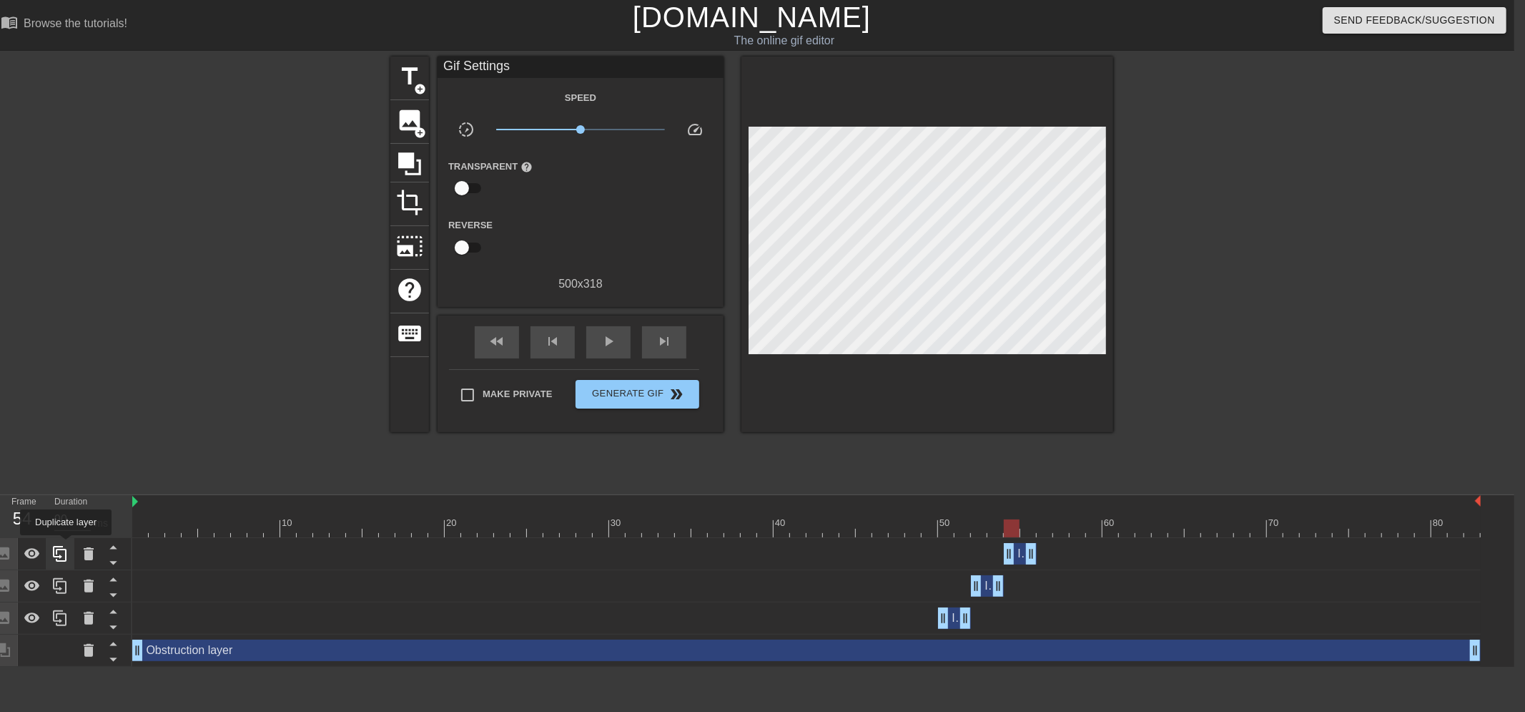
click at [66, 545] on icon at bounding box center [59, 553] width 17 height 17
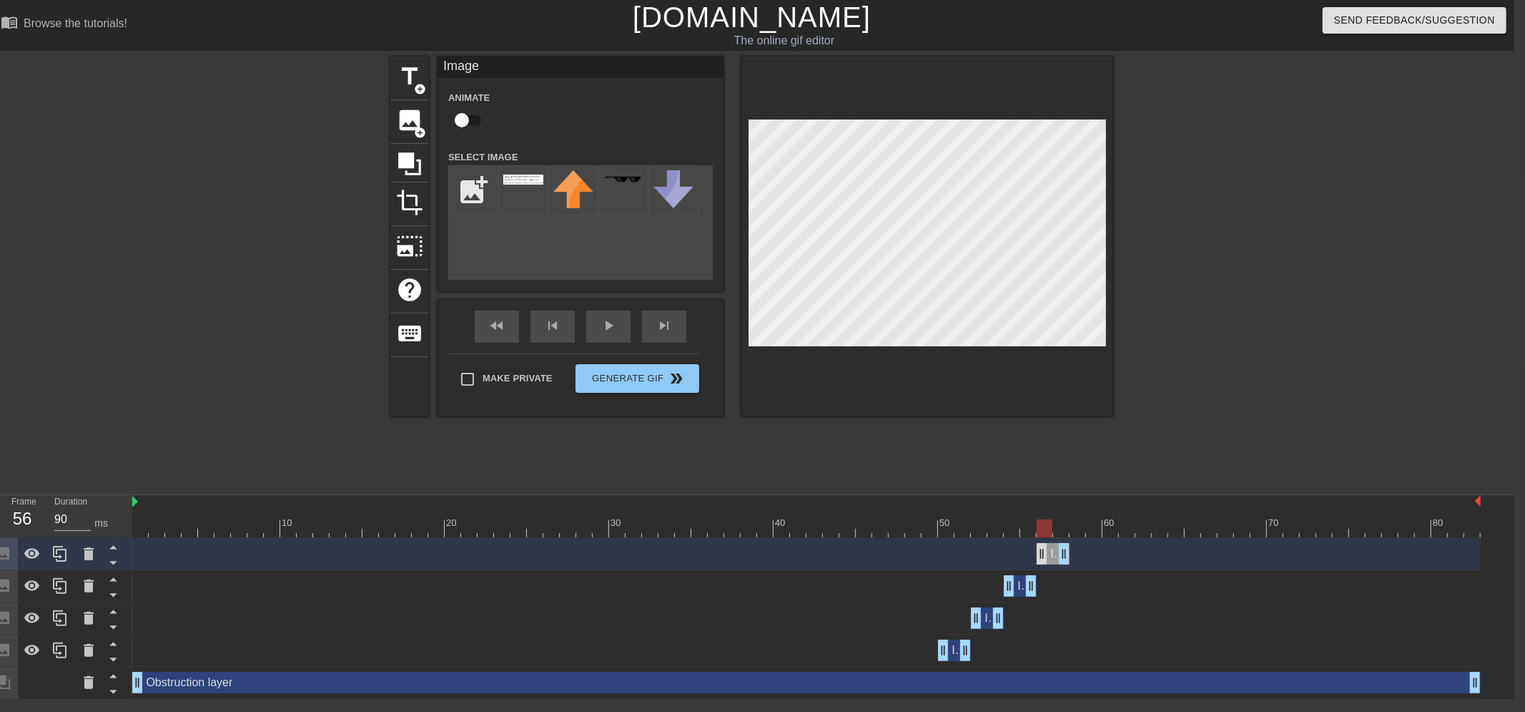
drag, startPoint x: 1018, startPoint y: 555, endPoint x: 1048, endPoint y: 556, distance: 29.4
click at [1048, 556] on div "Image drag_handle drag_handle" at bounding box center [1053, 553] width 33 height 21
click at [1028, 524] on div at bounding box center [806, 528] width 1349 height 18
drag, startPoint x: 1028, startPoint y: 524, endPoint x: 1053, endPoint y: 534, distance: 27.6
click at [1053, 534] on div at bounding box center [1061, 528] width 16 height 18
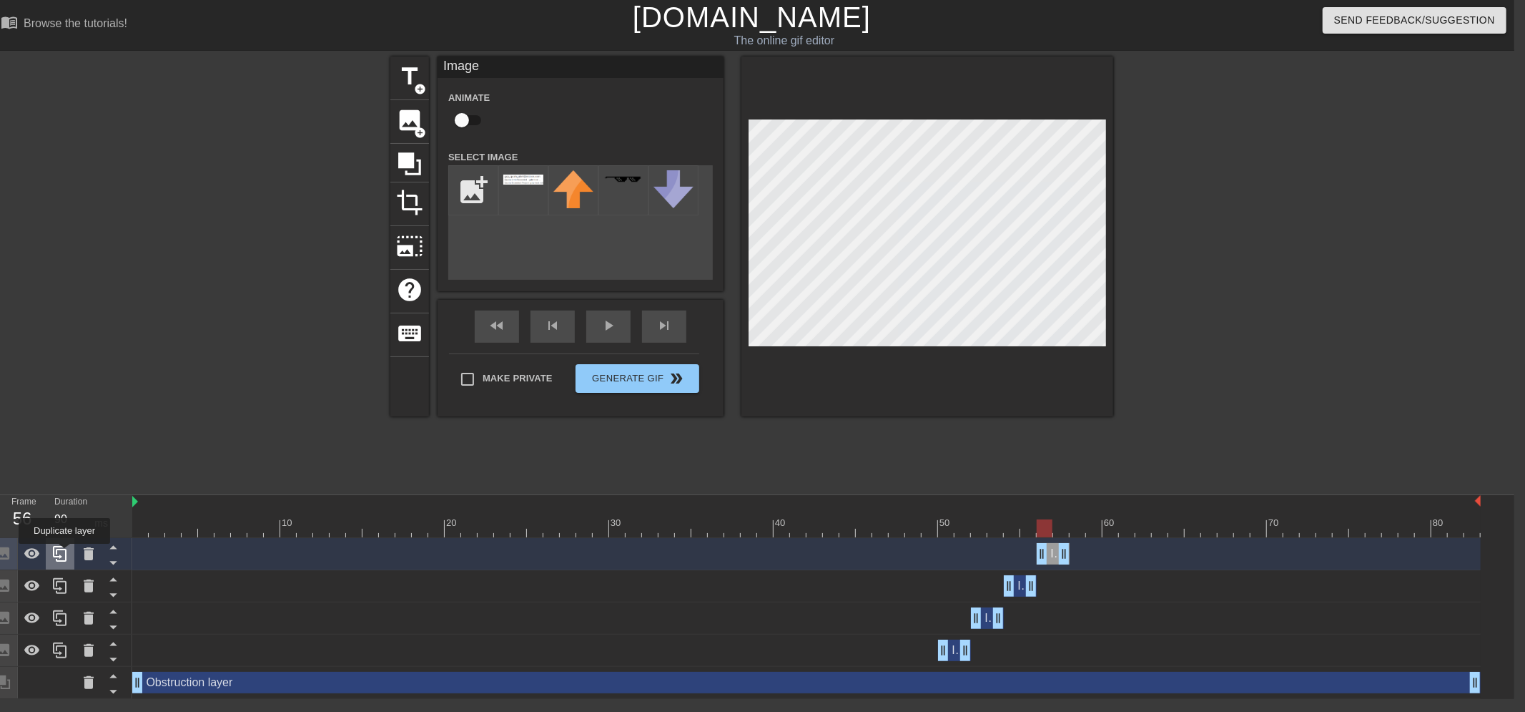
click at [64, 553] on icon at bounding box center [59, 553] width 17 height 17
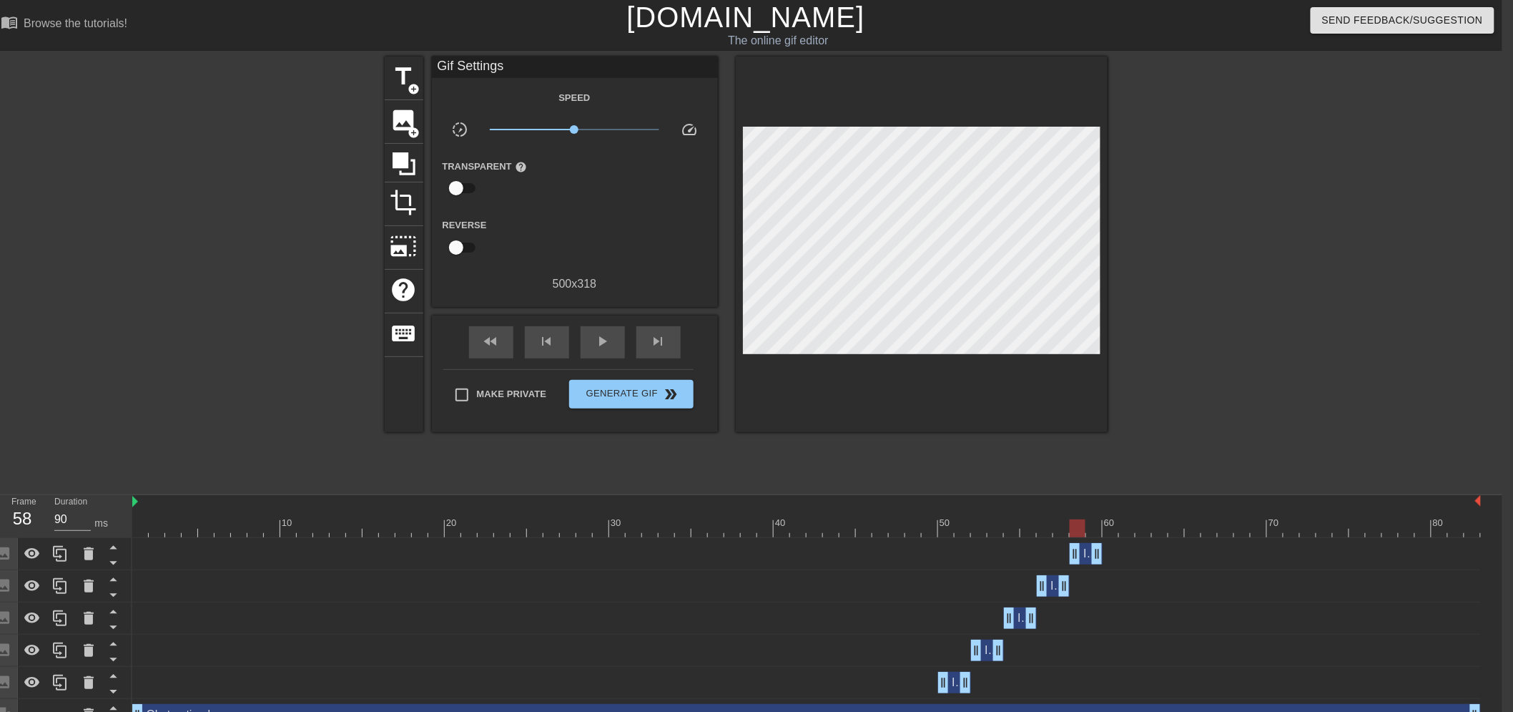
drag, startPoint x: 1053, startPoint y: 554, endPoint x: 1082, endPoint y: 556, distance: 29.4
click at [1082, 556] on div "Image drag_handle drag_handle" at bounding box center [1086, 553] width 33 height 21
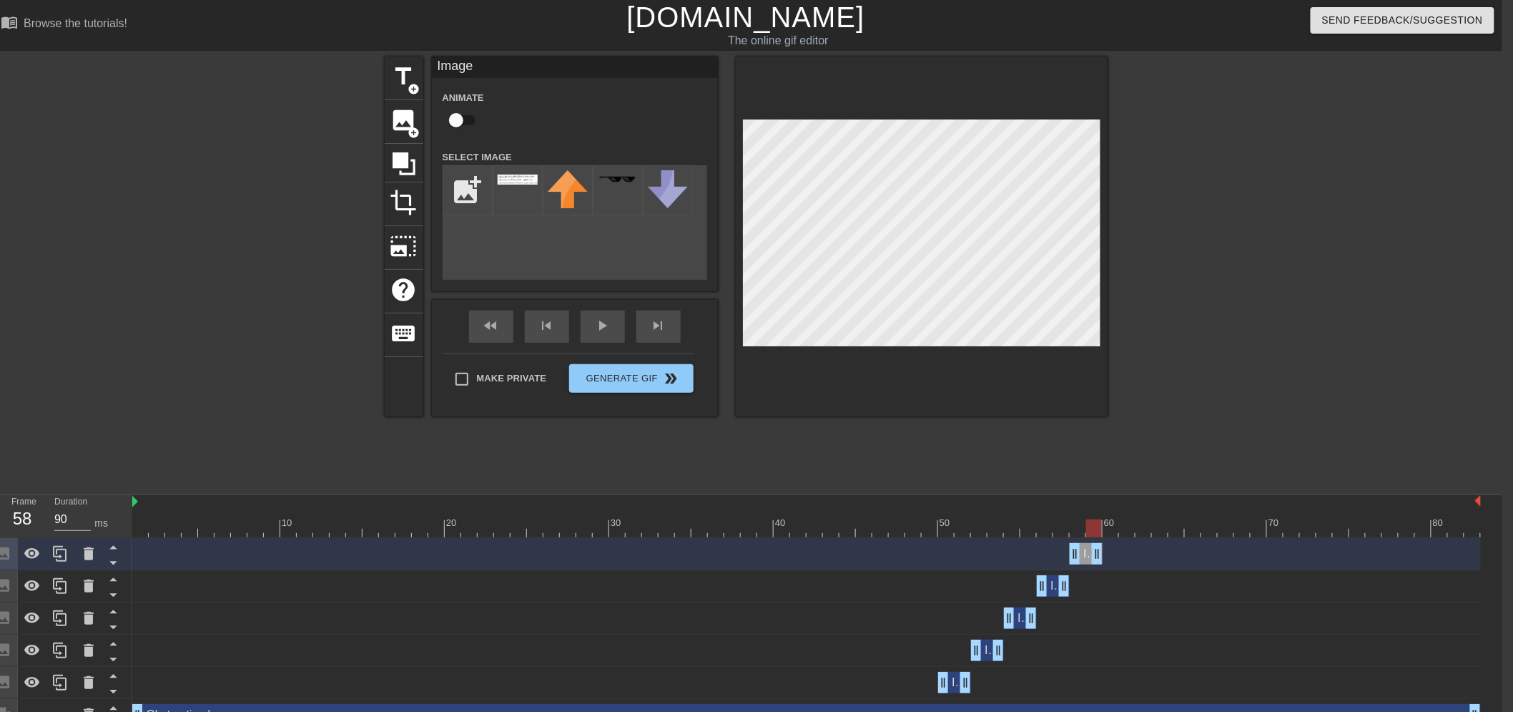
drag, startPoint x: 1076, startPoint y: 523, endPoint x: 1091, endPoint y: 527, distance: 14.9
click at [1091, 527] on div at bounding box center [1094, 528] width 16 height 18
click at [63, 558] on icon at bounding box center [59, 553] width 17 height 17
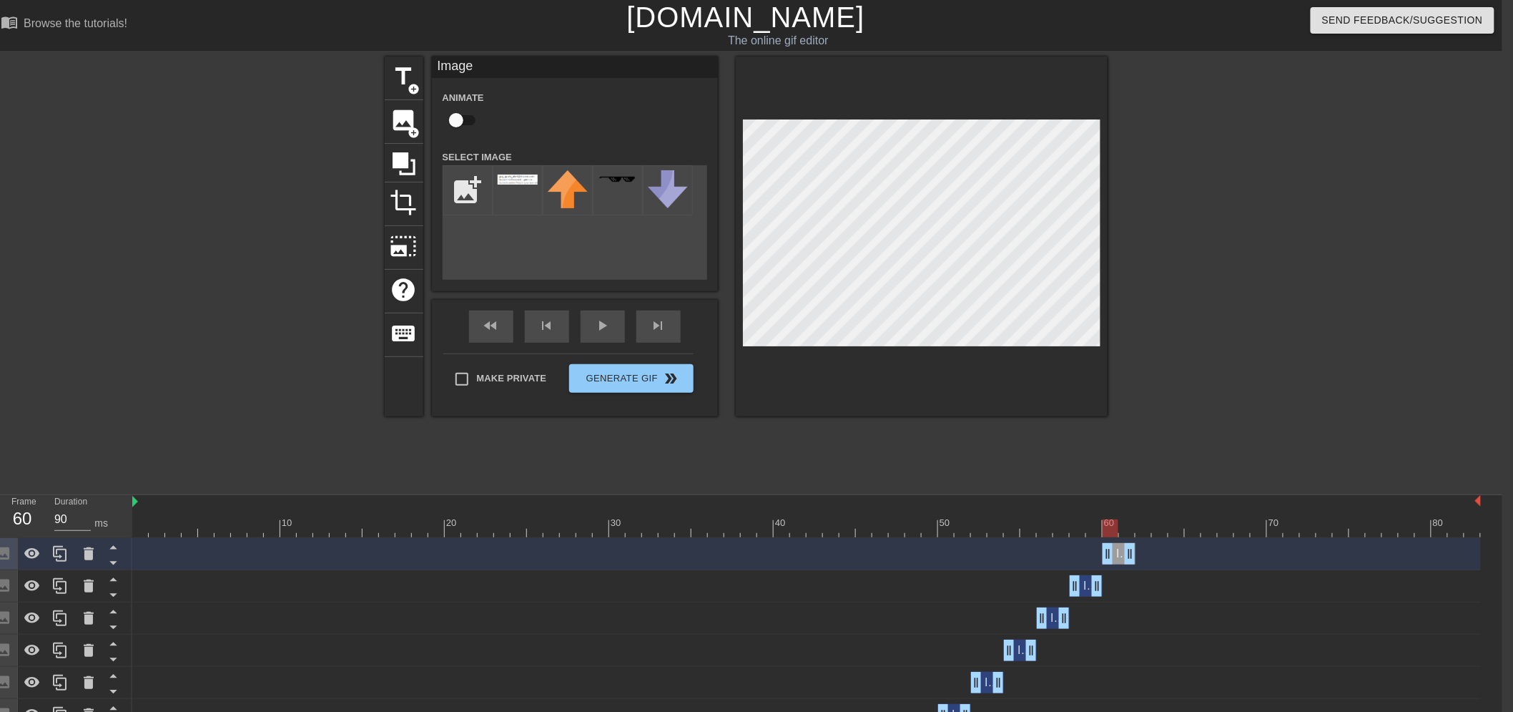
drag, startPoint x: 1084, startPoint y: 553, endPoint x: 1117, endPoint y: 553, distance: 32.9
click at [1117, 553] on div "Image drag_handle drag_handle" at bounding box center [1119, 553] width 33 height 21
drag, startPoint x: 1087, startPoint y: 527, endPoint x: 1126, endPoint y: 531, distance: 39.5
click at [1126, 531] on div at bounding box center [806, 528] width 1349 height 18
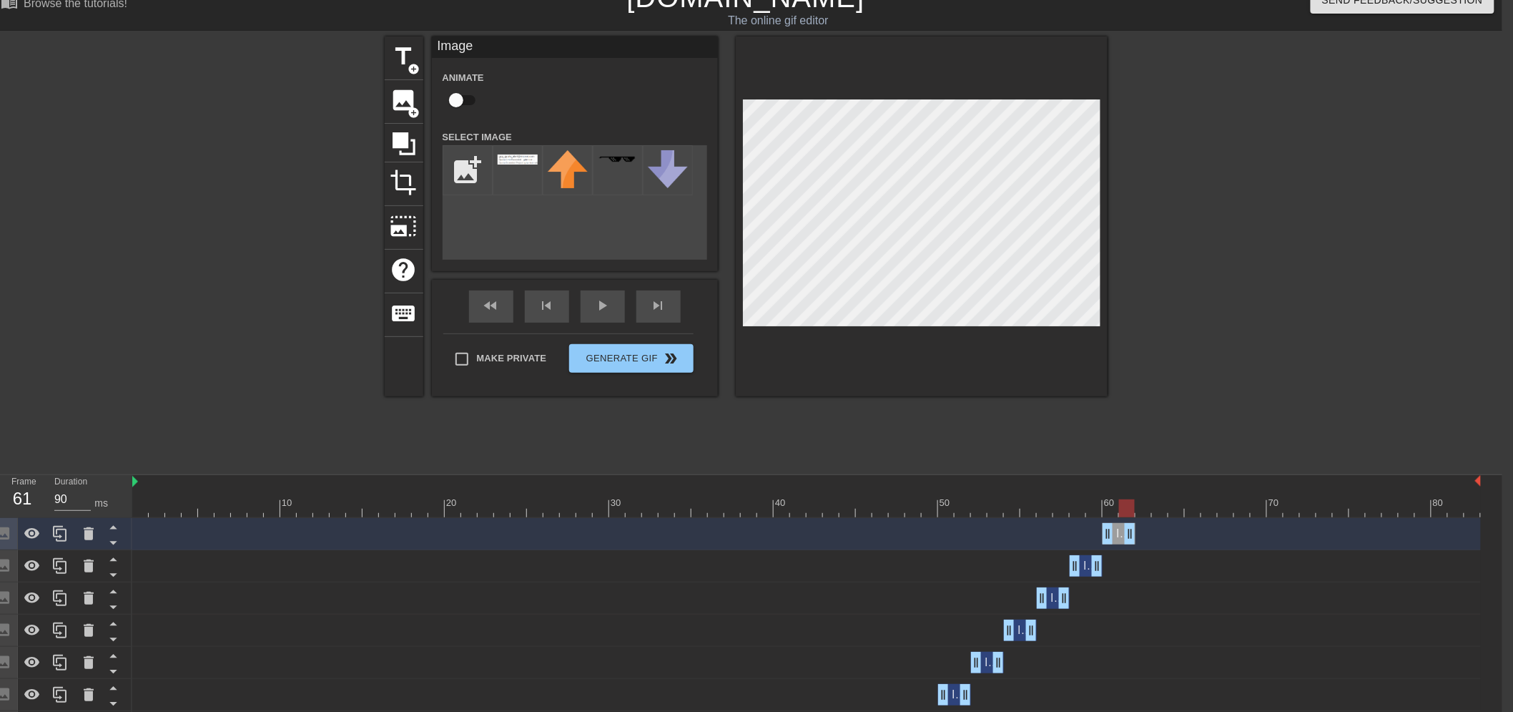
scroll to position [53, 11]
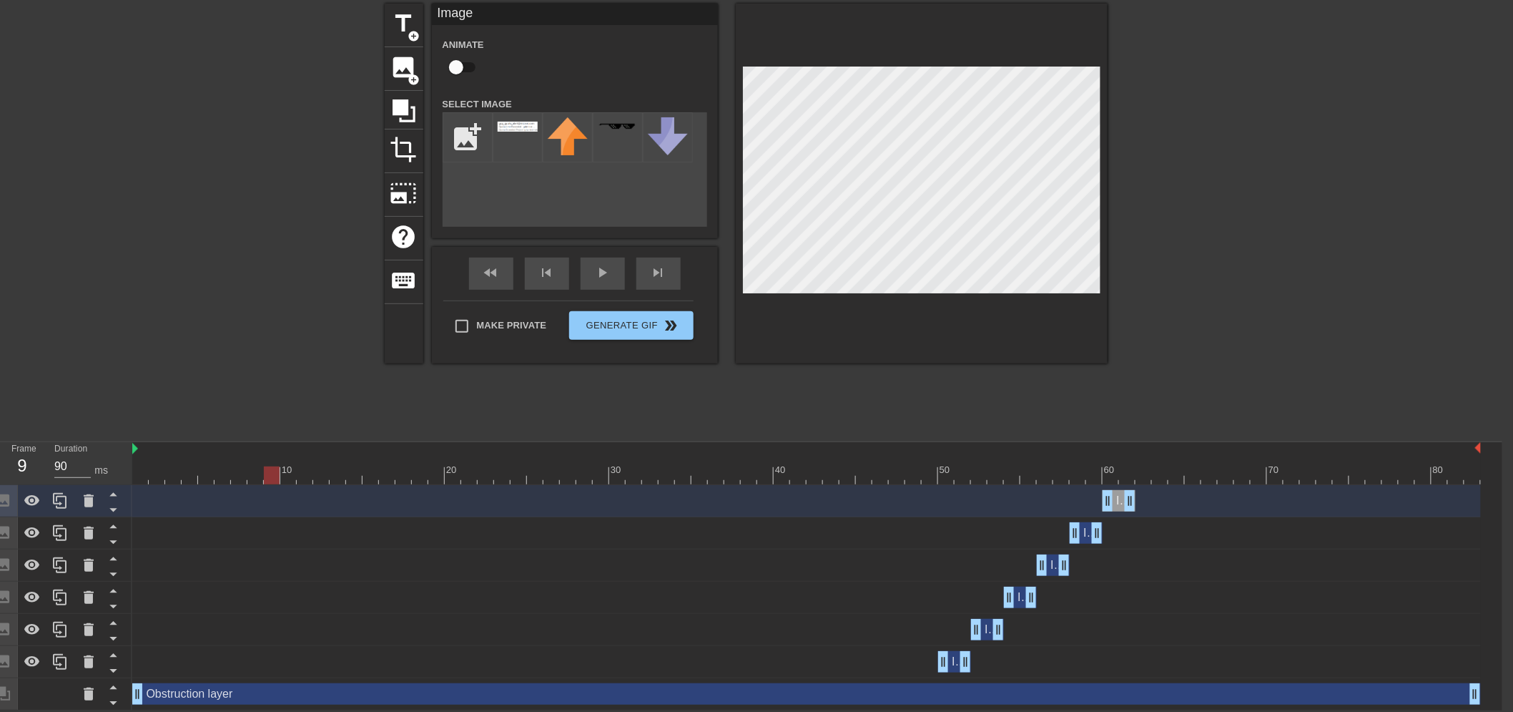
click at [272, 470] on div "10 20 30 40 50 60 70 80" at bounding box center [806, 463] width 1349 height 42
drag, startPoint x: 272, startPoint y: 470, endPoint x: 0, endPoint y: 476, distance: 271.8
click at [0, 476] on div "Frame 1 Duration 90 ms 10 20 30 40 50 60 70 80 Image drag_handle drag_handle Im…" at bounding box center [745, 576] width 1513 height 268
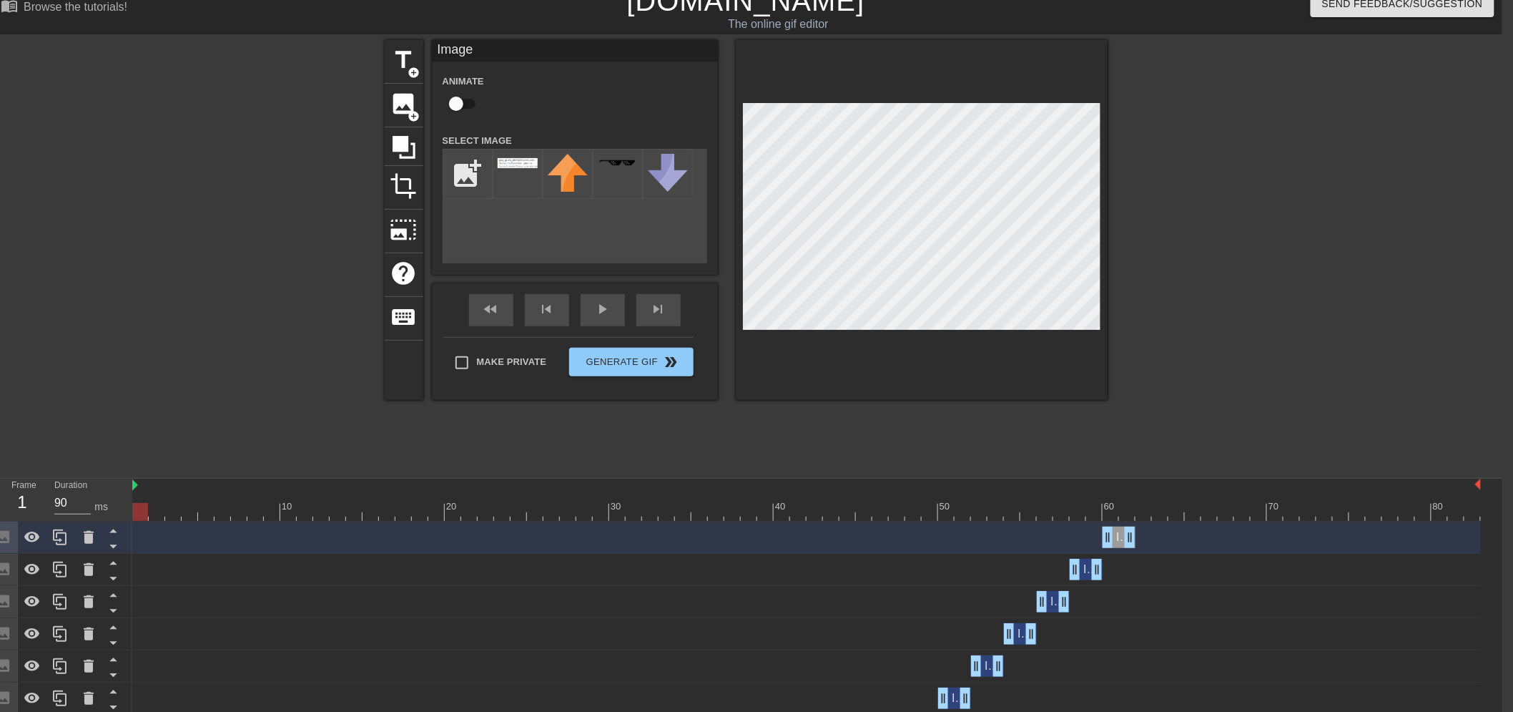
scroll to position [0, 11]
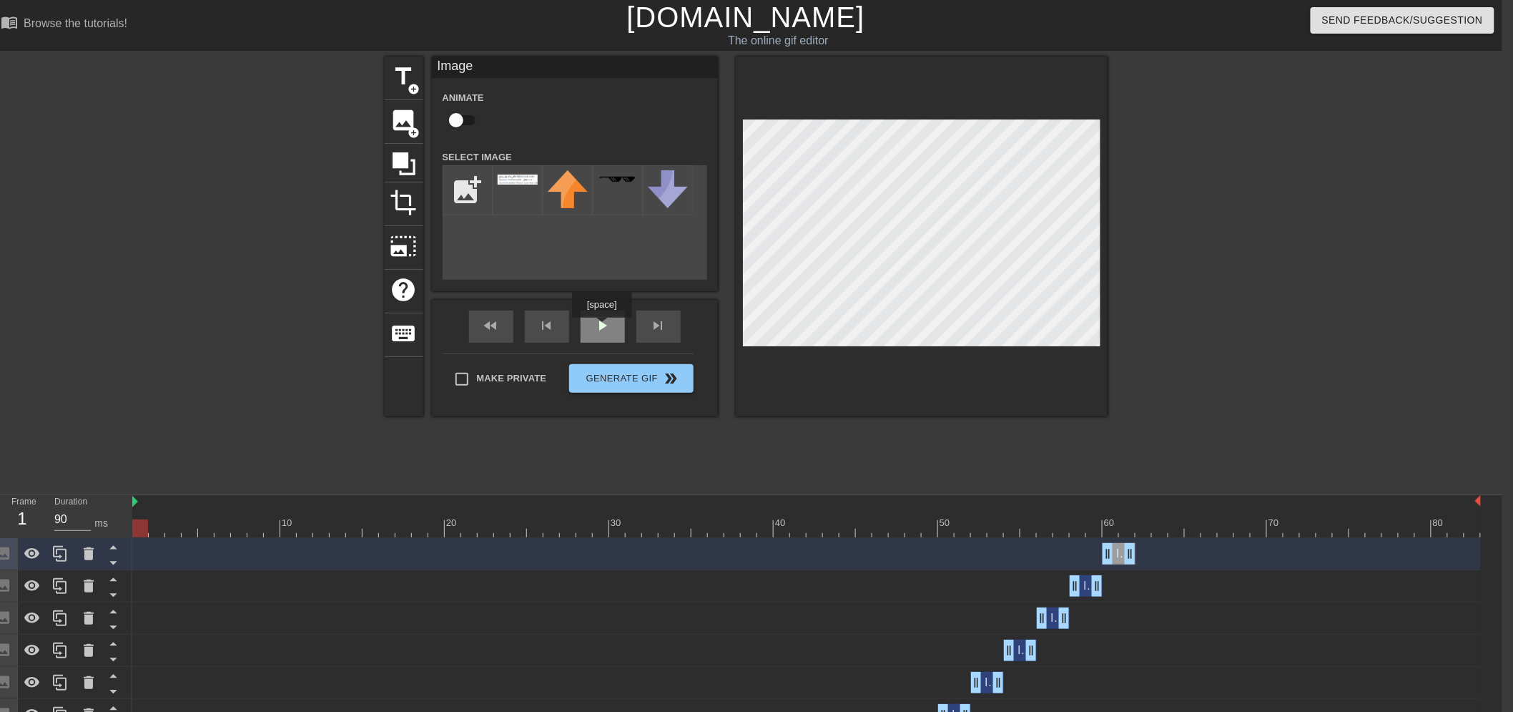
click at [602, 328] on div "play_arrow" at bounding box center [603, 326] width 44 height 32
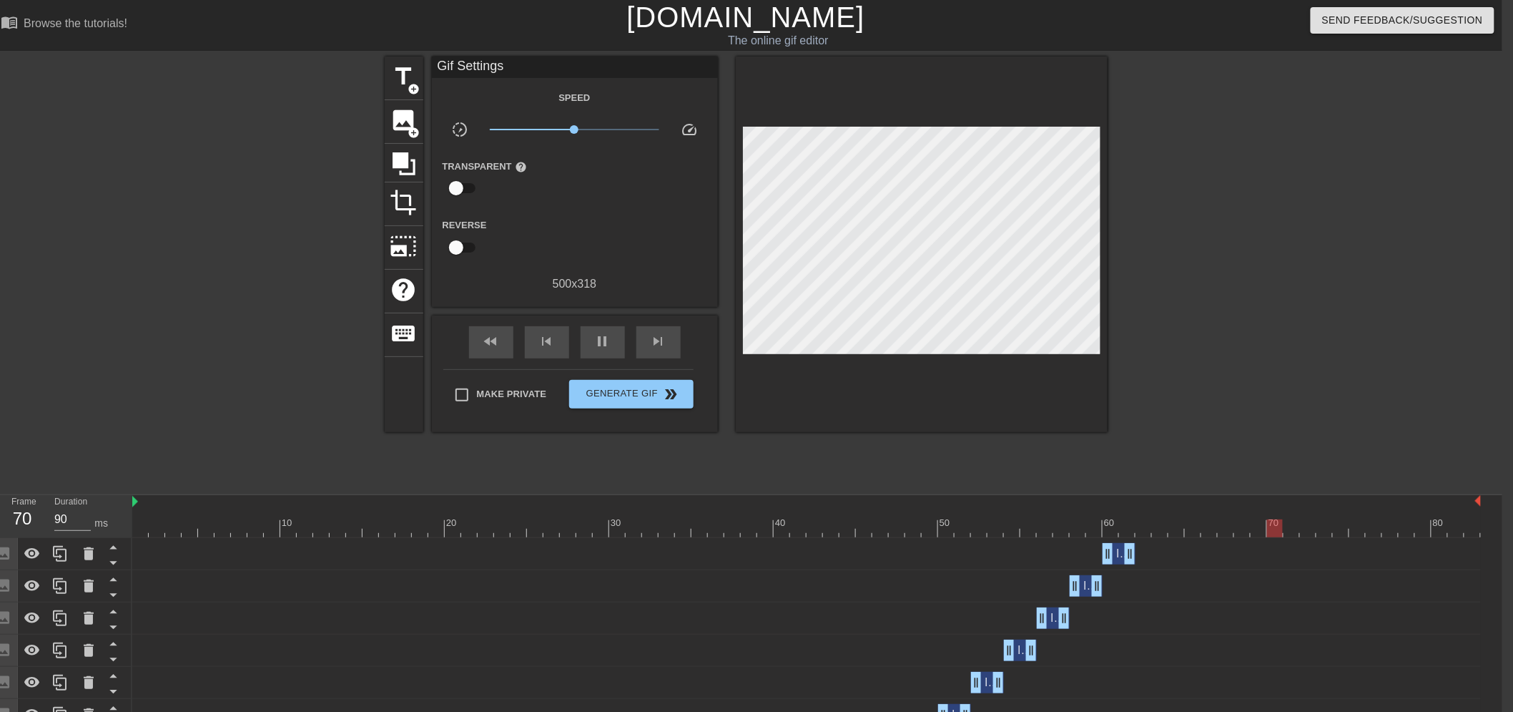
click at [205, 350] on div at bounding box center [260, 270] width 215 height 429
click at [591, 338] on div "pause" at bounding box center [603, 342] width 44 height 32
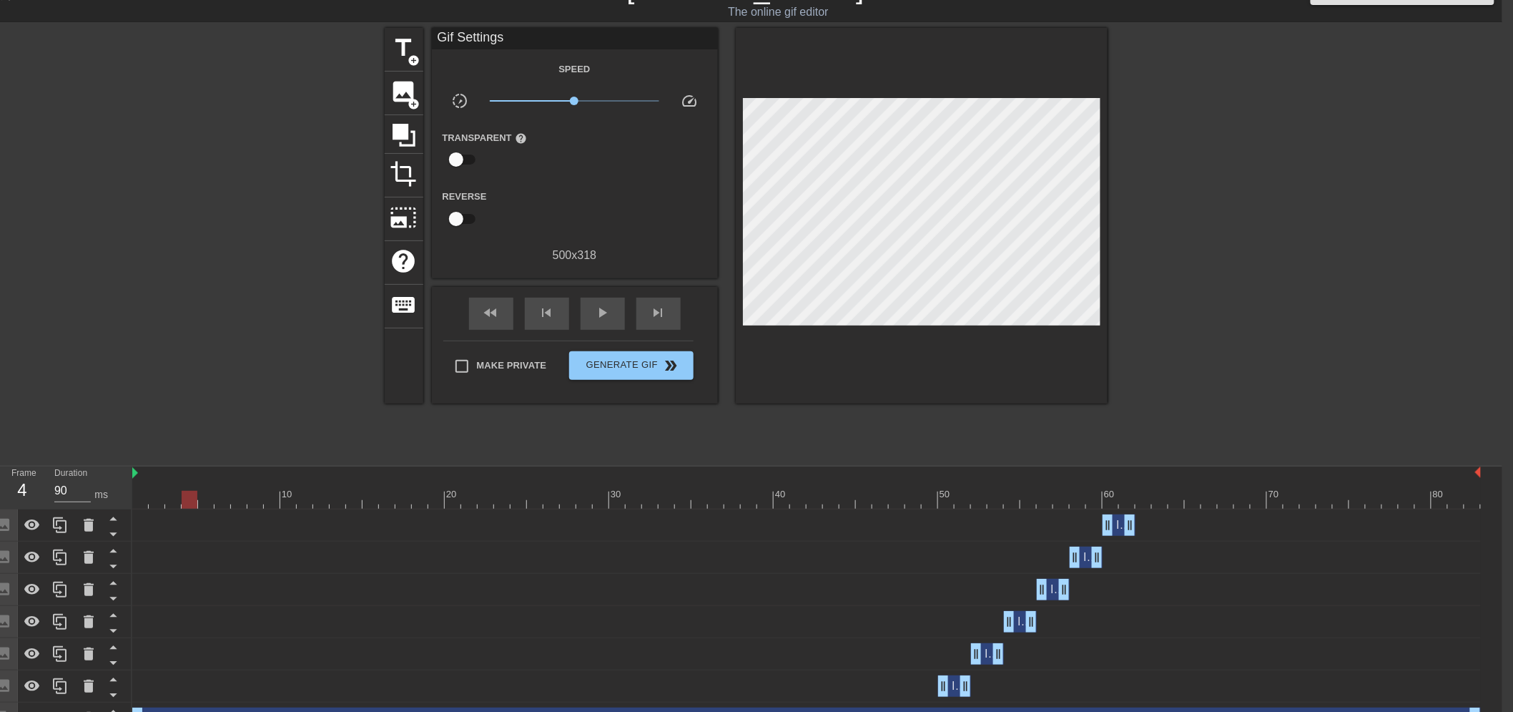
scroll to position [53, 11]
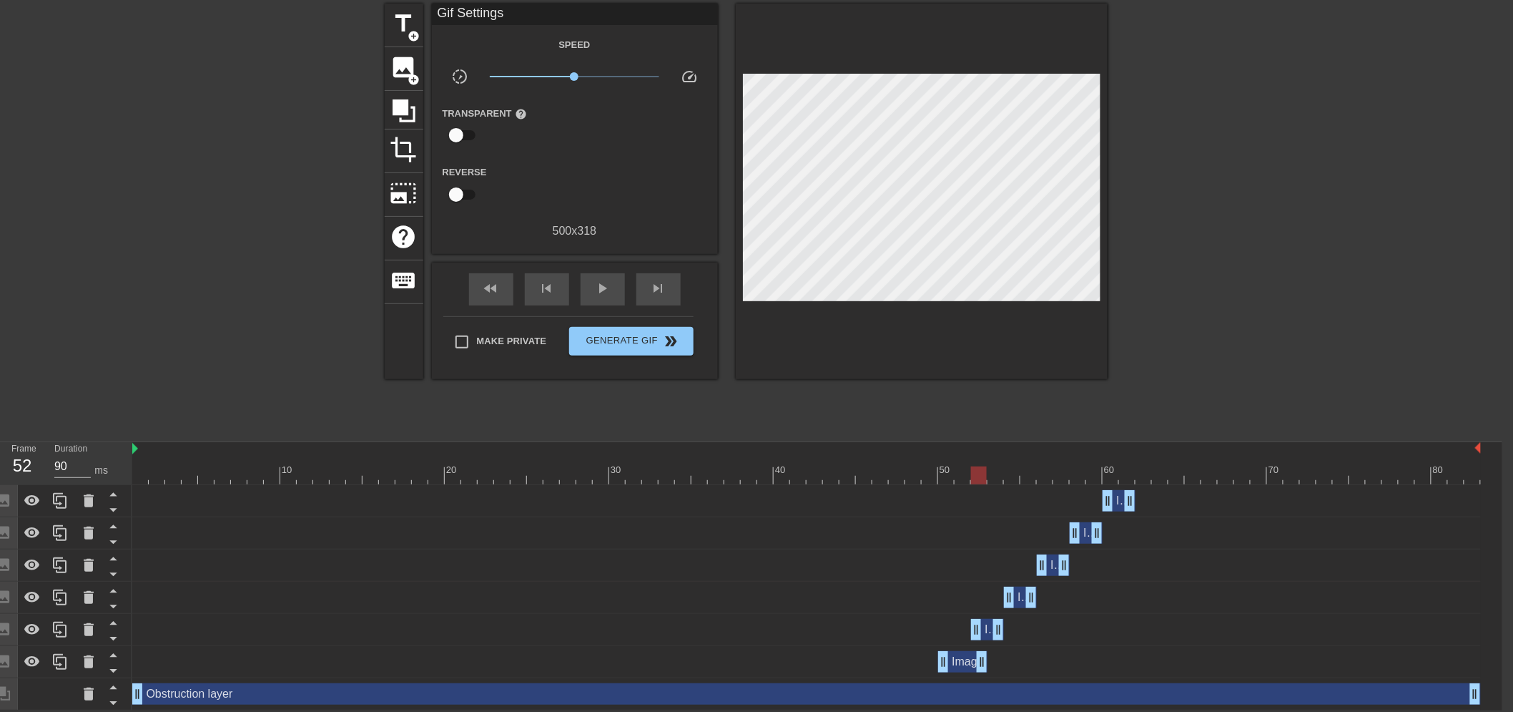
drag, startPoint x: 967, startPoint y: 661, endPoint x: 983, endPoint y: 661, distance: 15.7
drag, startPoint x: 995, startPoint y: 630, endPoint x: 1012, endPoint y: 631, distance: 16.5
drag, startPoint x: 993, startPoint y: 631, endPoint x: 1003, endPoint y: 631, distance: 10.7
click at [1003, 631] on div "Image drag_handle drag_handle" at bounding box center [1012, 629] width 49 height 21
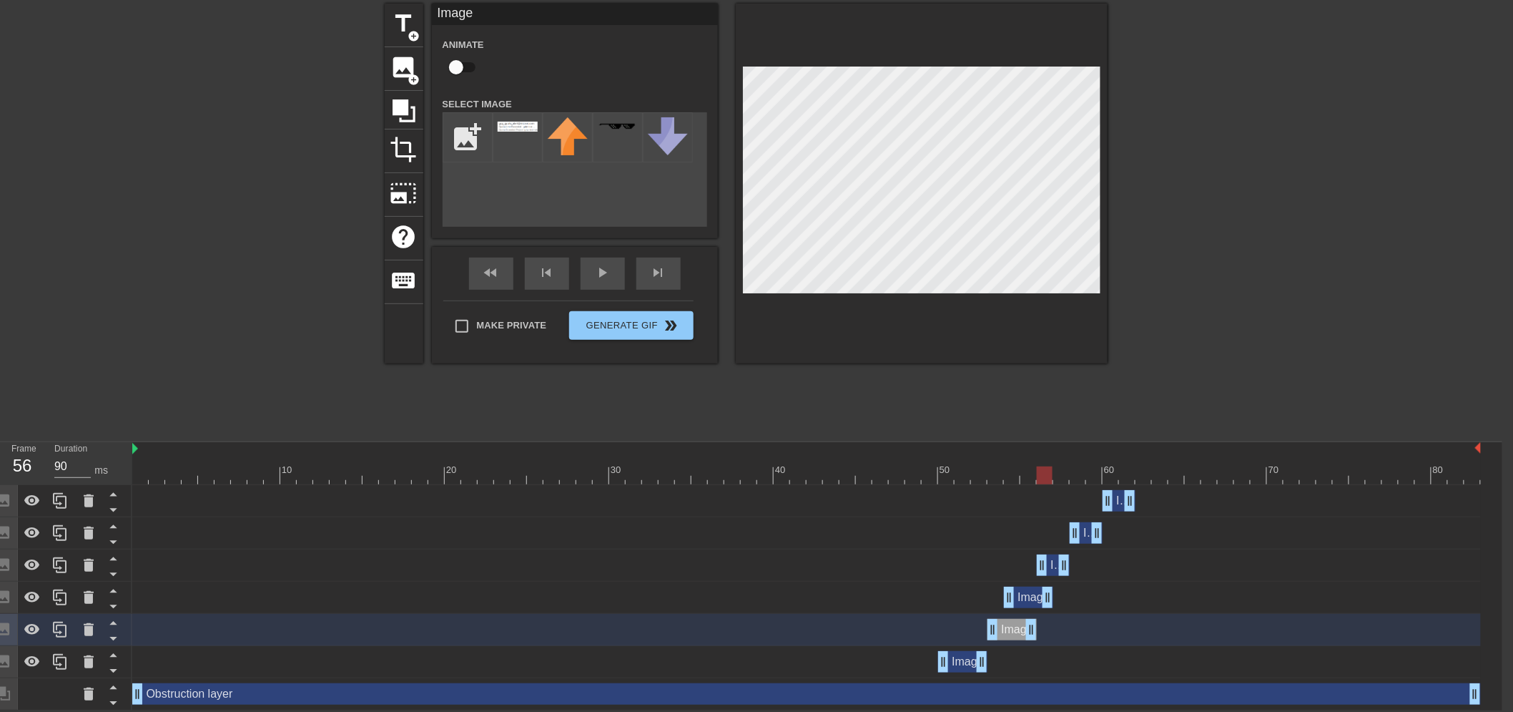
drag, startPoint x: 1027, startPoint y: 596, endPoint x: 1040, endPoint y: 599, distance: 14.0
drag, startPoint x: 1031, startPoint y: 599, endPoint x: 1060, endPoint y: 602, distance: 28.8
click at [1060, 602] on div "Image drag_handle drag_handle" at bounding box center [1061, 596] width 49 height 21
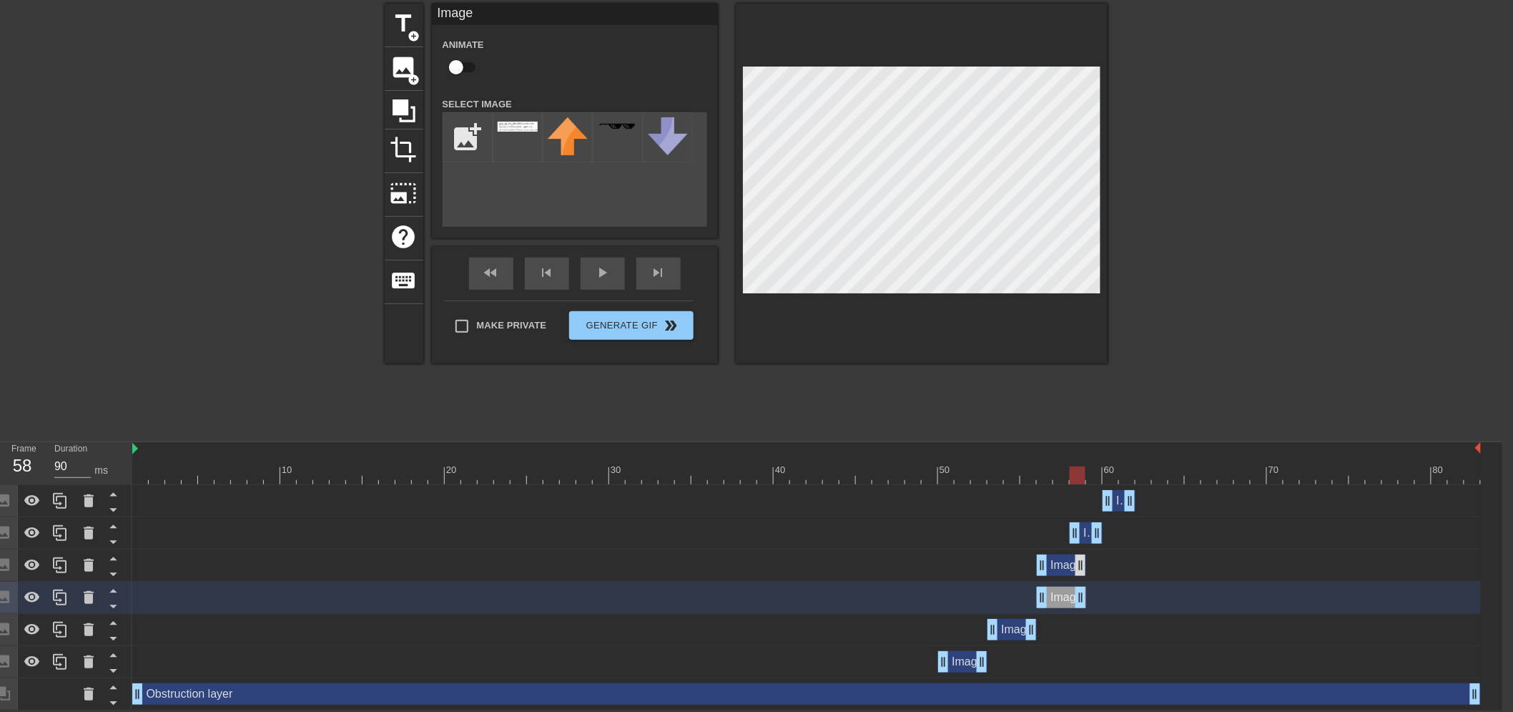
drag, startPoint x: 1066, startPoint y: 568, endPoint x: 1078, endPoint y: 574, distance: 12.8
drag, startPoint x: 1061, startPoint y: 568, endPoint x: 1101, endPoint y: 570, distance: 40.1
click at [1101, 570] on div "Image drag_handle drag_handle" at bounding box center [1094, 564] width 49 height 21
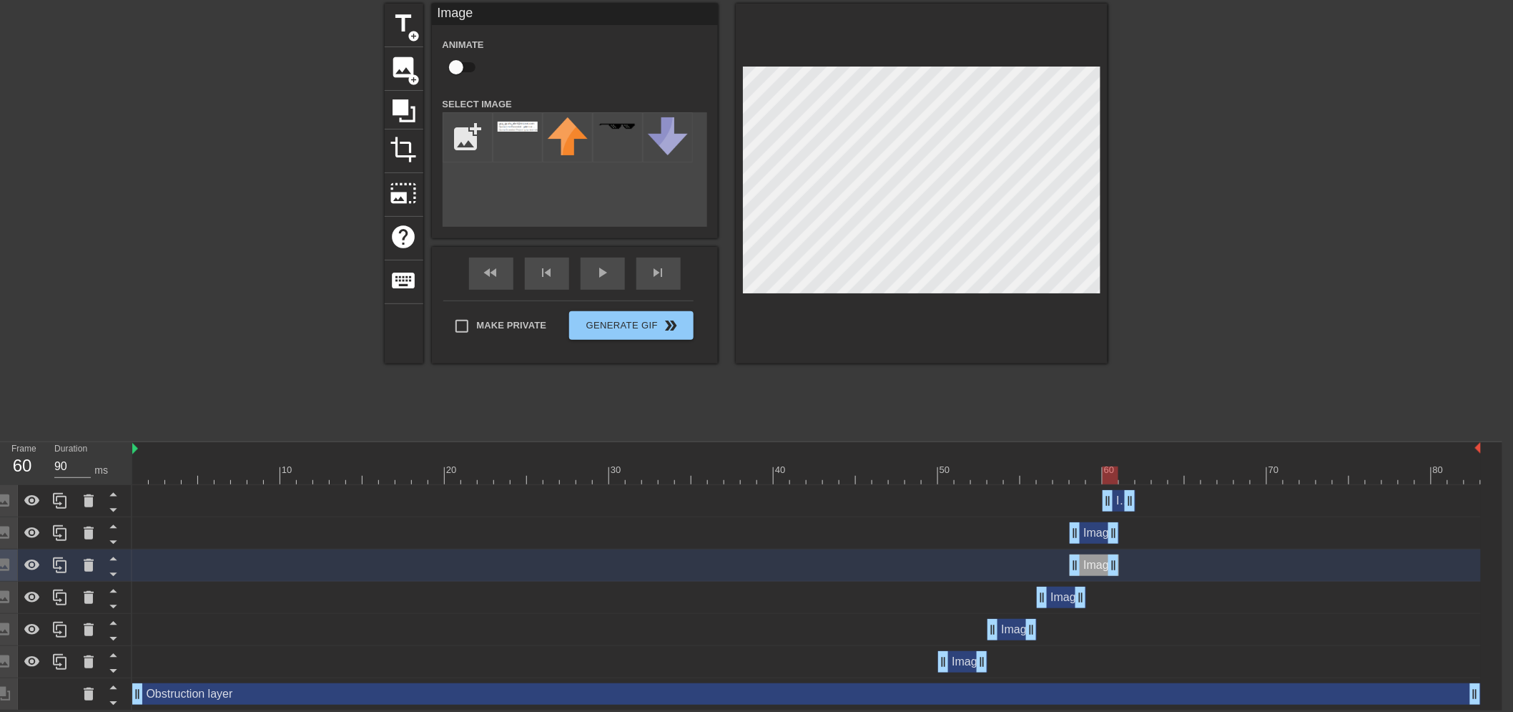
drag, startPoint x: 1096, startPoint y: 533, endPoint x: 1106, endPoint y: 536, distance: 10.6
drag, startPoint x: 1094, startPoint y: 536, endPoint x: 1133, endPoint y: 541, distance: 39.6
click at [1133, 541] on div "Image drag_handle drag_handle" at bounding box center [1127, 532] width 49 height 21
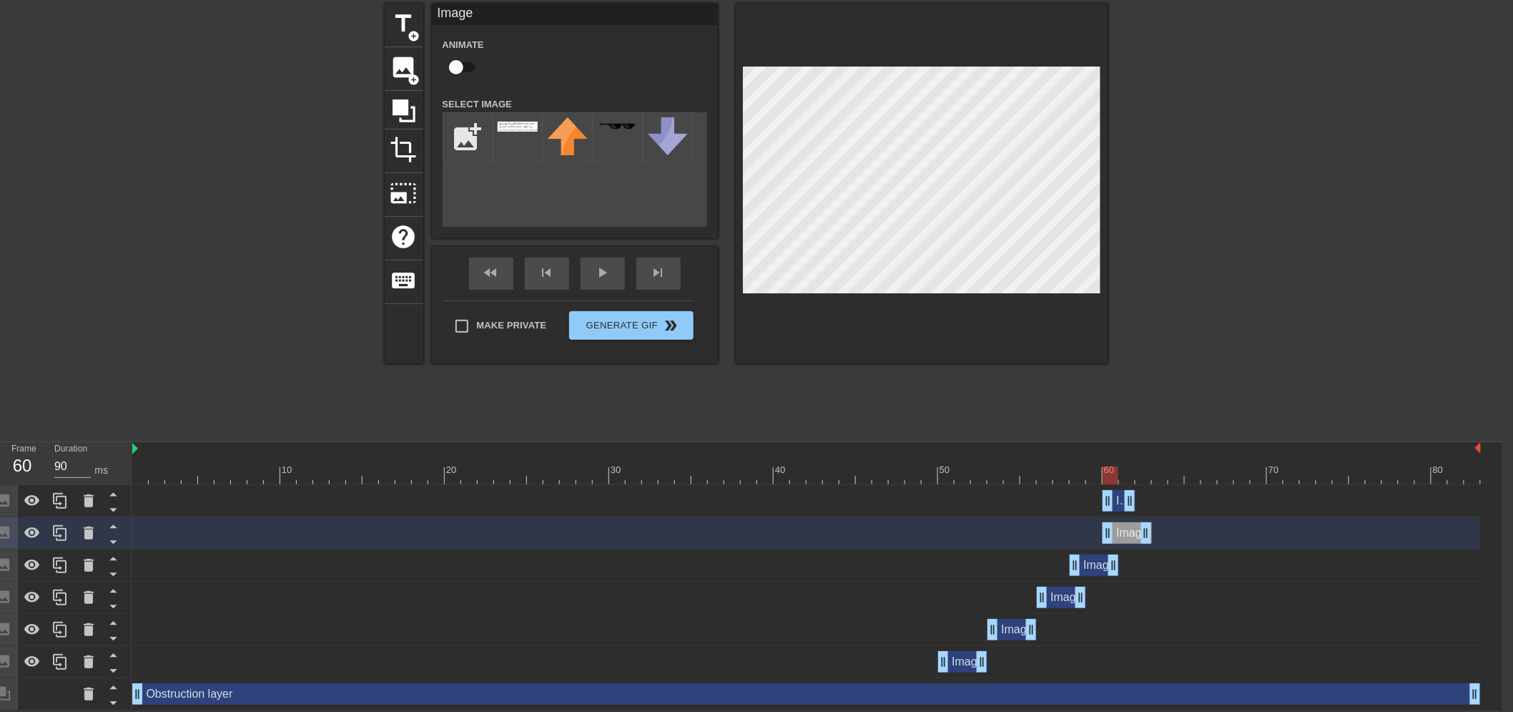
click at [1118, 504] on span "Image" at bounding box center [1131, 500] width 31 height 12
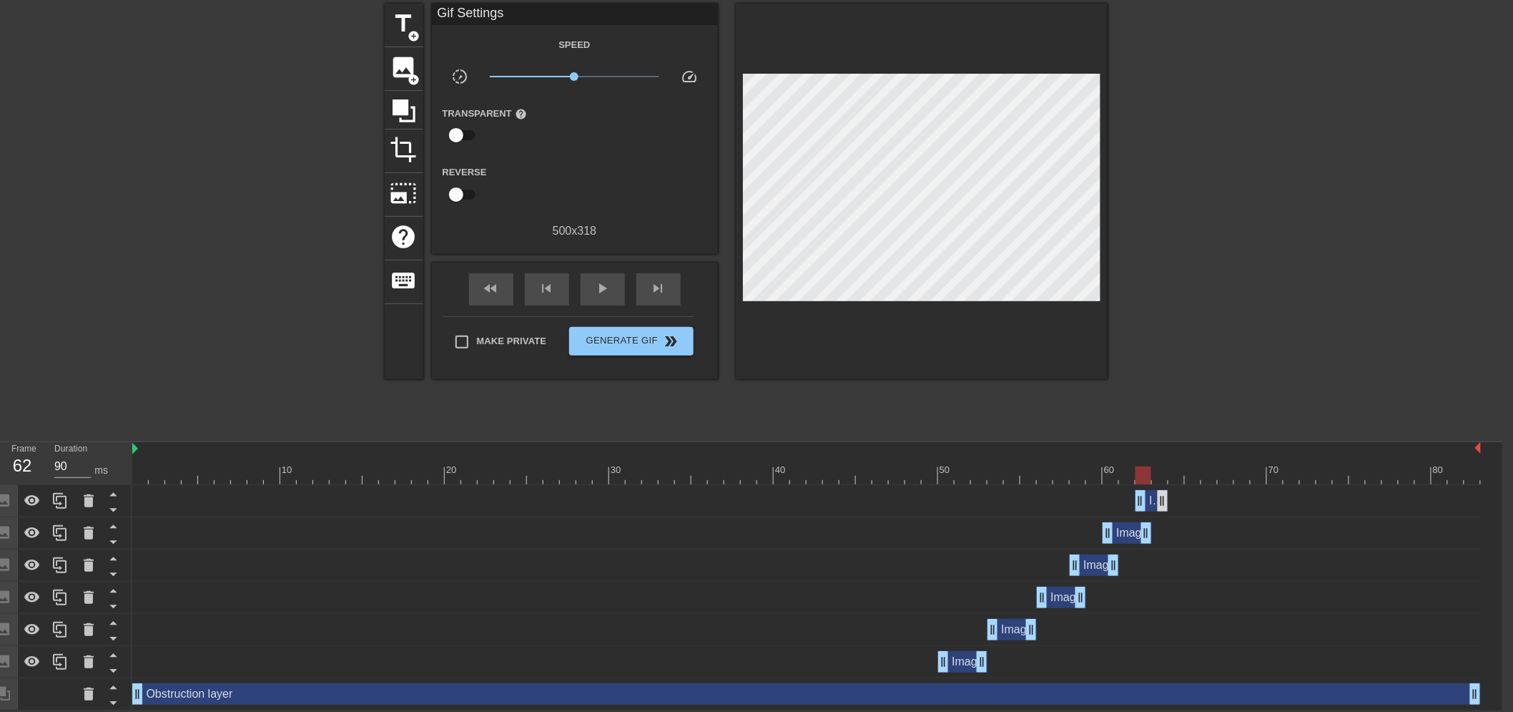
drag, startPoint x: 1118, startPoint y: 501, endPoint x: 1157, endPoint y: 501, distance: 39.3
click at [1157, 501] on div "Image drag_handle drag_handle" at bounding box center [1152, 500] width 33 height 21
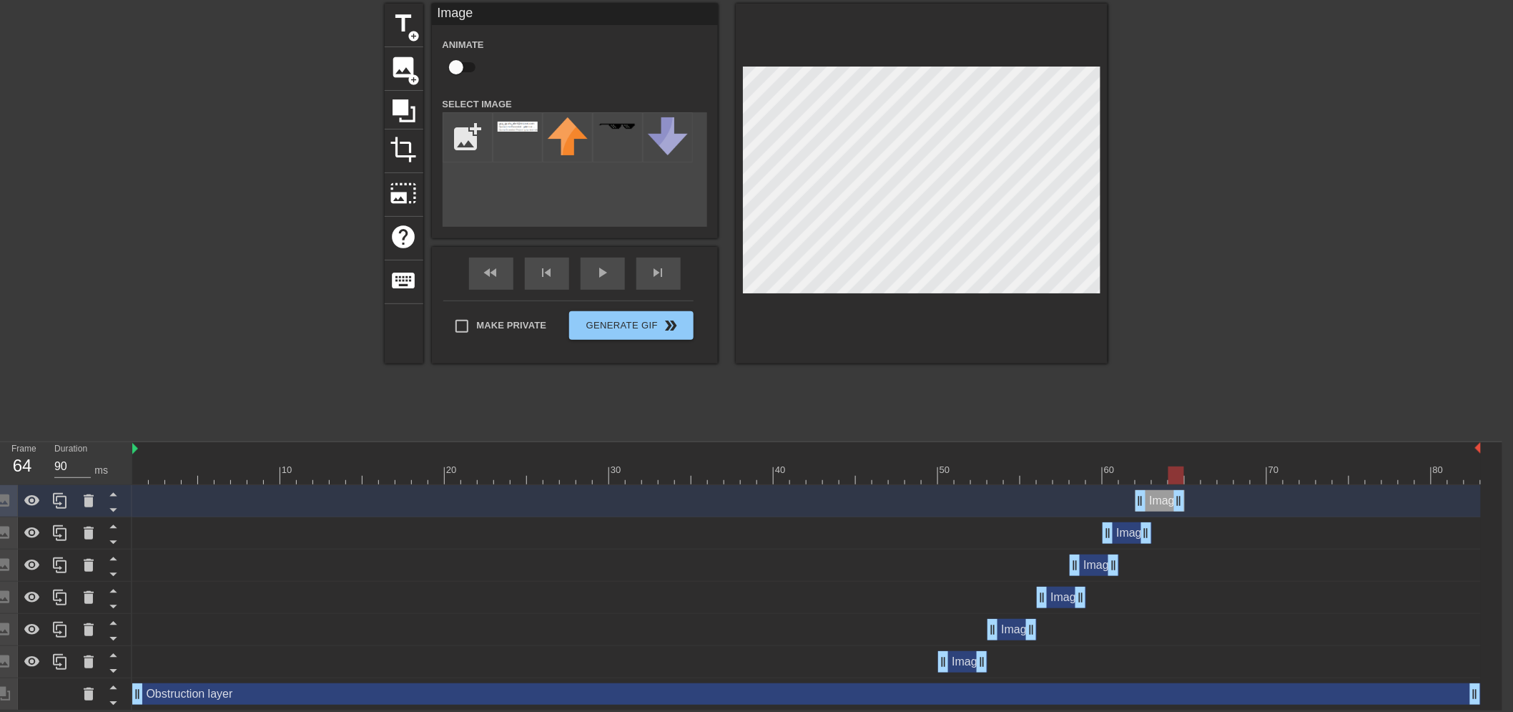
drag, startPoint x: 1158, startPoint y: 501, endPoint x: 1171, endPoint y: 502, distance: 12.2
click at [963, 471] on div at bounding box center [806, 475] width 1349 height 18
drag, startPoint x: 952, startPoint y: 471, endPoint x: 891, endPoint y: 479, distance: 61.4
click at [891, 479] on div at bounding box center [806, 475] width 1349 height 18
click at [611, 279] on div "play_arrow" at bounding box center [603, 273] width 44 height 32
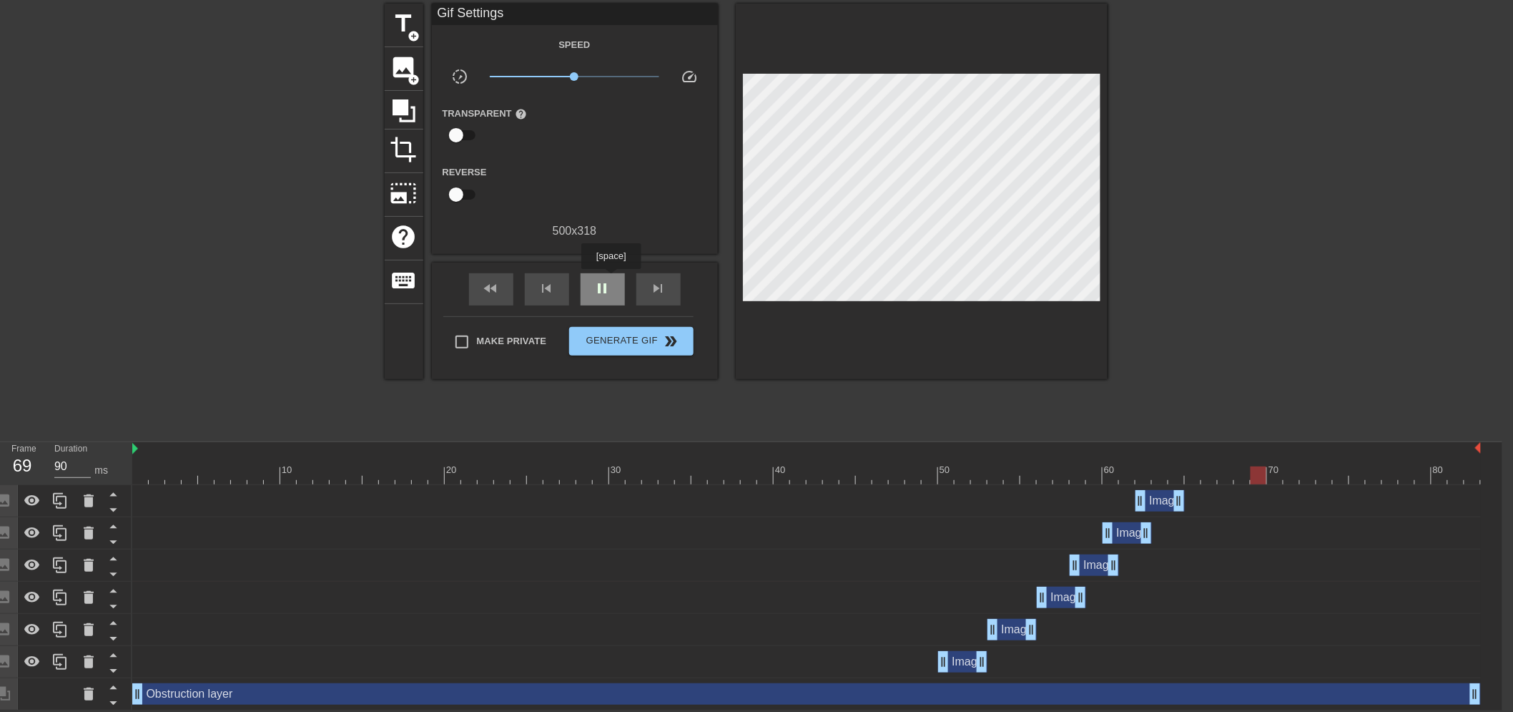
click at [611, 279] on div "pause" at bounding box center [603, 289] width 44 height 32
click at [960, 659] on div "Image drag_handle drag_handle" at bounding box center [962, 661] width 49 height 21
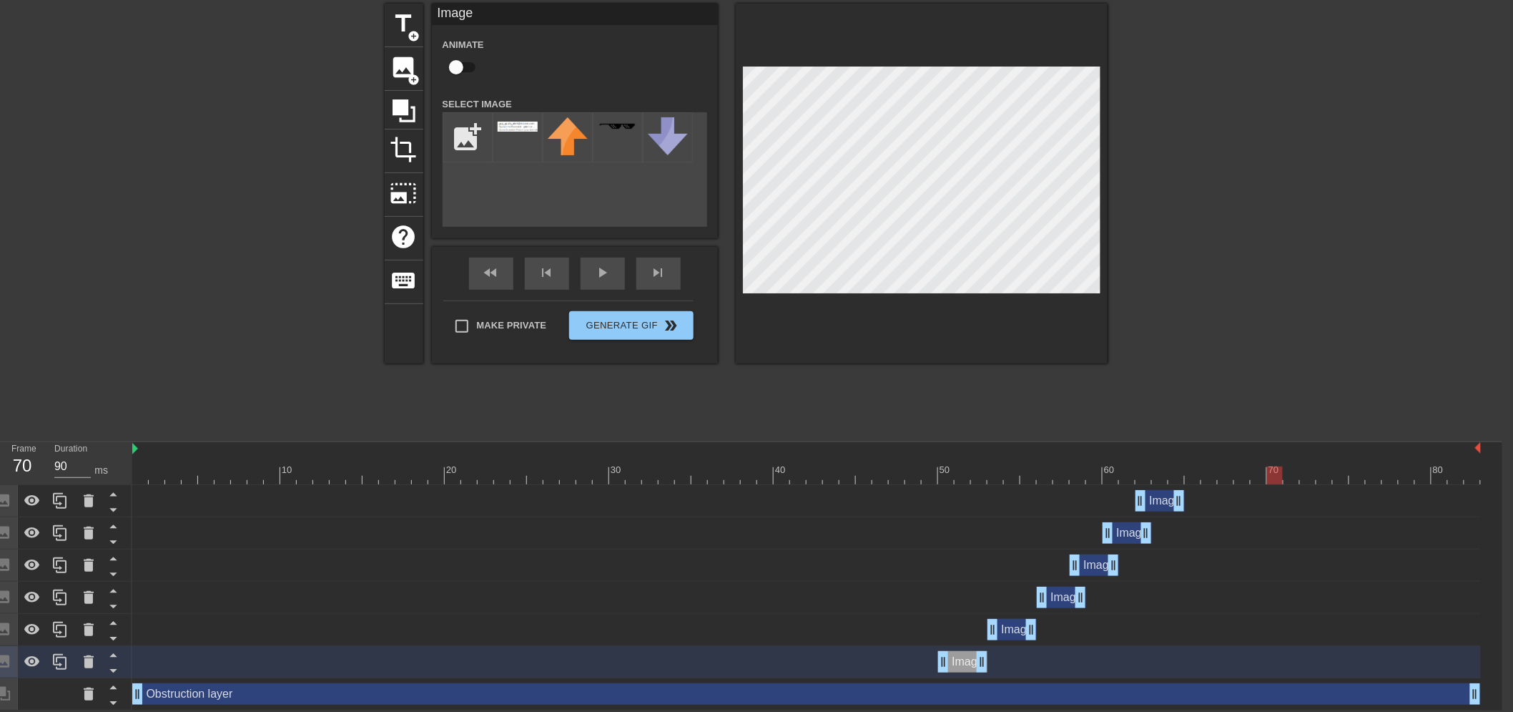
click at [968, 666] on div "Image drag_handle drag_handle" at bounding box center [962, 661] width 49 height 21
click at [990, 697] on div "Obstruction layer drag_handle drag_handle" at bounding box center [806, 693] width 1349 height 21
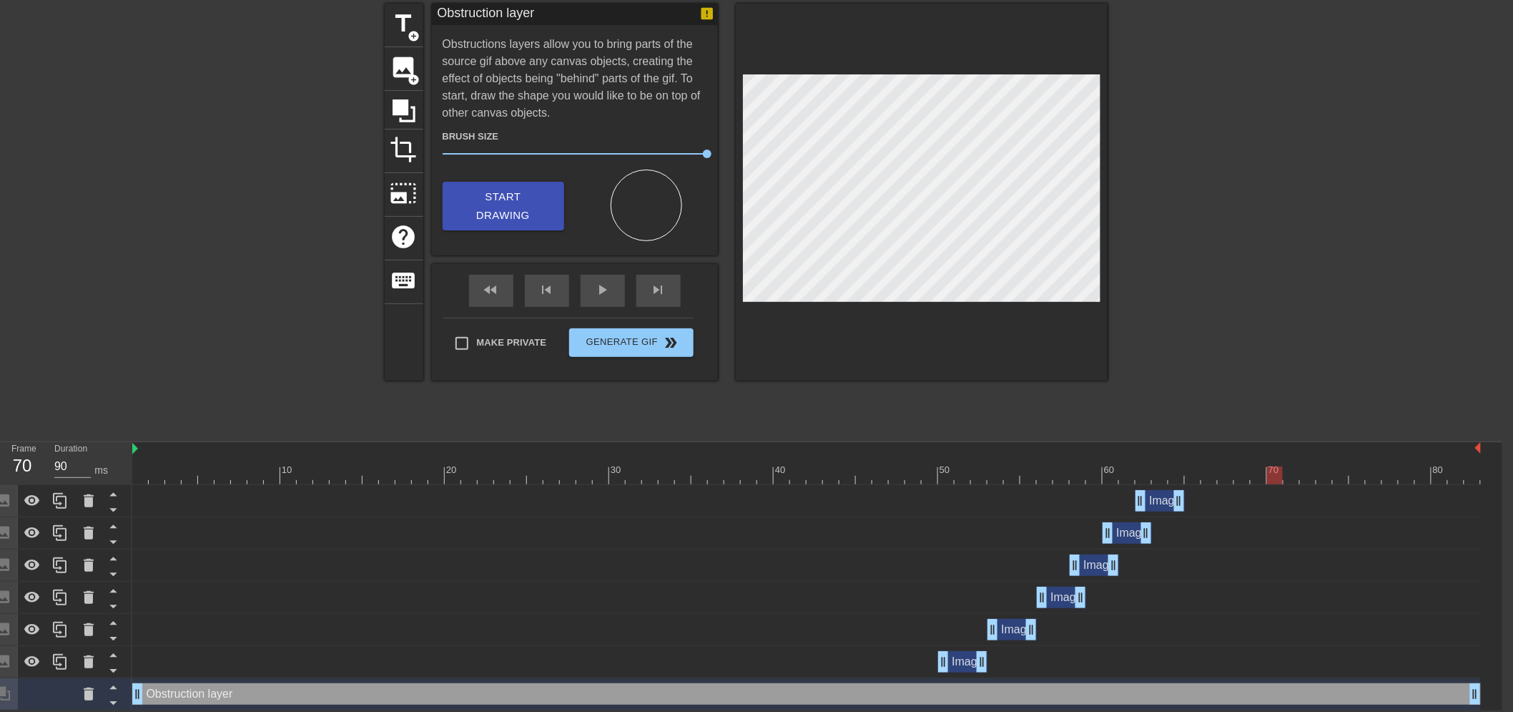
click at [969, 660] on div "Image drag_handle drag_handle" at bounding box center [962, 661] width 49 height 21
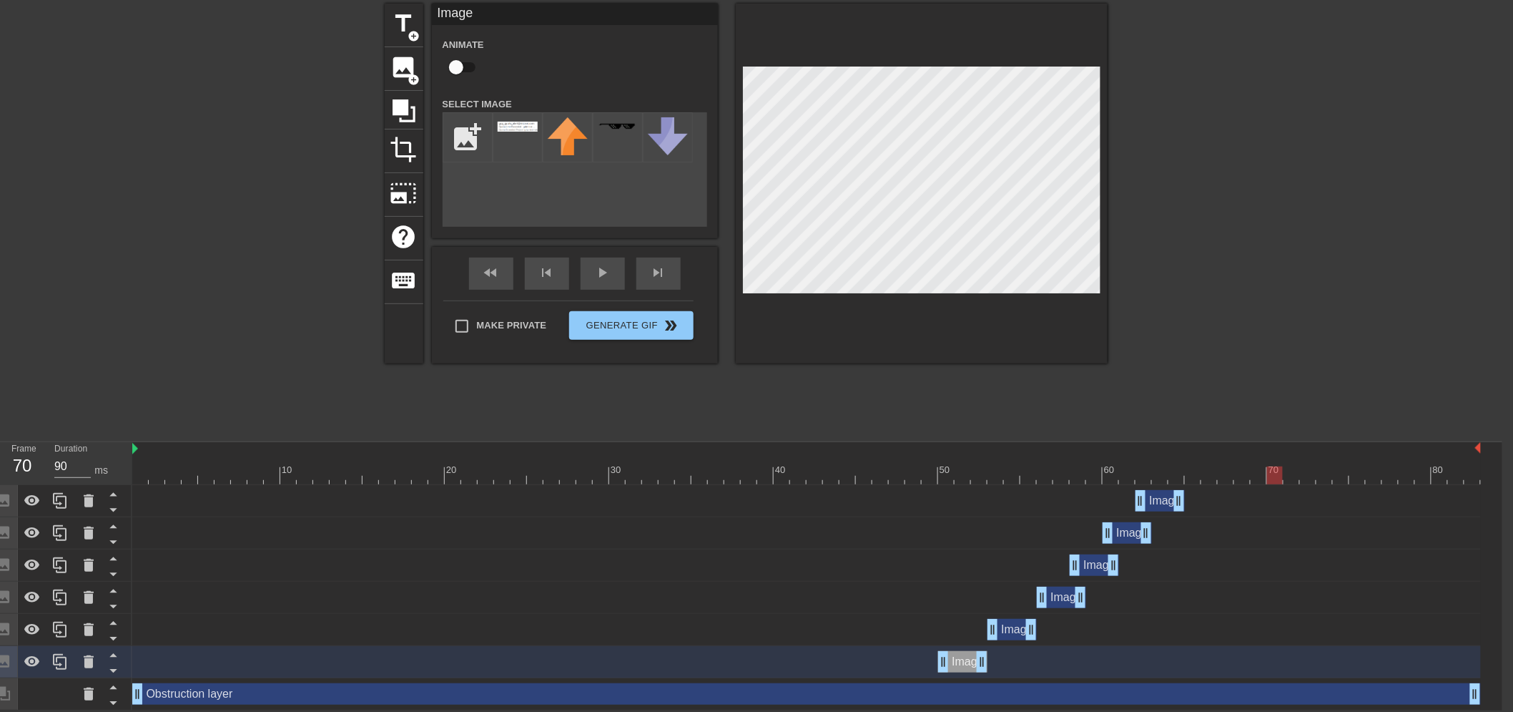
click at [962, 656] on div "Image drag_handle drag_handle" at bounding box center [962, 661] width 49 height 21
drag, startPoint x: 1006, startPoint y: 622, endPoint x: 1014, endPoint y: 626, distance: 9.0
click at [1006, 623] on div "Image drag_handle drag_handle" at bounding box center [1012, 629] width 49 height 21
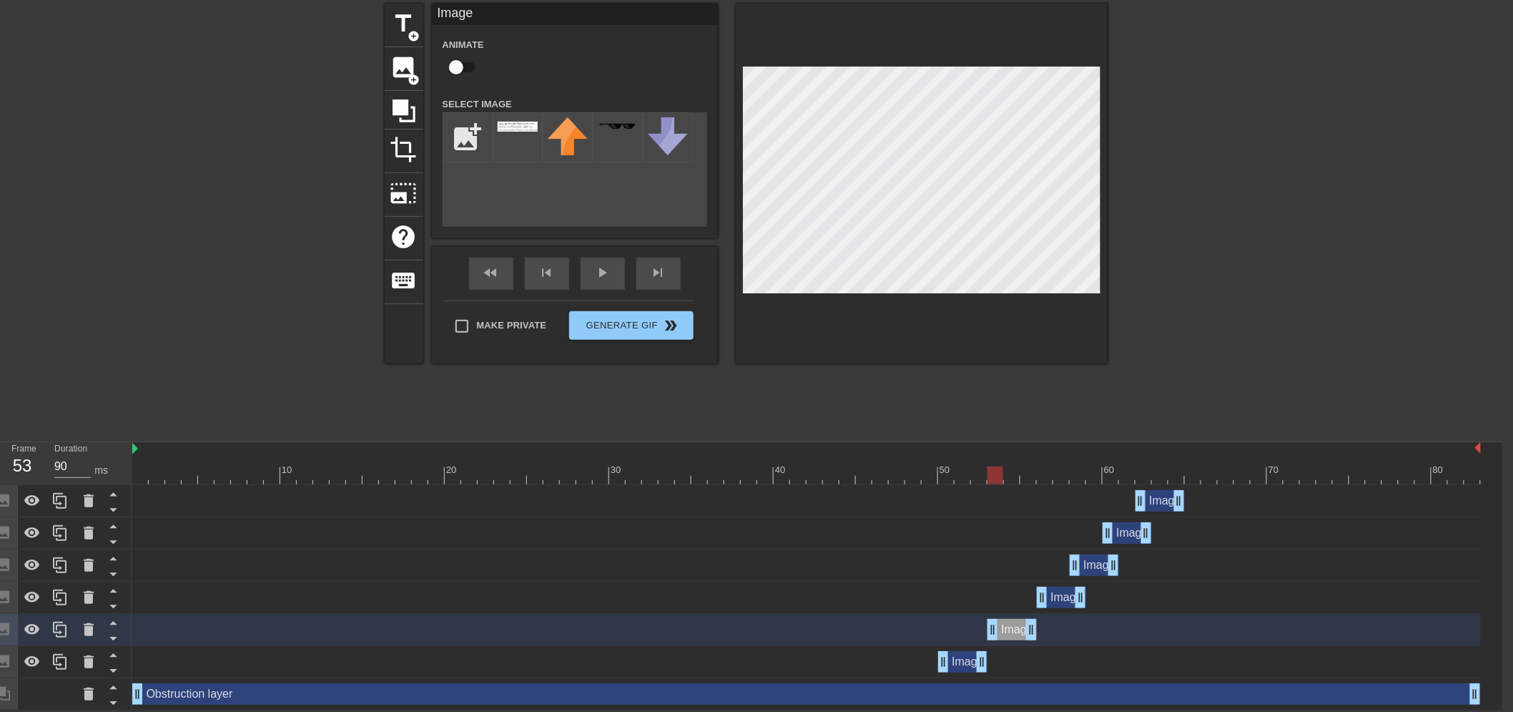
click at [1065, 599] on div "Image drag_handle drag_handle" at bounding box center [1061, 596] width 49 height 21
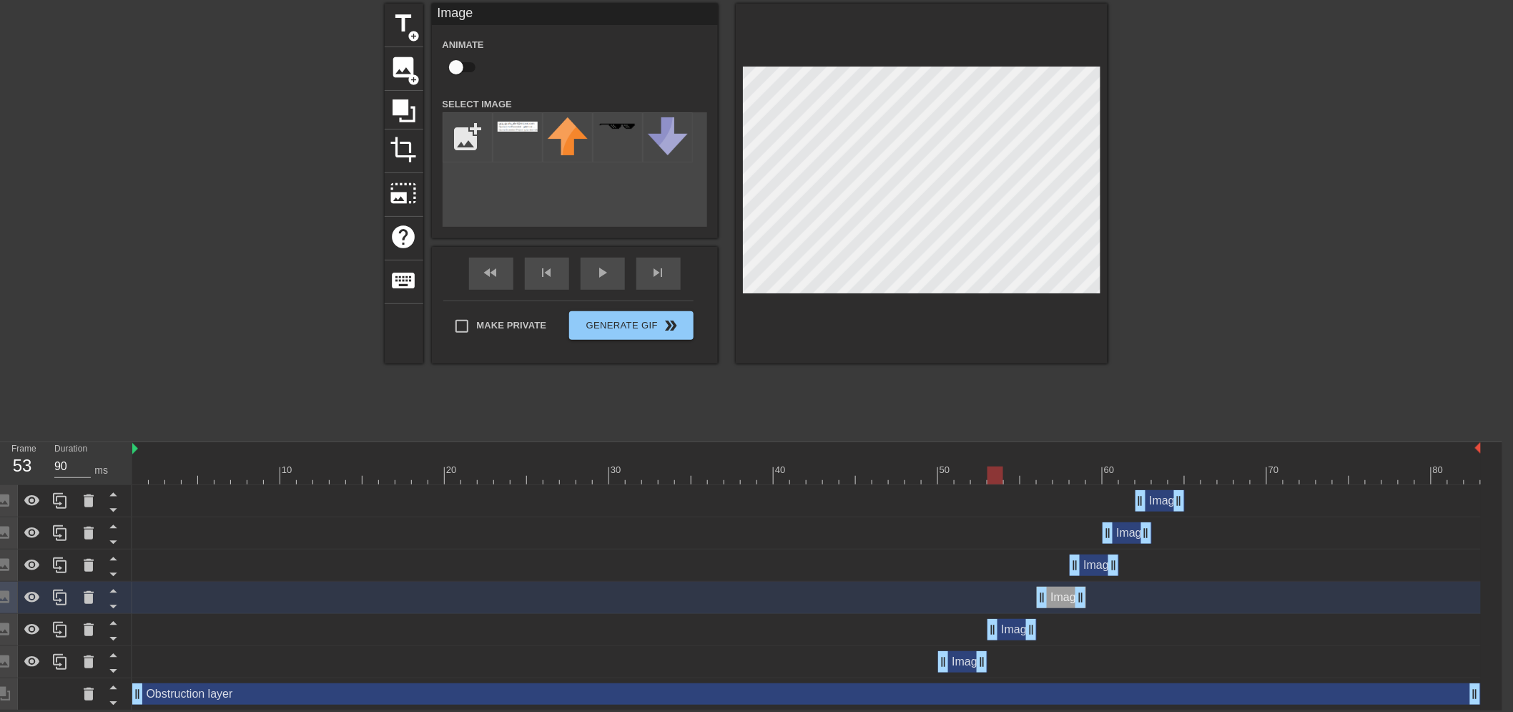
click at [1094, 563] on div "Image drag_handle drag_handle" at bounding box center [1094, 564] width 49 height 21
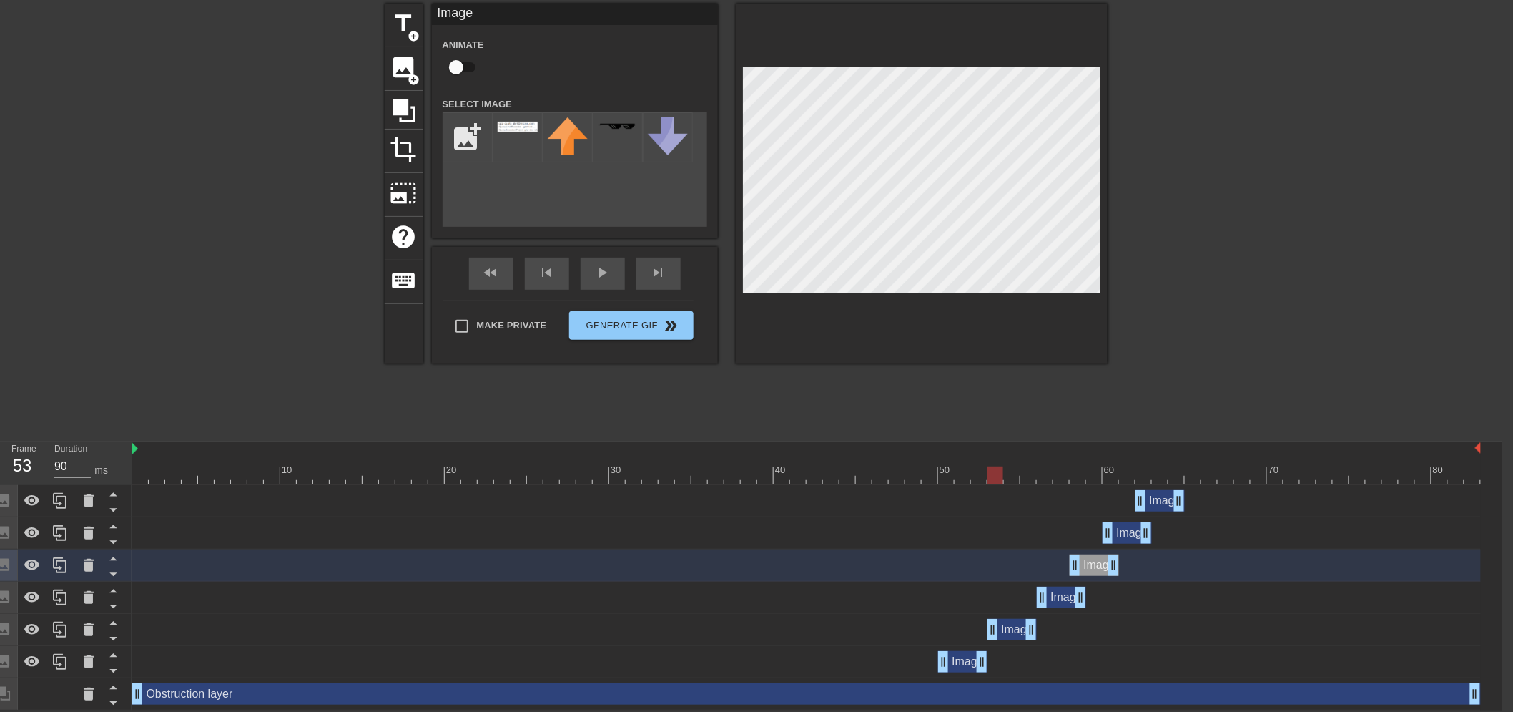
click at [967, 665] on div "Image drag_handle drag_handle" at bounding box center [962, 661] width 49 height 21
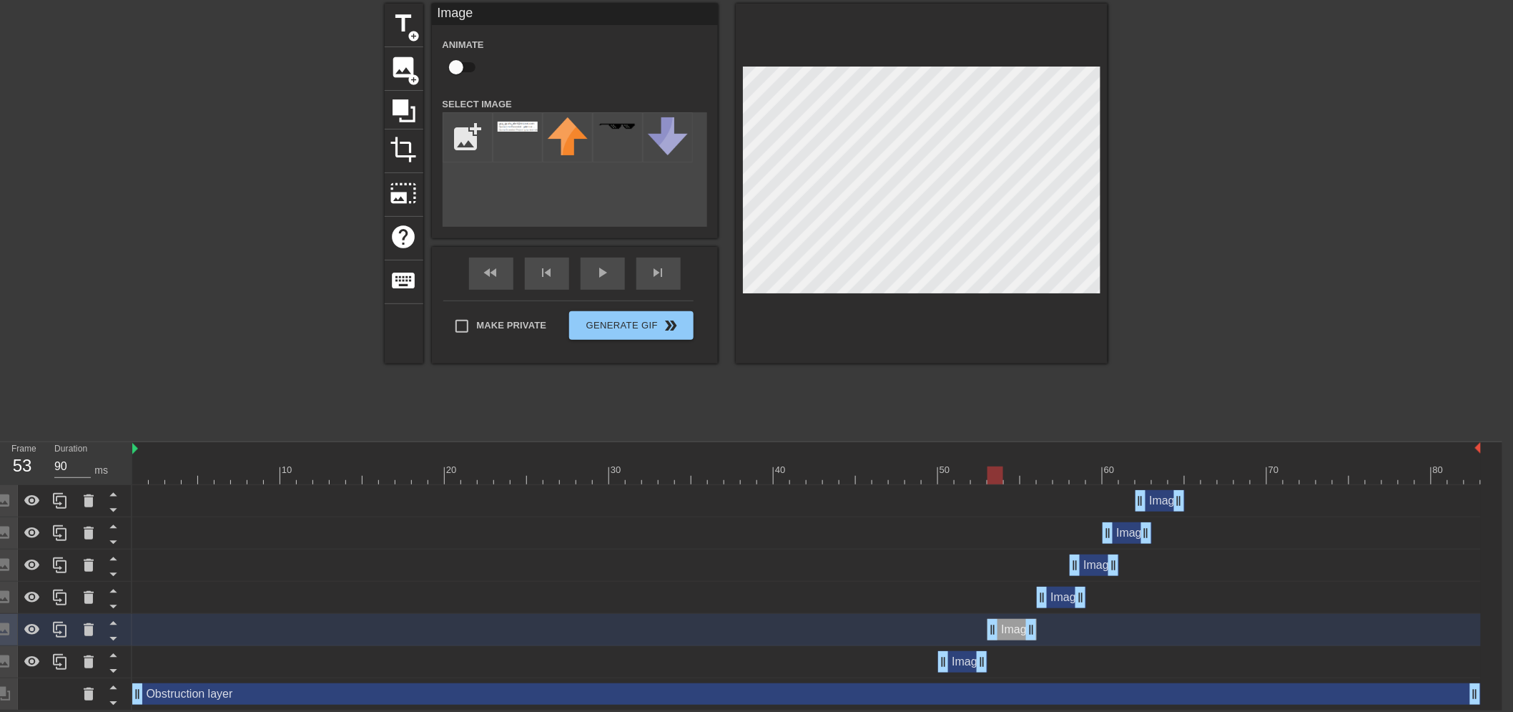
click at [965, 474] on div at bounding box center [806, 475] width 1349 height 18
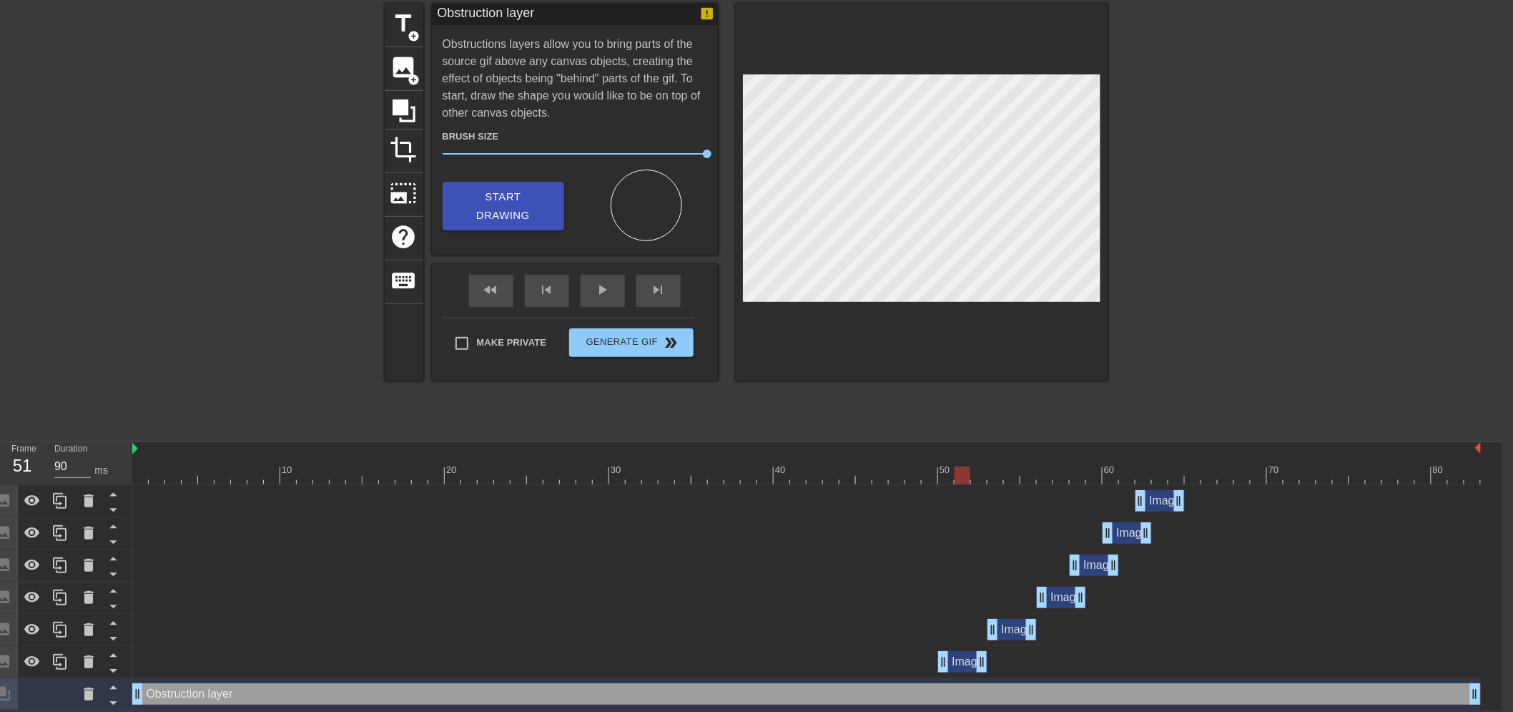
click at [1018, 629] on div "Image drag_handle drag_handle" at bounding box center [1012, 629] width 49 height 21
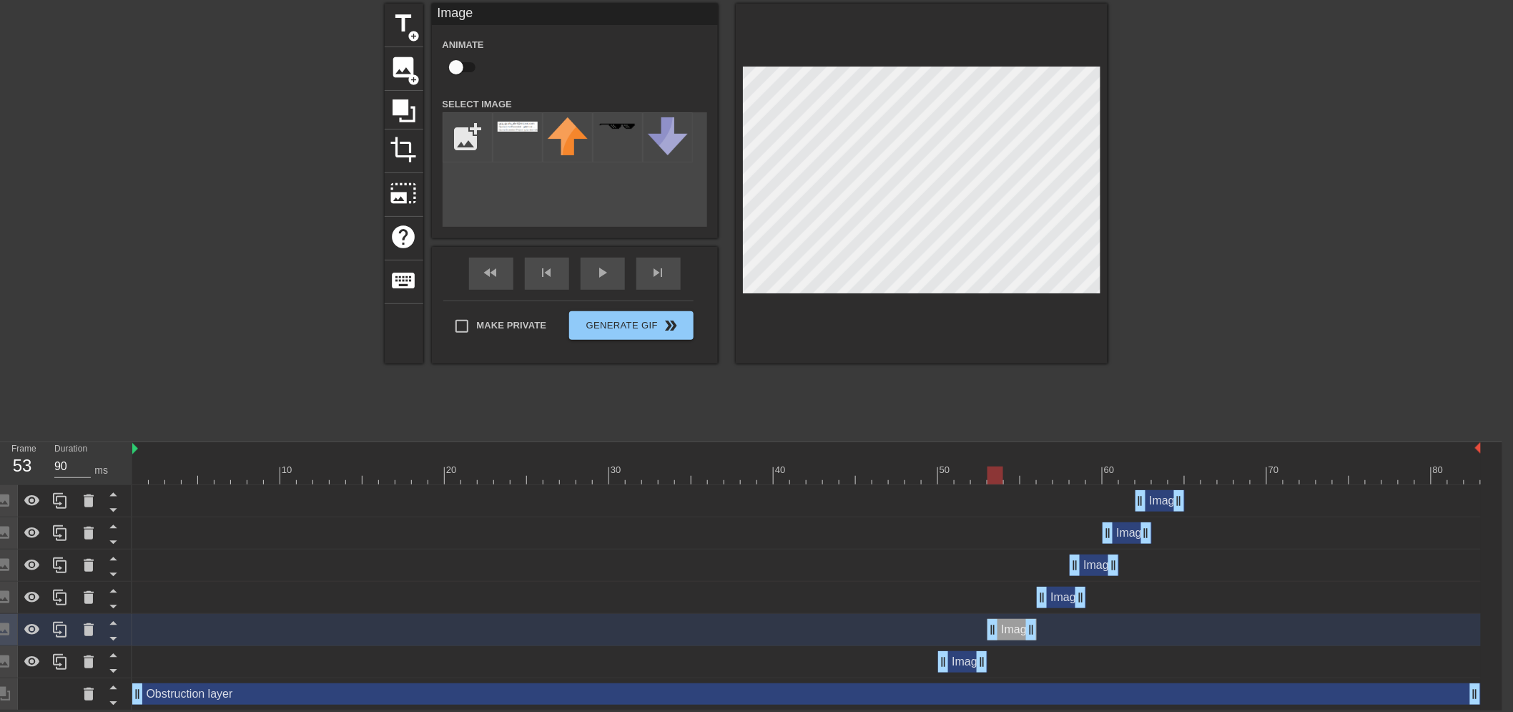
click at [1011, 627] on div "Image drag_handle drag_handle" at bounding box center [1012, 629] width 49 height 21
click at [966, 666] on div "Image drag_handle drag_handle" at bounding box center [962, 661] width 49 height 21
drag, startPoint x: 988, startPoint y: 468, endPoint x: 1146, endPoint y: 483, distance: 158.7
click at [1146, 483] on div at bounding box center [806, 475] width 1349 height 18
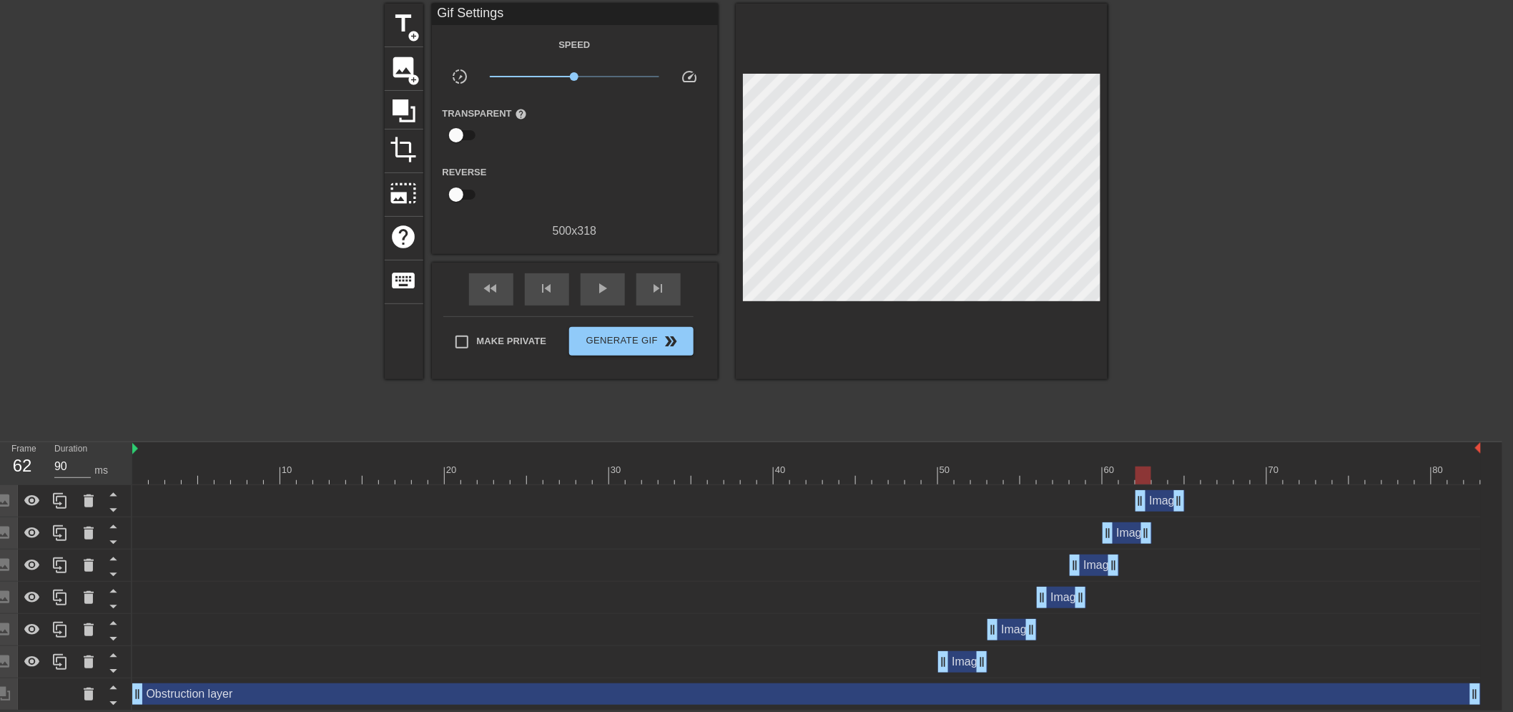
click at [930, 519] on div "Image drag_handle drag_handle" at bounding box center [806, 533] width 1349 height 32
